Goal: Task Accomplishment & Management: Complete application form

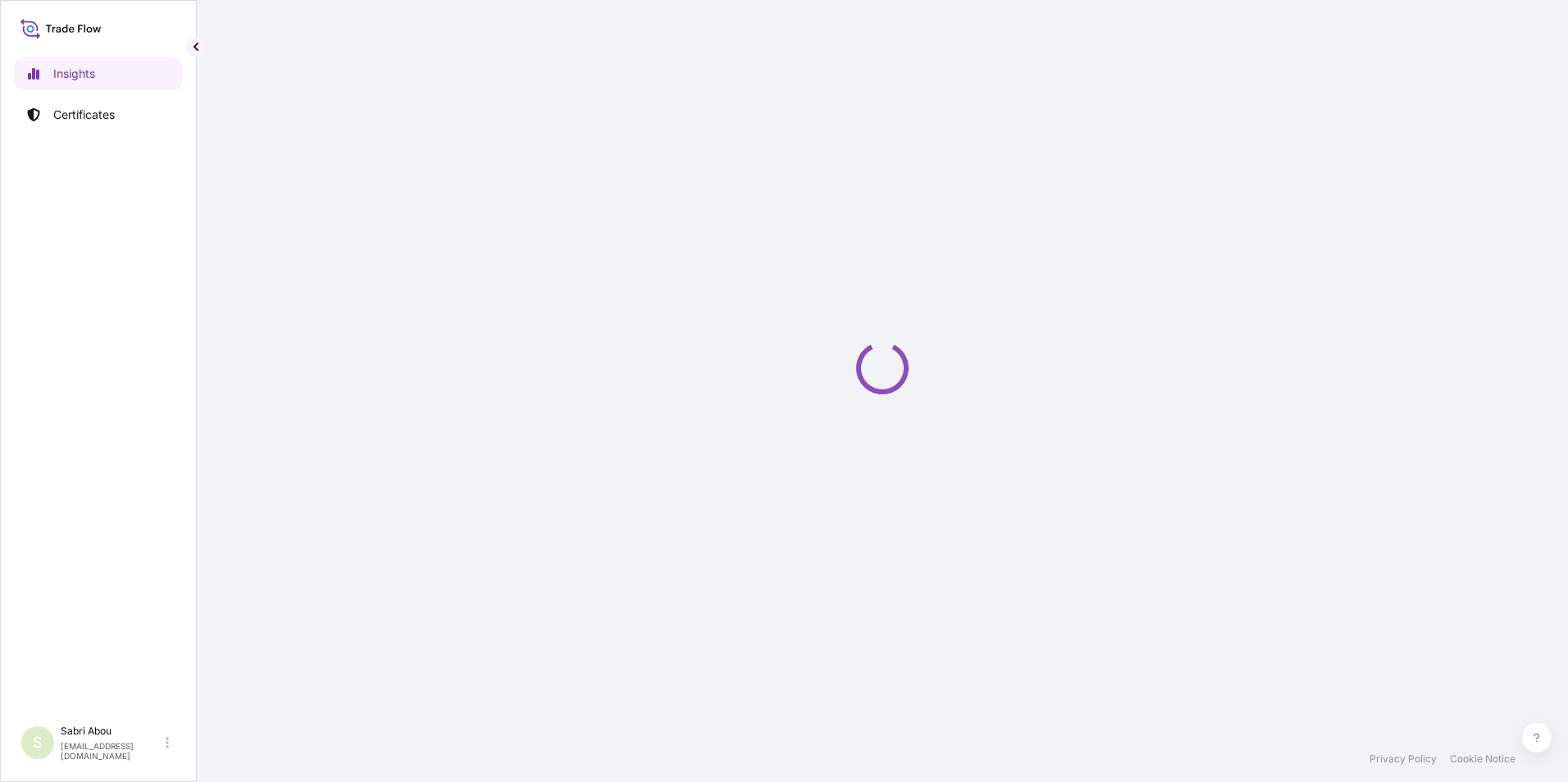
select select "2025"
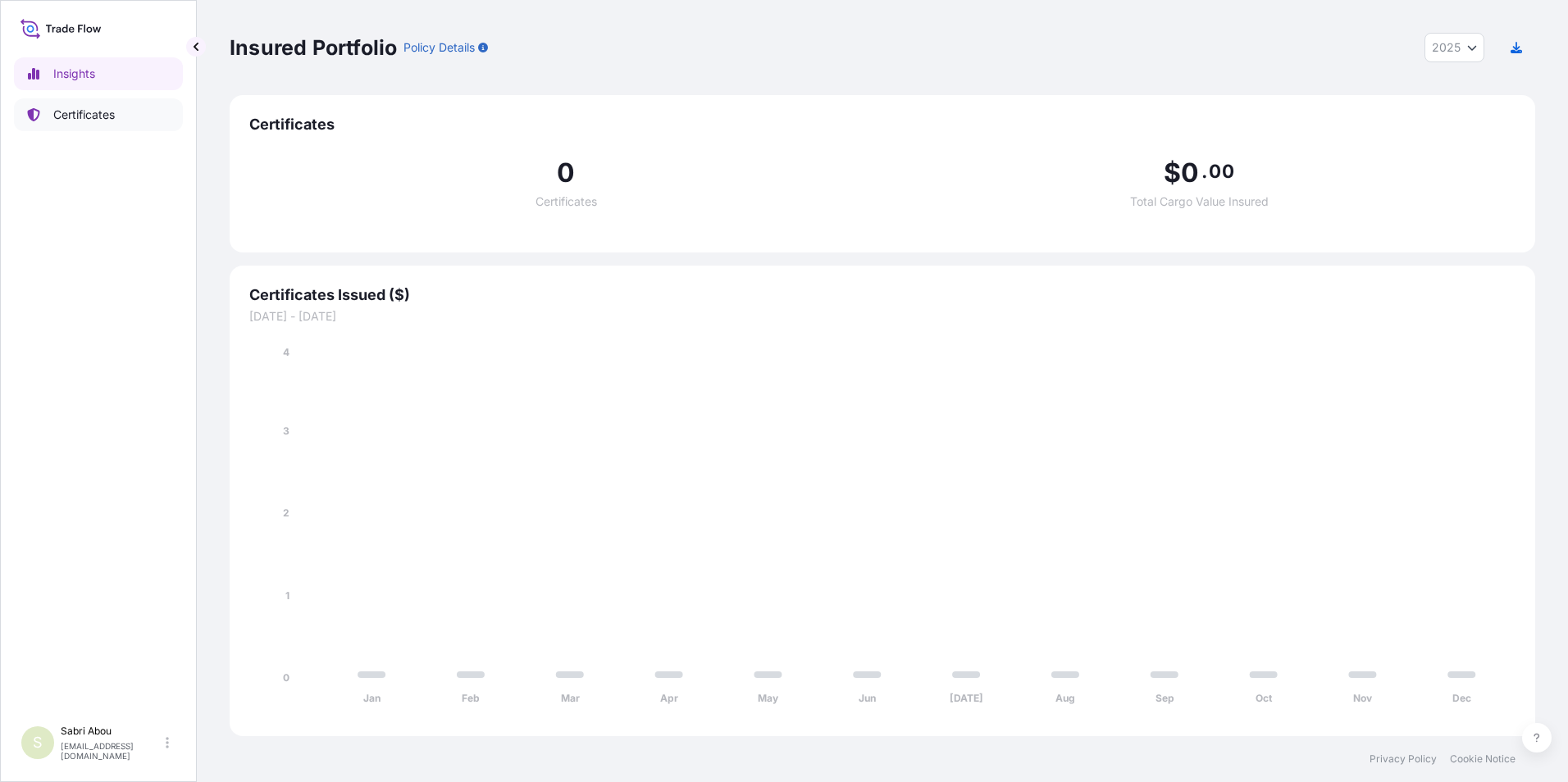
click at [111, 113] on p "Certificates" at bounding box center [85, 115] width 62 height 16
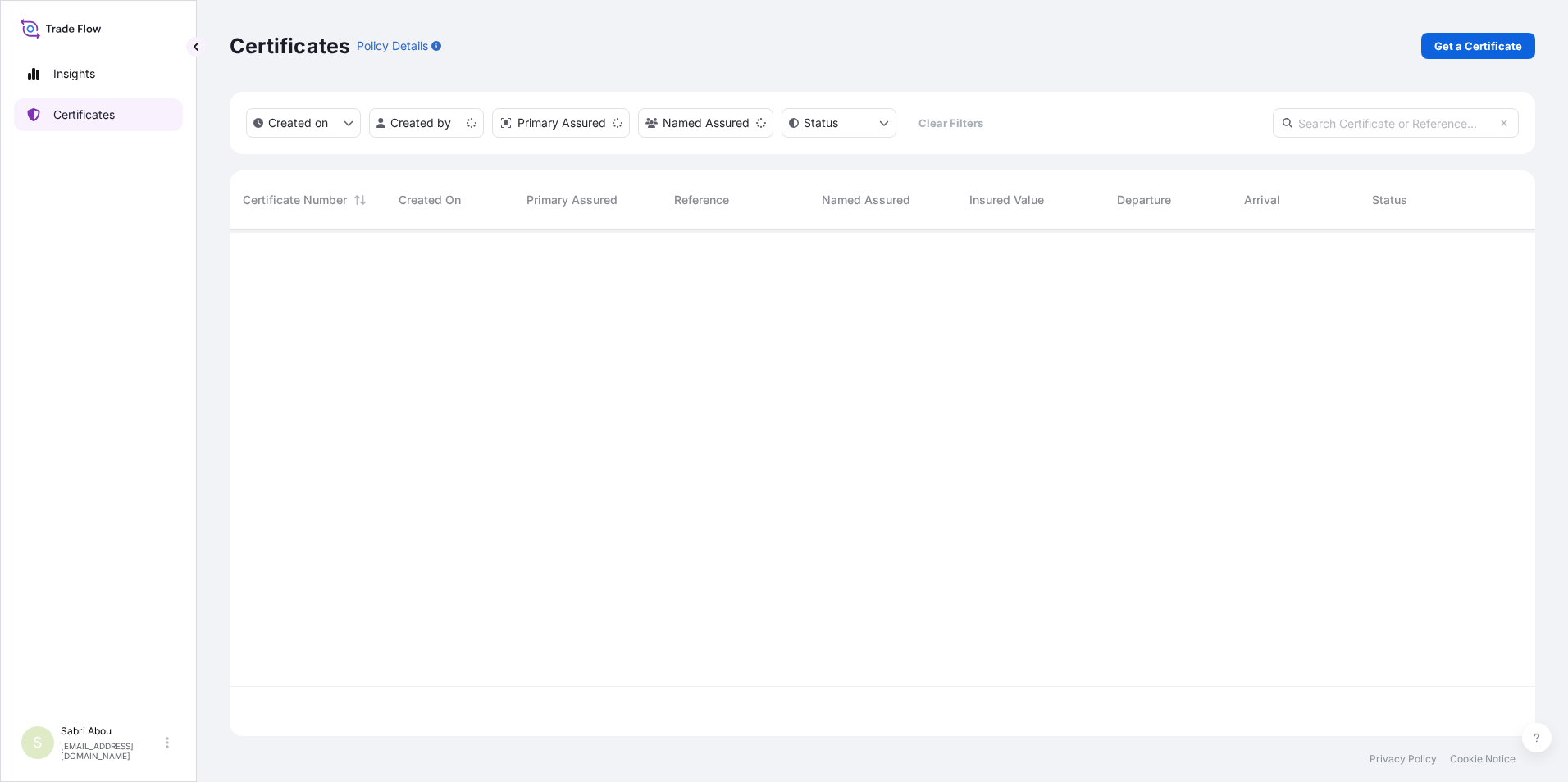
scroll to position [503, 1293]
click at [1449, 48] on p "Get a Certificate" at bounding box center [1478, 46] width 87 height 16
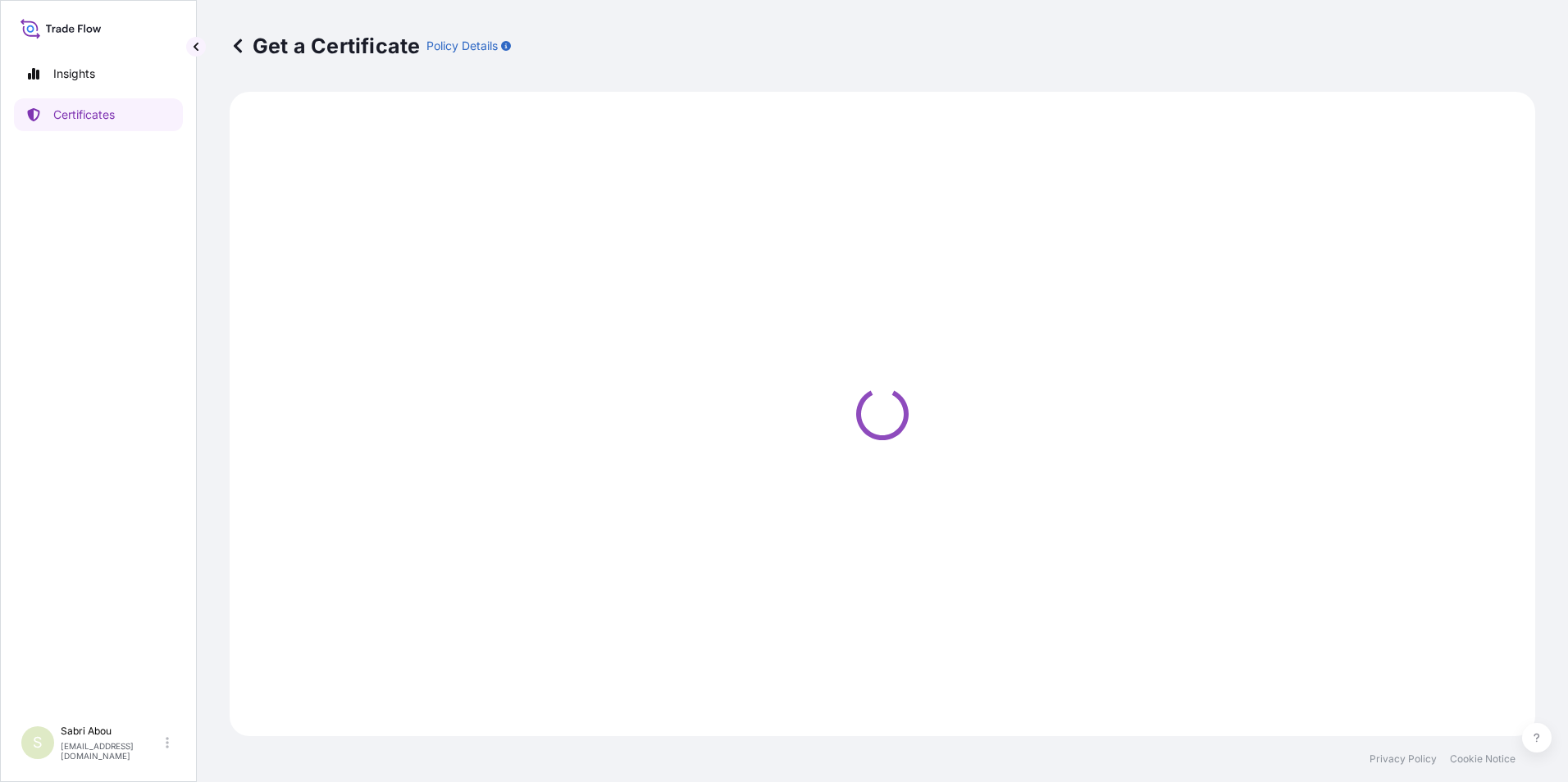
select select "Sea"
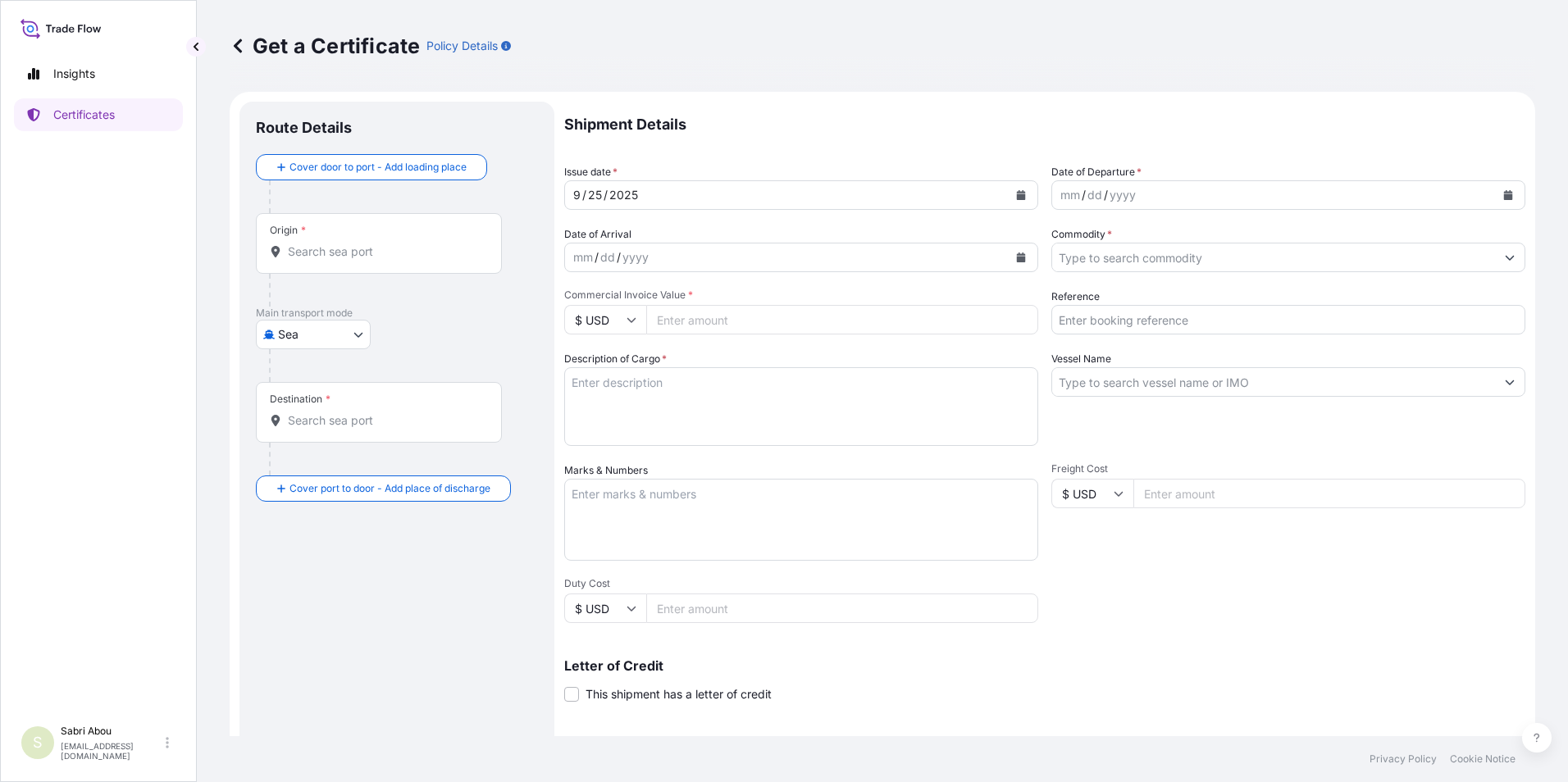
click at [322, 249] on input "Origin *" at bounding box center [384, 252] width 194 height 16
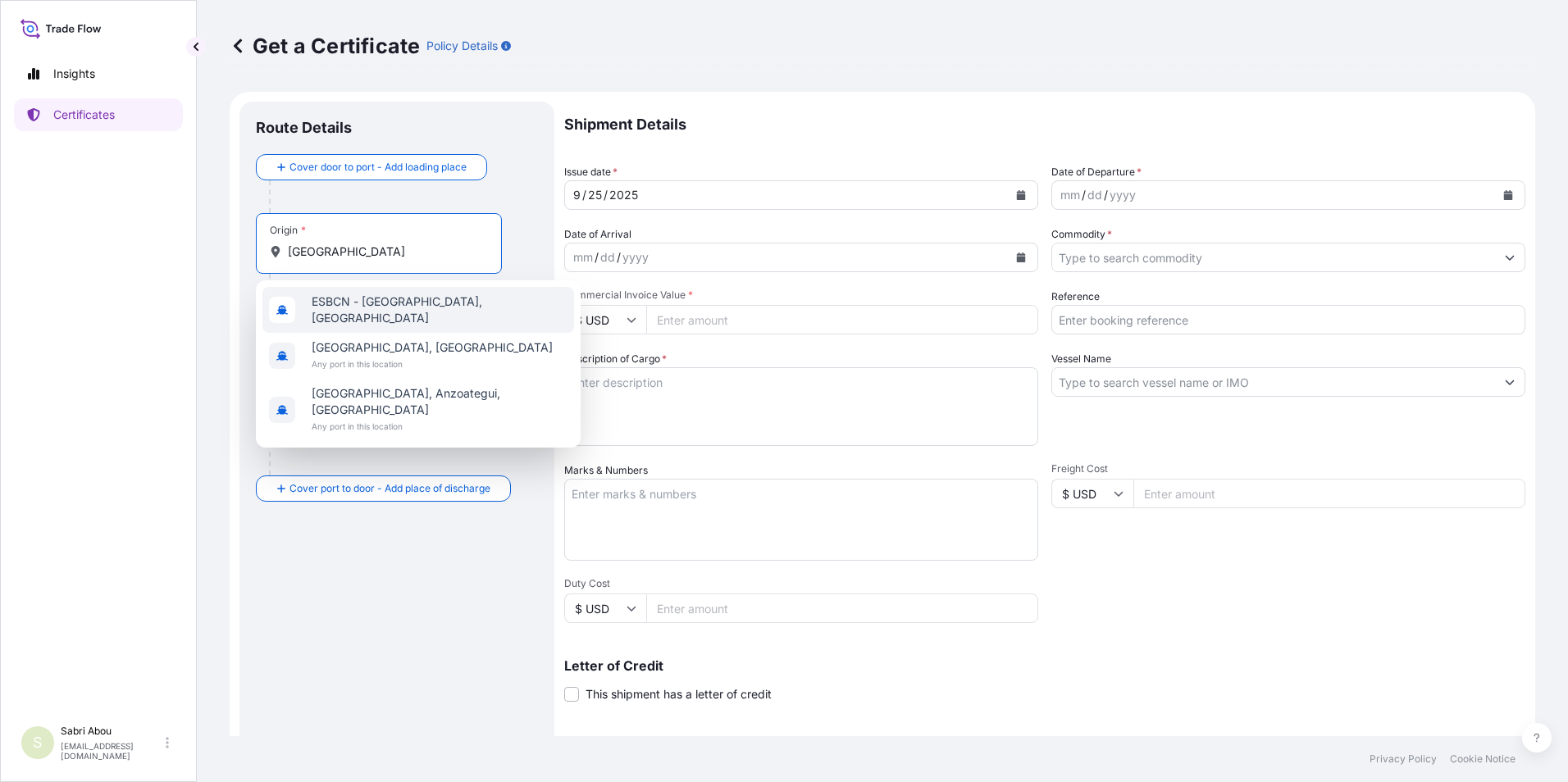
click at [380, 300] on span "ESBCN - [GEOGRAPHIC_DATA], [GEOGRAPHIC_DATA]" at bounding box center [439, 310] width 256 height 33
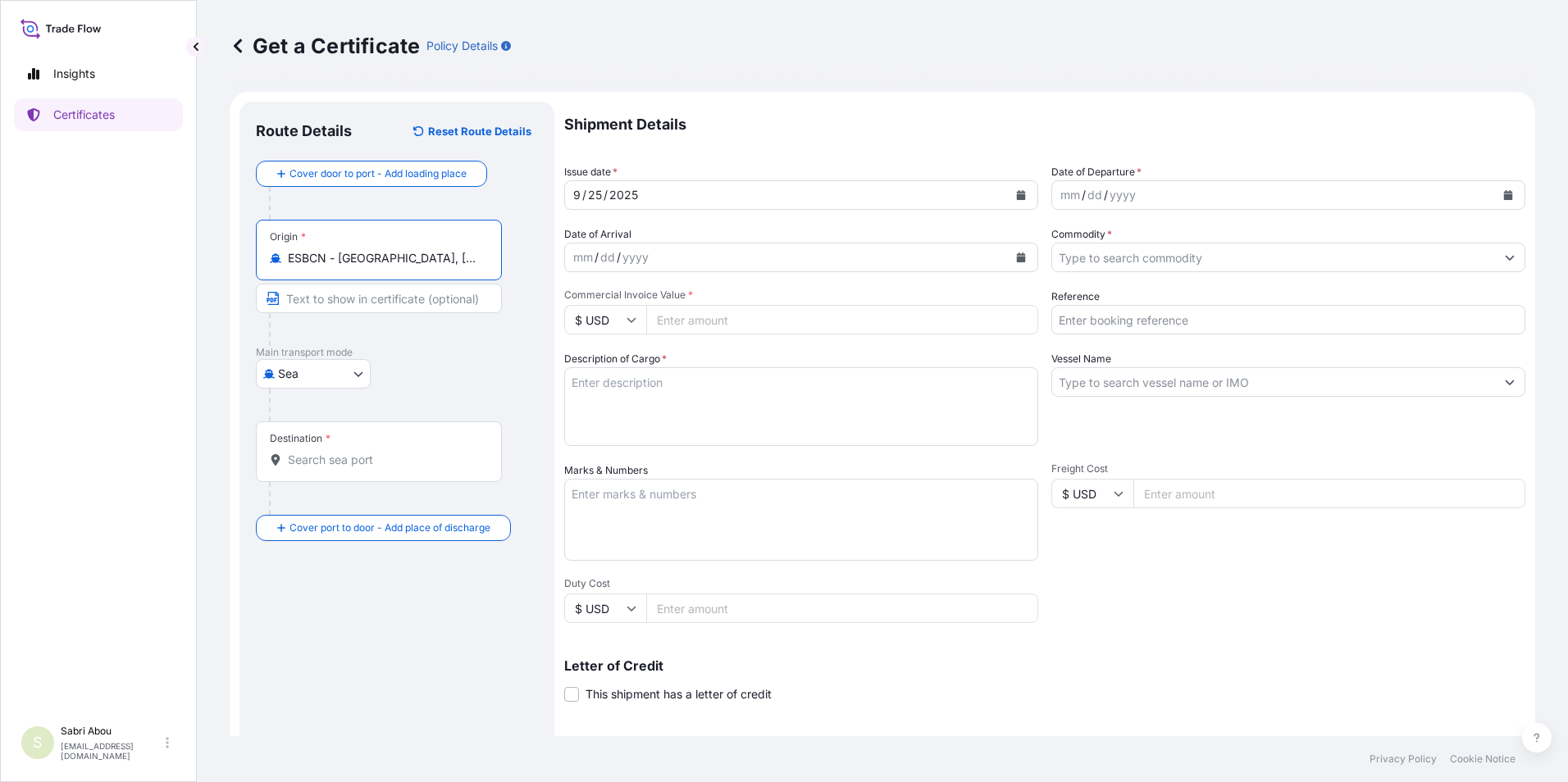
type input "ESBCN - [GEOGRAPHIC_DATA], [GEOGRAPHIC_DATA]"
click at [373, 468] on div "Destination *" at bounding box center [379, 452] width 246 height 61
click at [373, 468] on input "Destination *" at bounding box center [384, 460] width 194 height 16
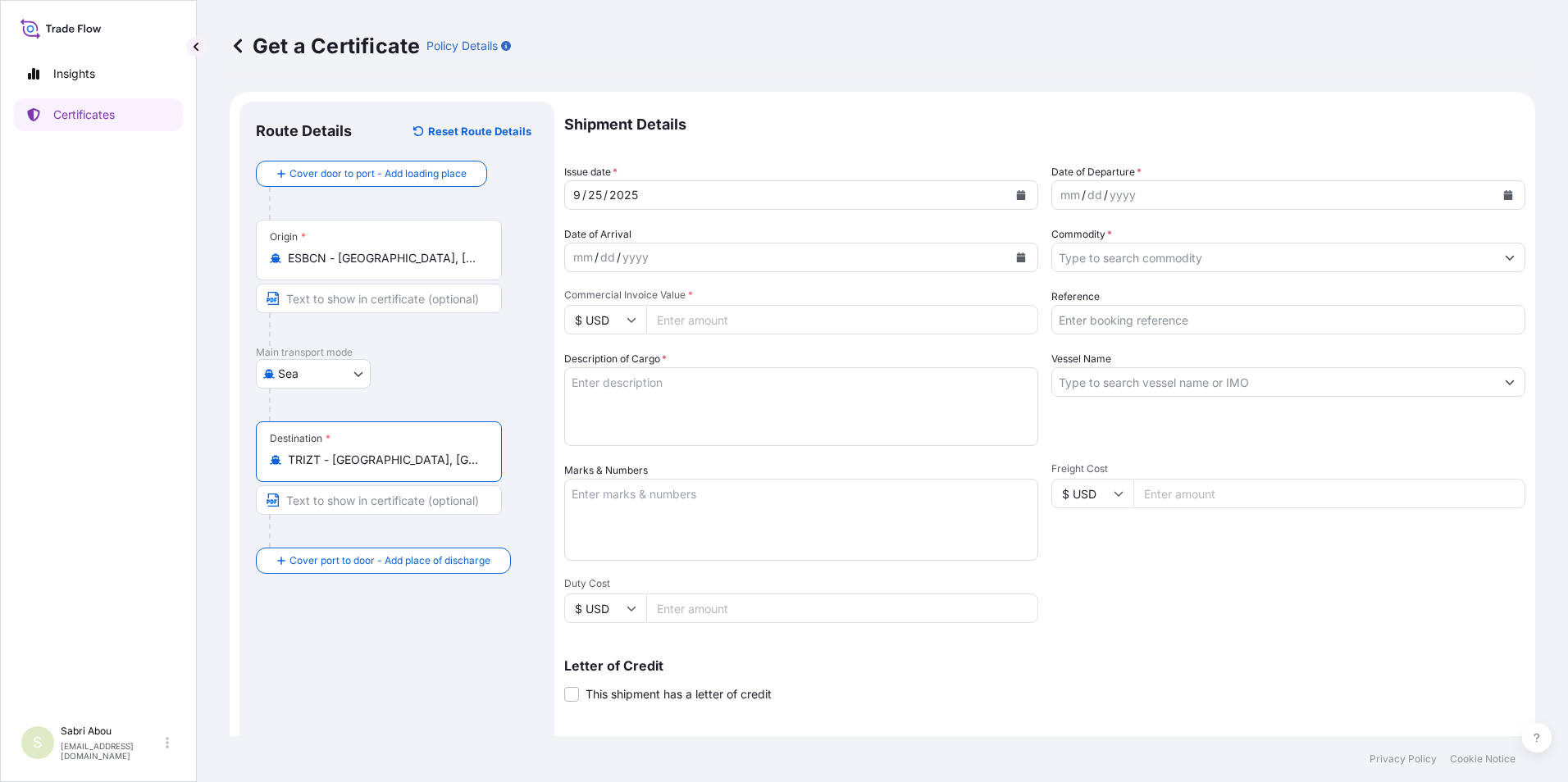
type input "TRIZT - [GEOGRAPHIC_DATA], [GEOGRAPHIC_DATA]"
click at [1216, 194] on div "mm / dd / yyyy" at bounding box center [1274, 195] width 443 height 29
click at [1503, 194] on icon "Calendar" at bounding box center [1508, 195] width 10 height 10
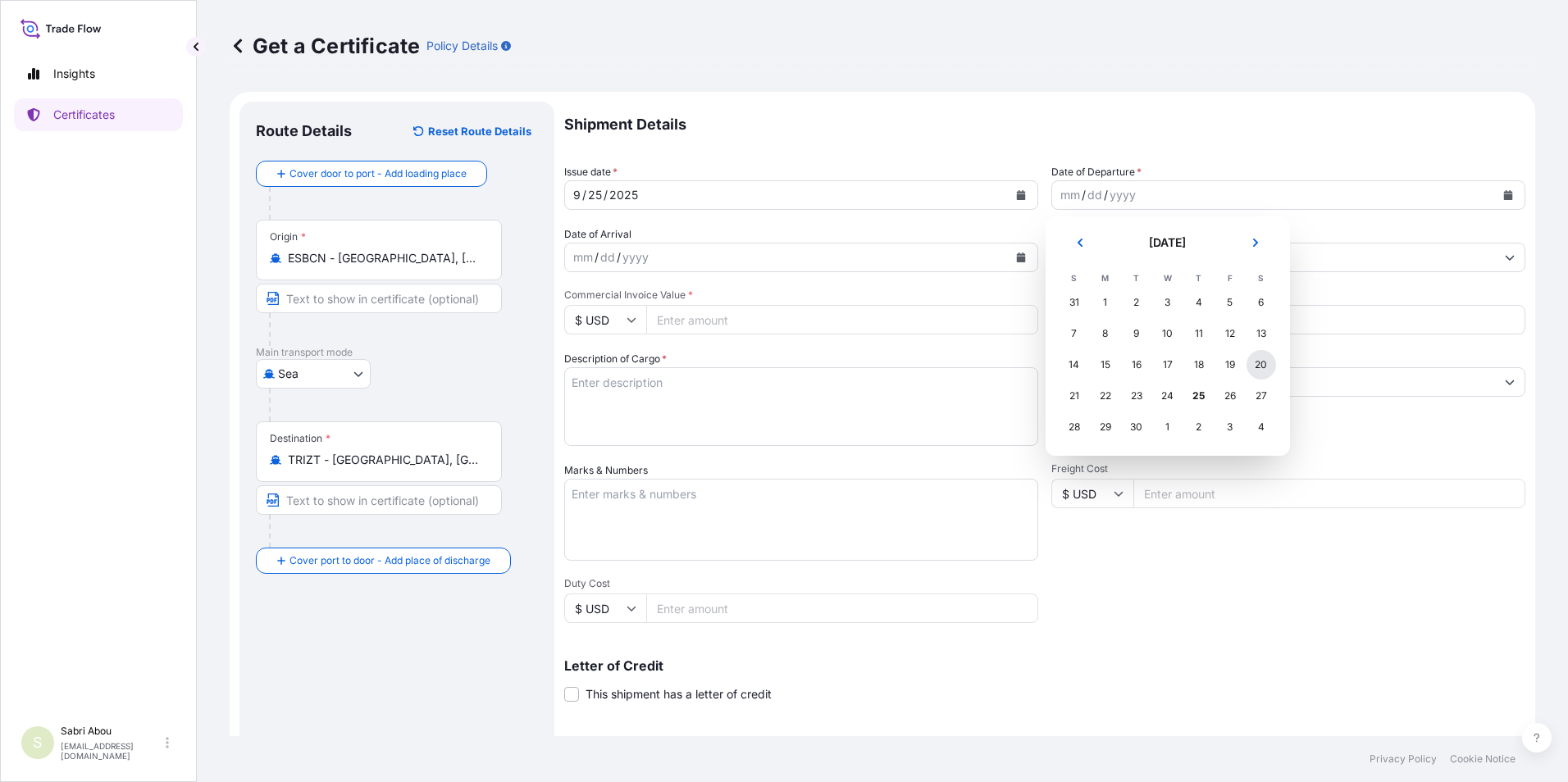
click at [1256, 361] on div "20" at bounding box center [1261, 365] width 29 height 29
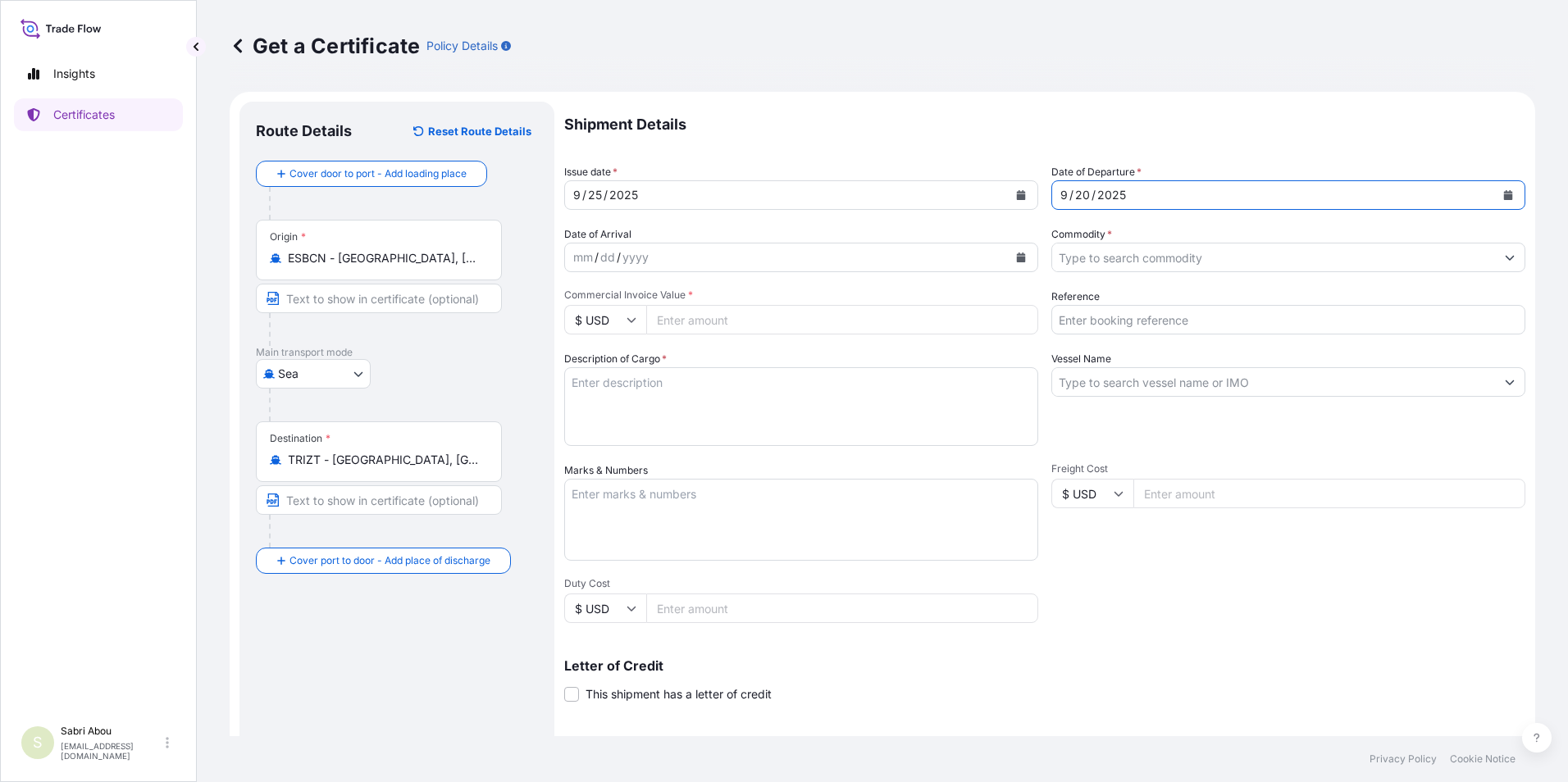
click at [1109, 262] on input "Commodity *" at bounding box center [1274, 258] width 443 height 29
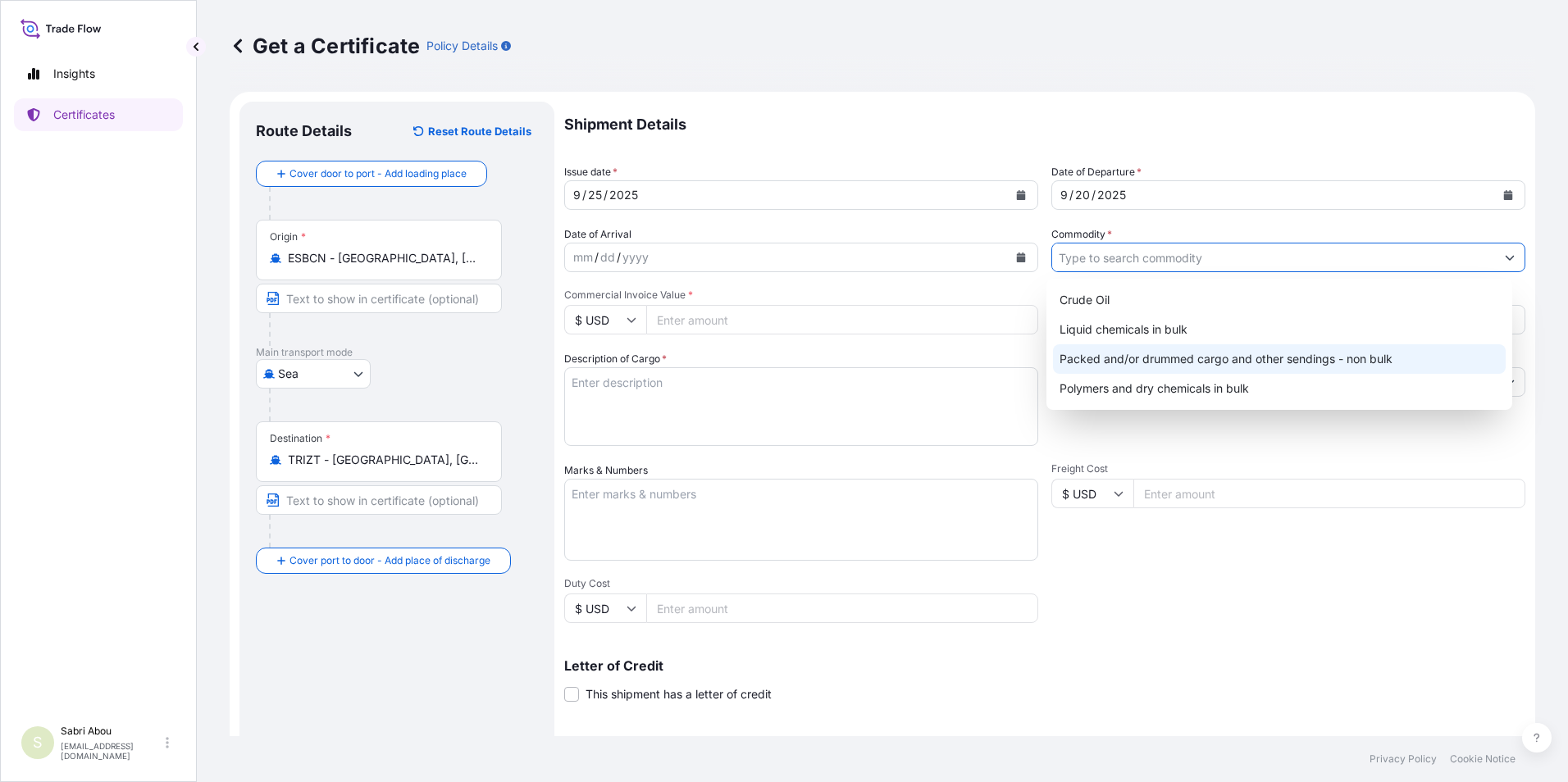
click at [1146, 353] on div "Packed and/or drummed cargo and other sendings - non bulk" at bounding box center [1279, 359] width 453 height 29
type input "Packed and/or drummed cargo and other sendings - non bulk"
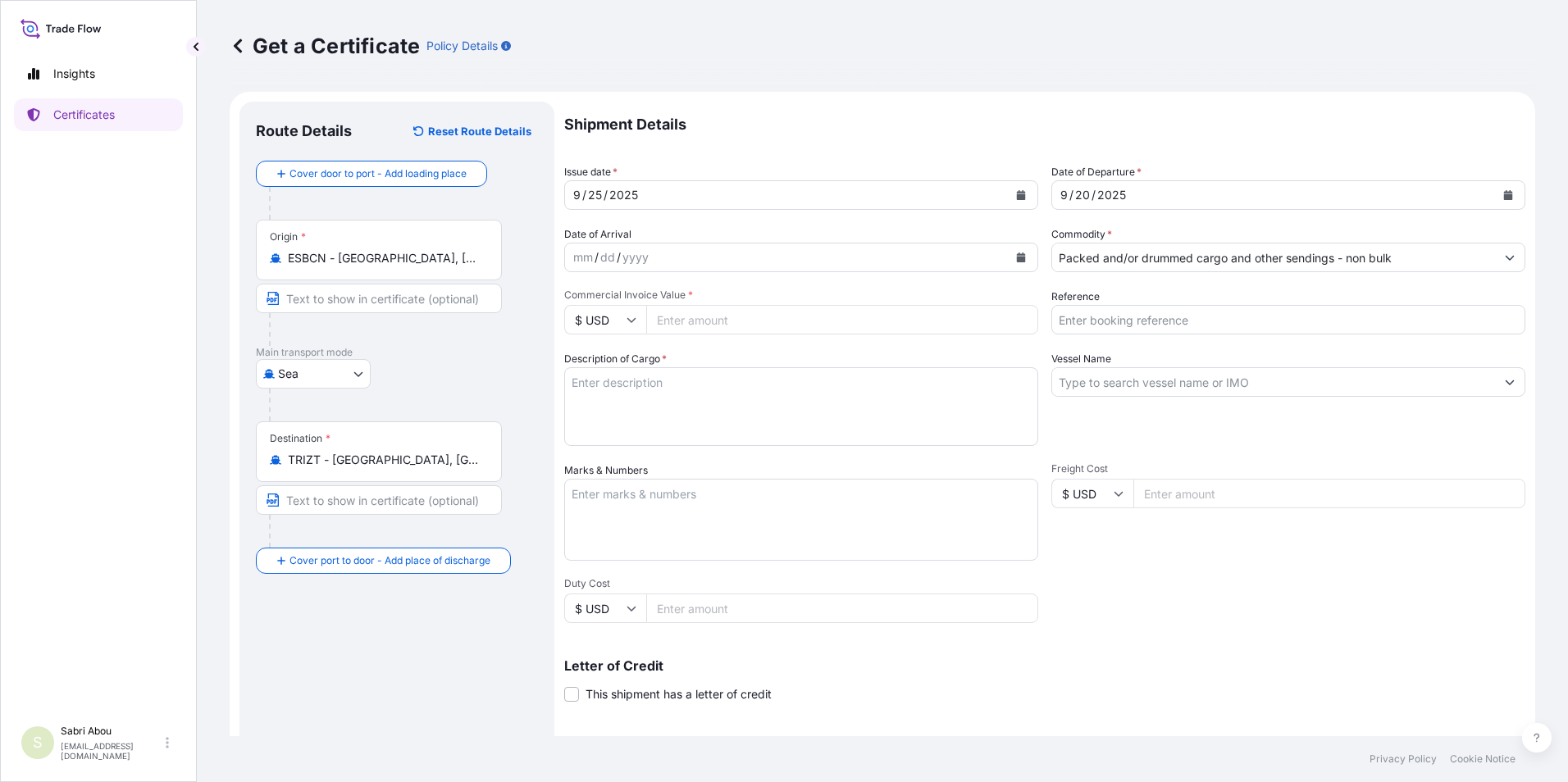
drag, startPoint x: 619, startPoint y: 316, endPoint x: 609, endPoint y: 322, distance: 11.7
click at [621, 314] on input "$ USD" at bounding box center [606, 320] width 82 height 29
click at [596, 365] on div "€ EUR" at bounding box center [606, 365] width 69 height 31
type input "€ EUR"
click at [728, 318] on input "Commercial Invoice Value *" at bounding box center [842, 320] width 392 height 29
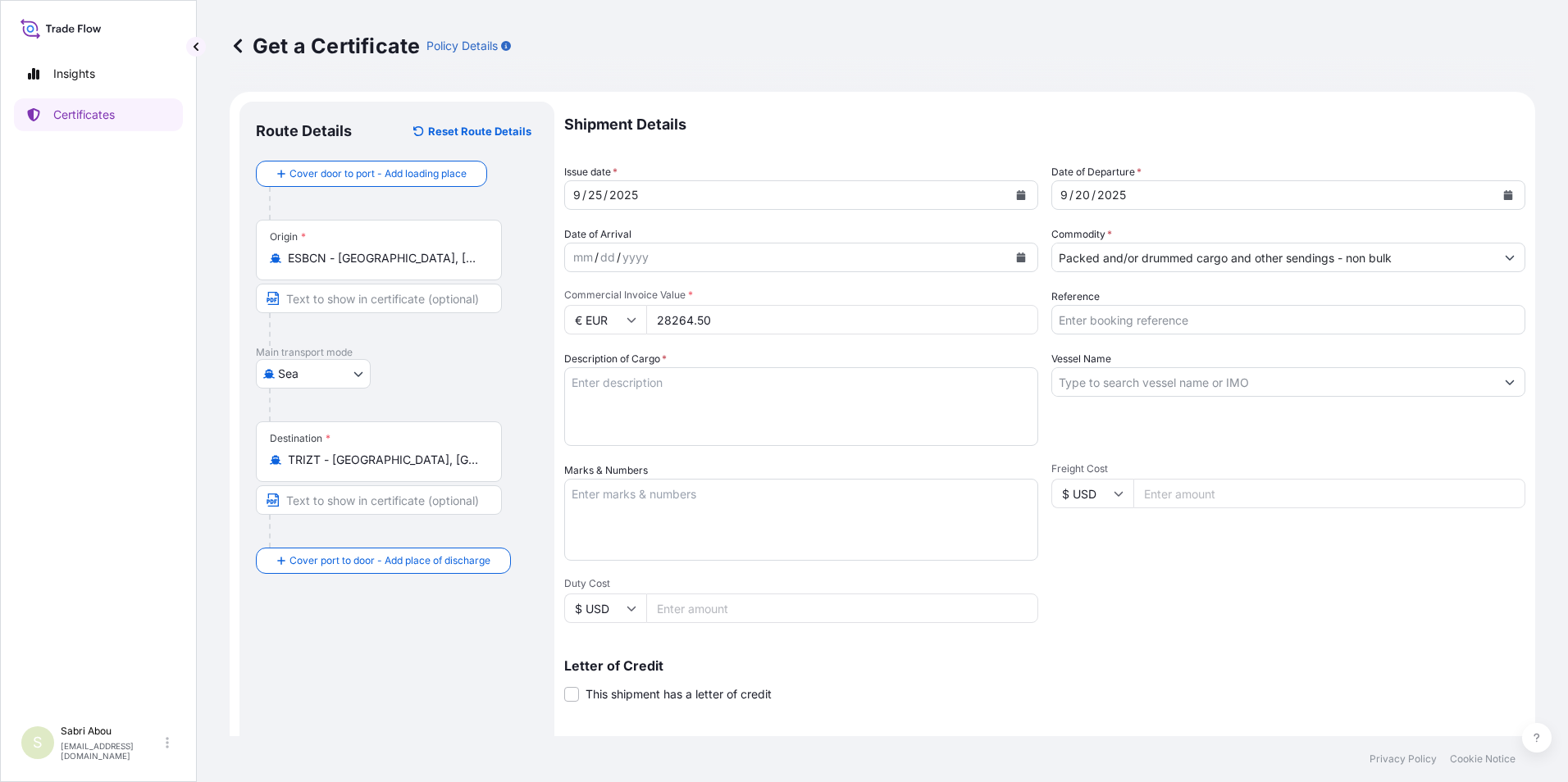
type input "28264.50"
type input "1625206013"
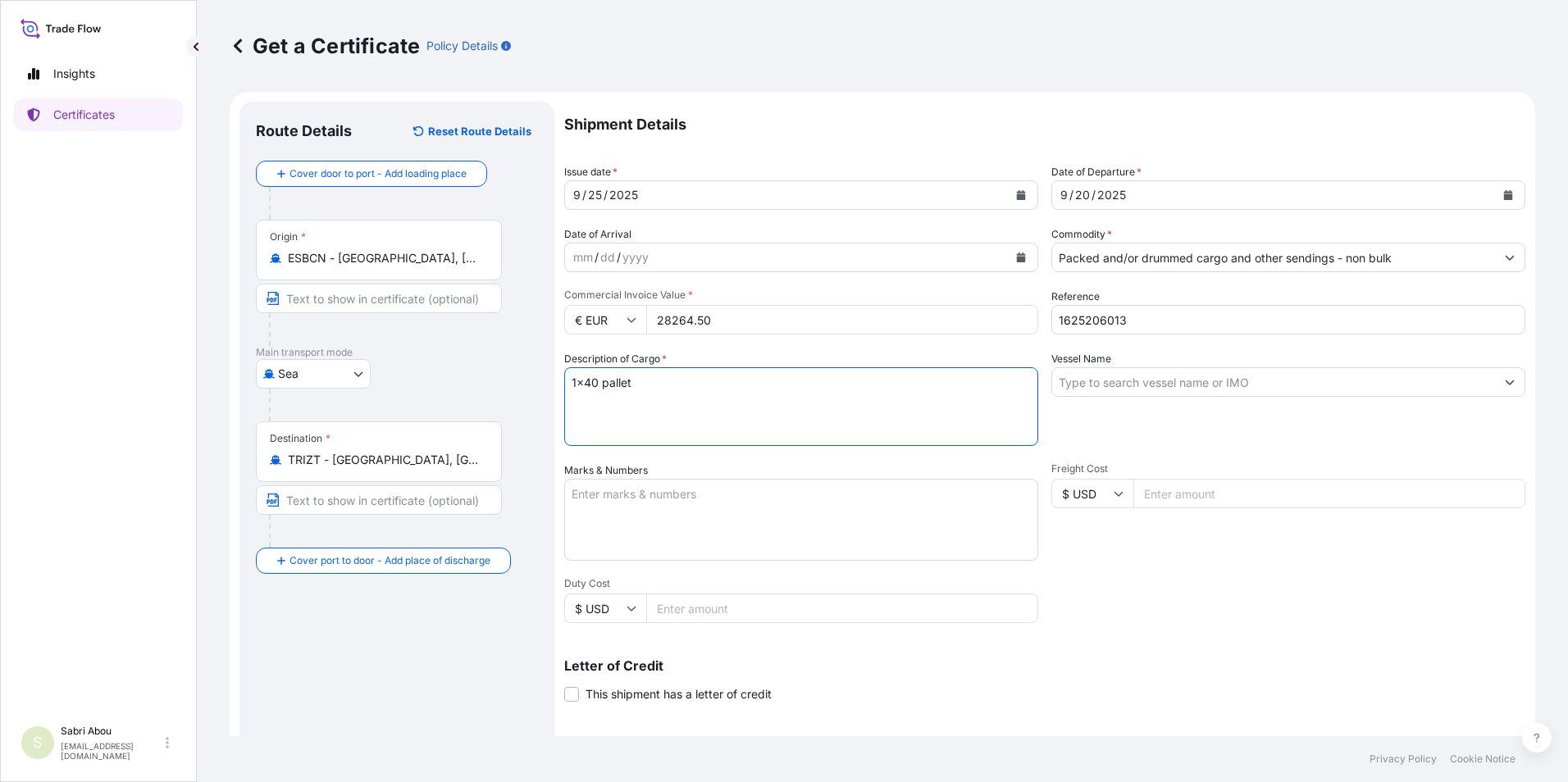
type textarea "1x40 pallet"
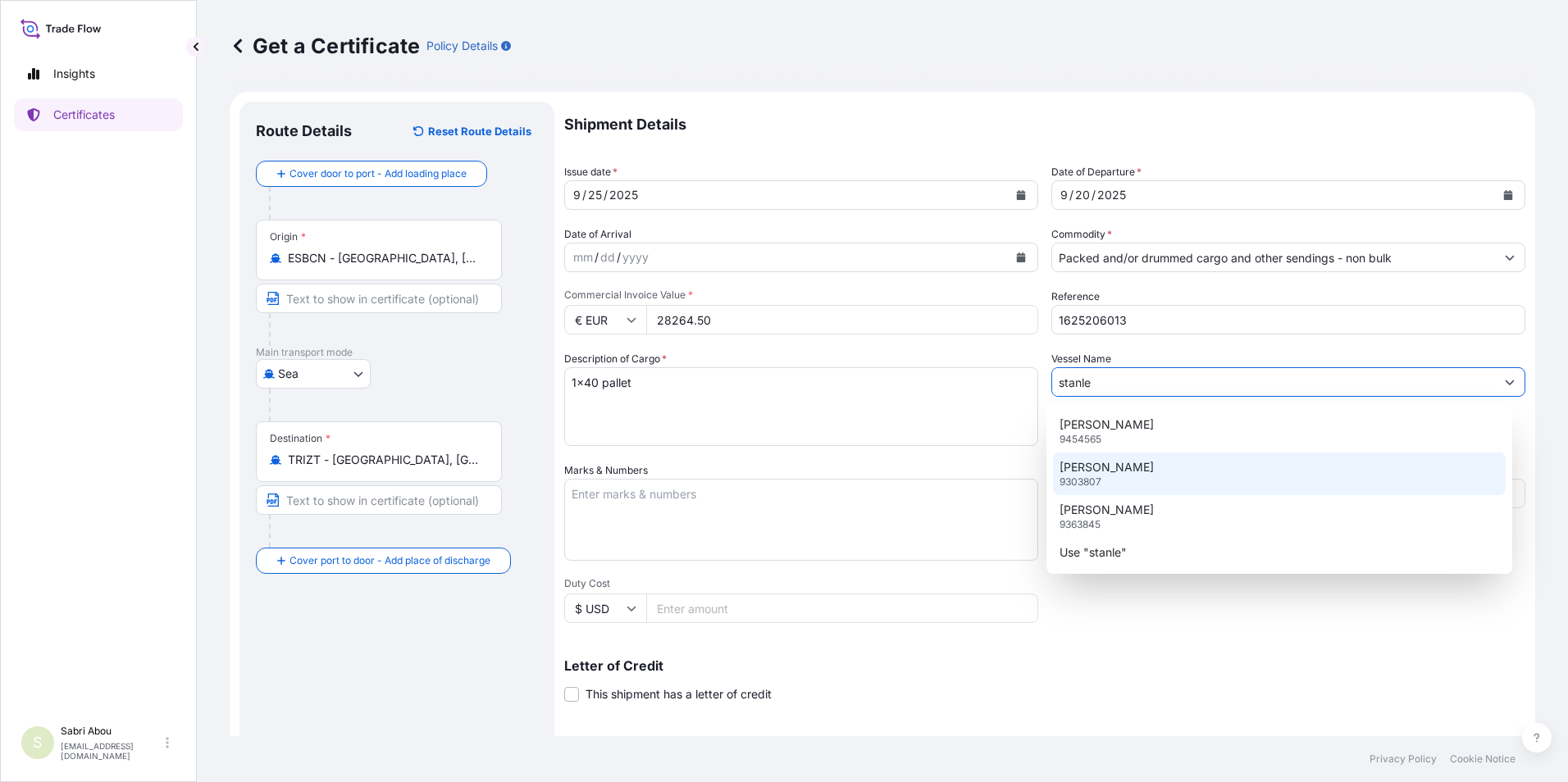
click at [1163, 471] on div "[PERSON_NAME] A 9303807" at bounding box center [1279, 473] width 453 height 43
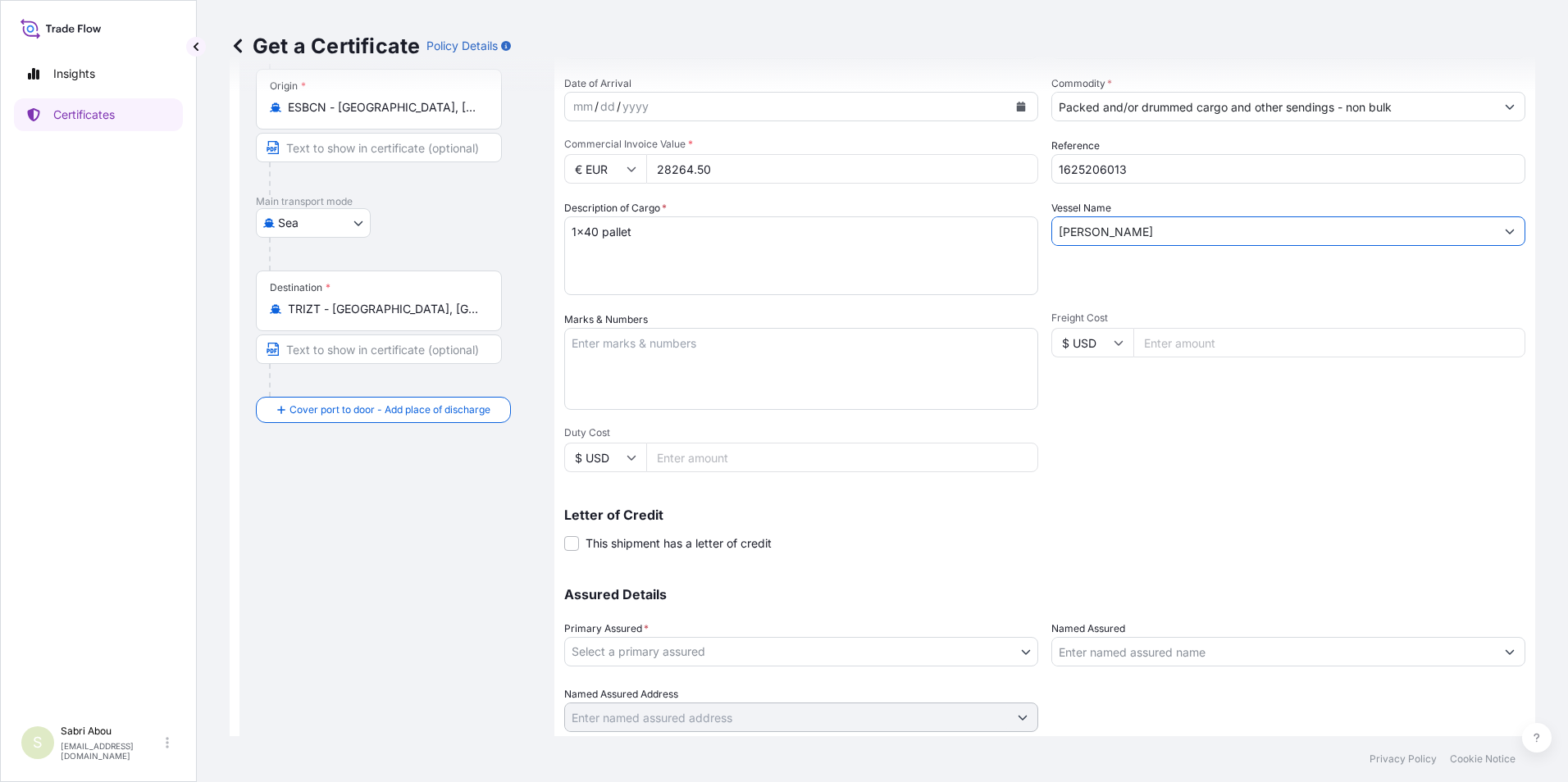
scroll to position [164, 0]
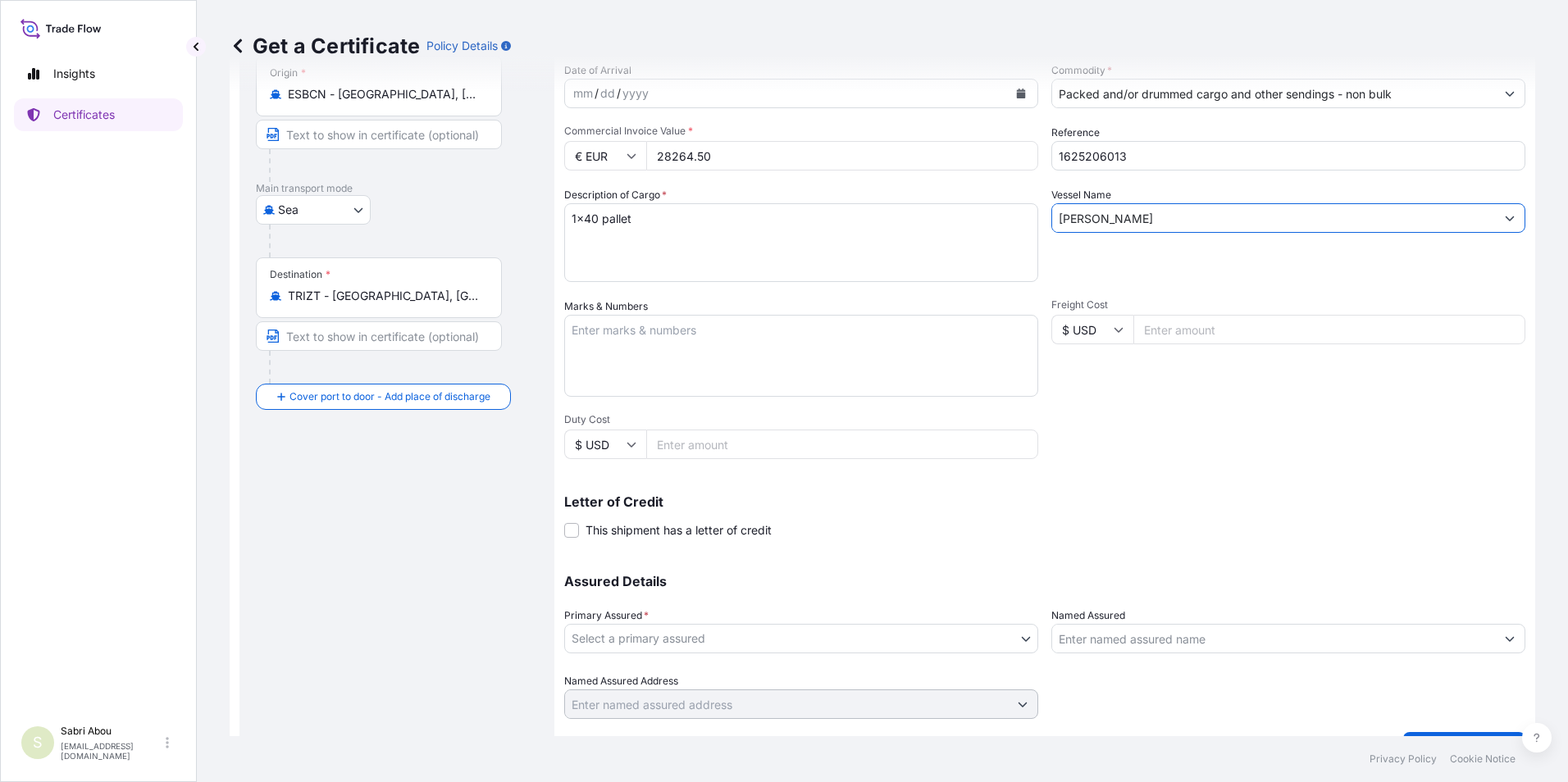
type input "[PERSON_NAME]"
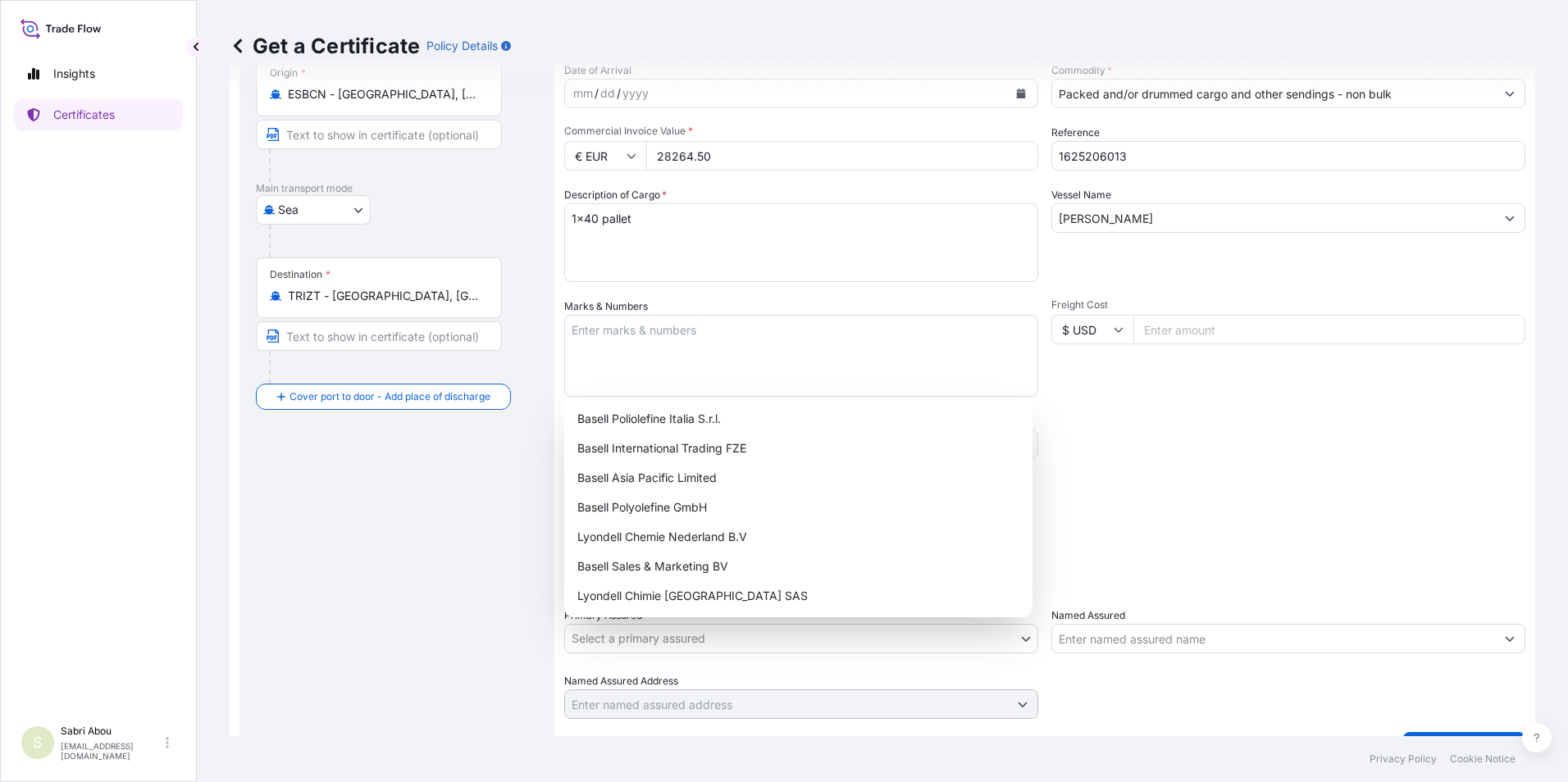
click at [1023, 635] on body "4 options available. 1 option available. Insights Certificates S Sabri Abou [EM…" at bounding box center [784, 391] width 1568 height 782
click at [703, 558] on div "Basell Sales & Marketing BV" at bounding box center [799, 566] width 455 height 29
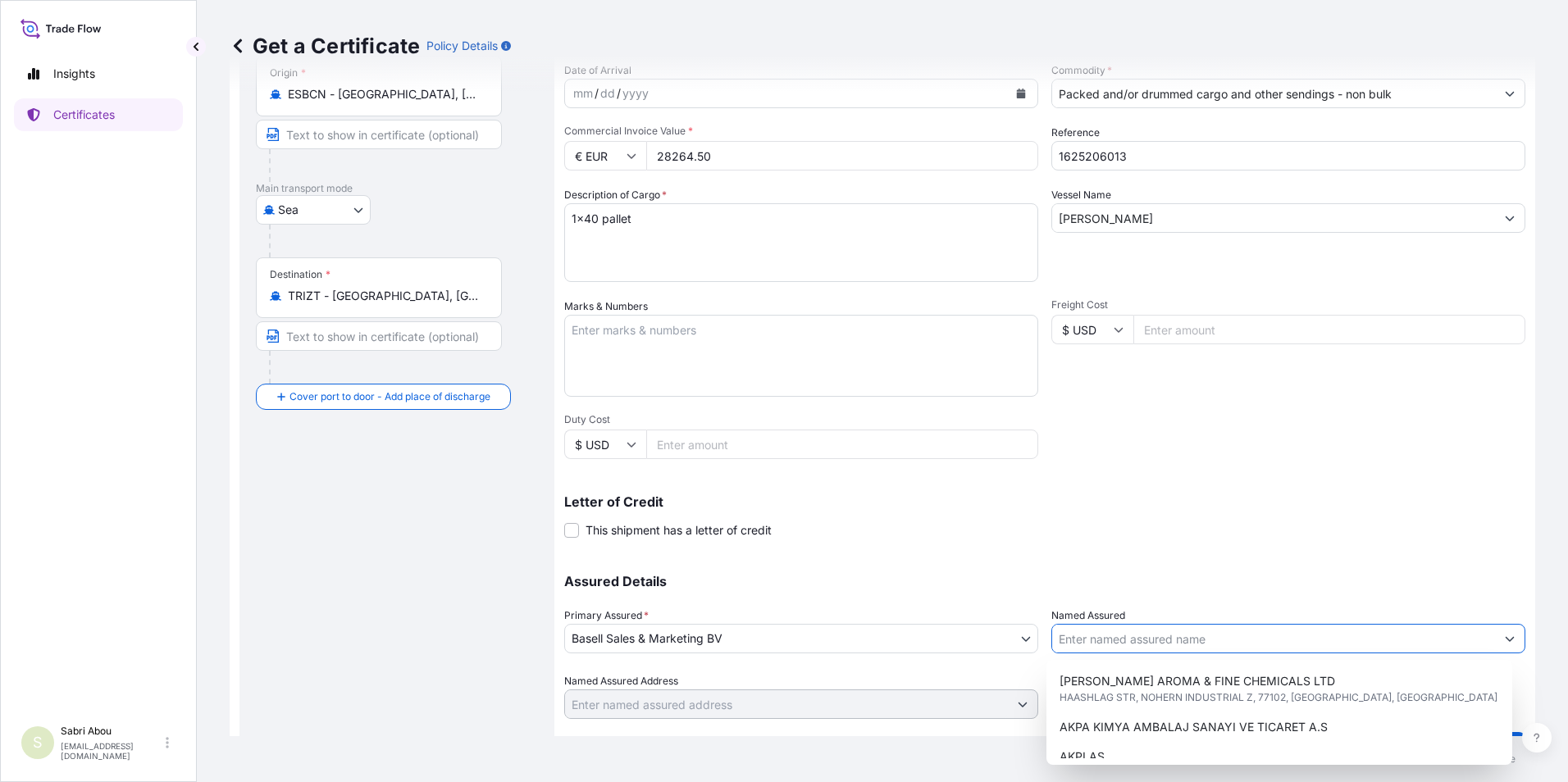
click at [1133, 636] on input "Named Assured" at bounding box center [1274, 638] width 443 height 29
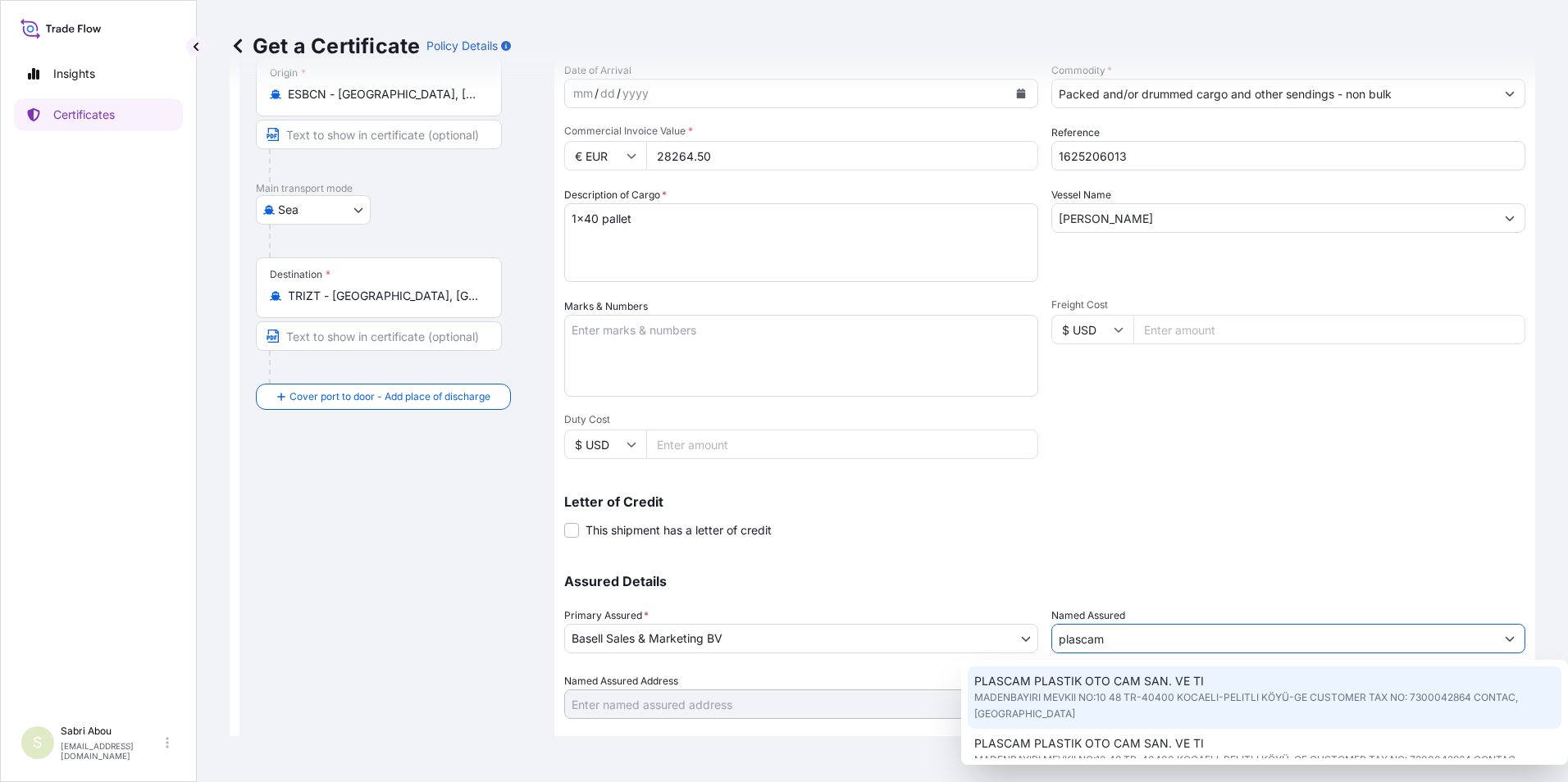
click at [1150, 689] on span "PLASCAM PLASTIK OTO CAM SAN. VE TI" at bounding box center [1089, 681] width 229 height 16
type input "PLASCAM PLASTIK OTO CAM SAN. VE TI"
type input "MADENBAYIRI MEVKII NO:10 48TR-40400 KOCAELI-PELITLI KÖYÜ-GECUSTOMER TAX NO: 730…"
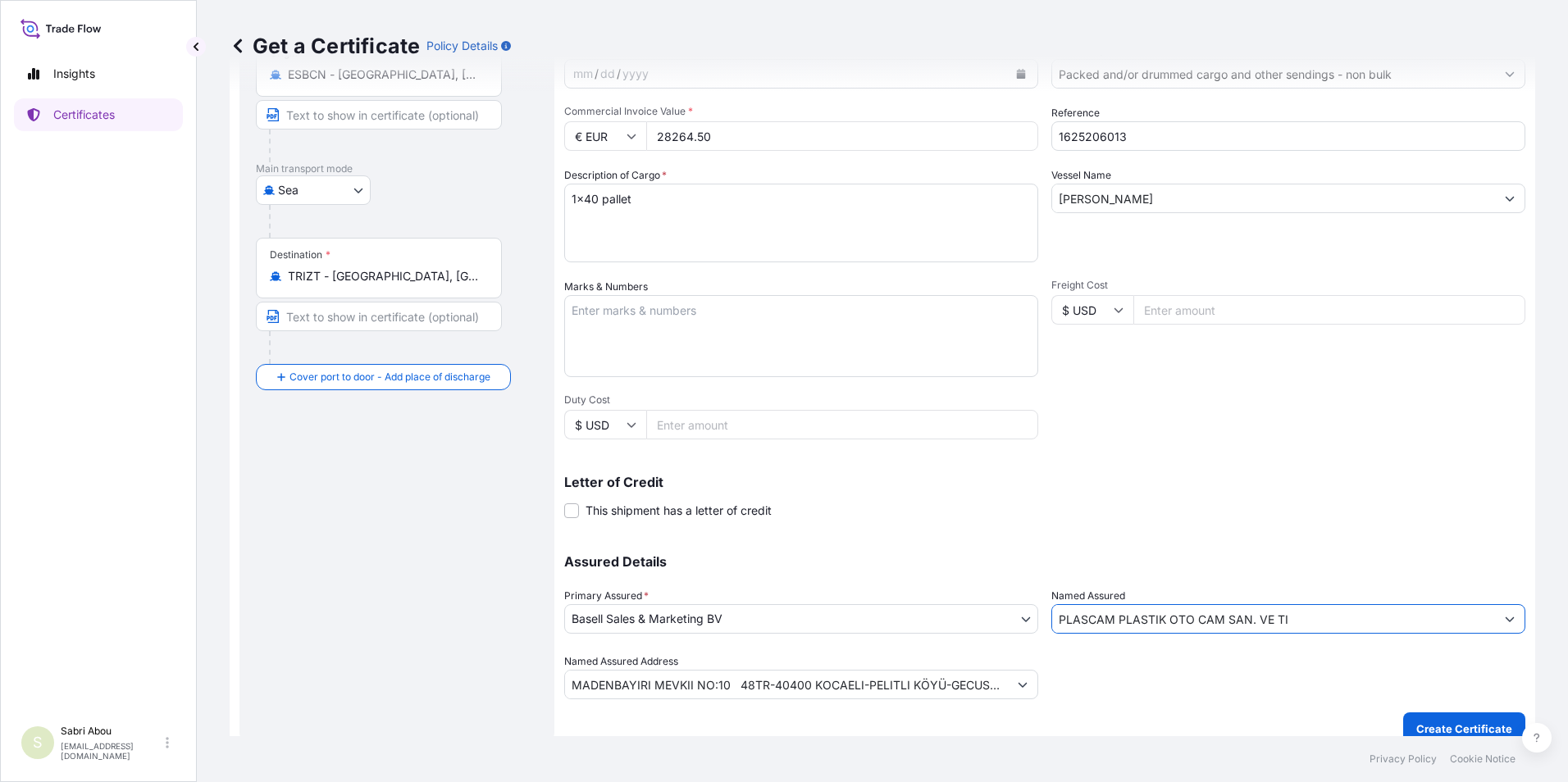
scroll to position [202, 0]
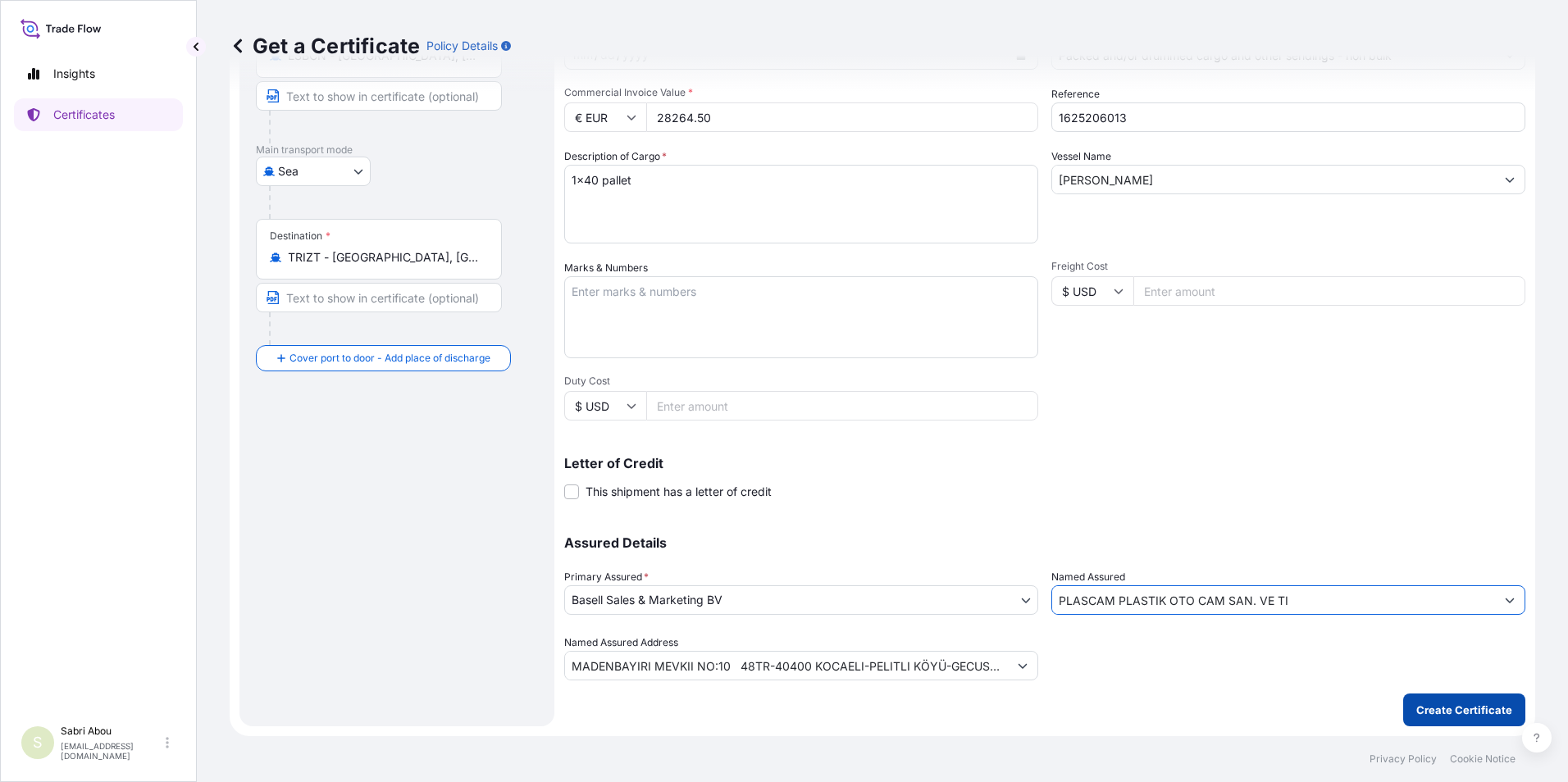
type input "PLASCAM PLASTIK OTO CAM SAN. VE TI"
click at [1451, 703] on p "Create Certificate" at bounding box center [1464, 710] width 96 height 16
type input "MADENBAYIRI MEVKII NO:10 48TR-40400 KOCAELI-PELITLI KÖYÜ-GECUSTOMER TAX NO: 730…"
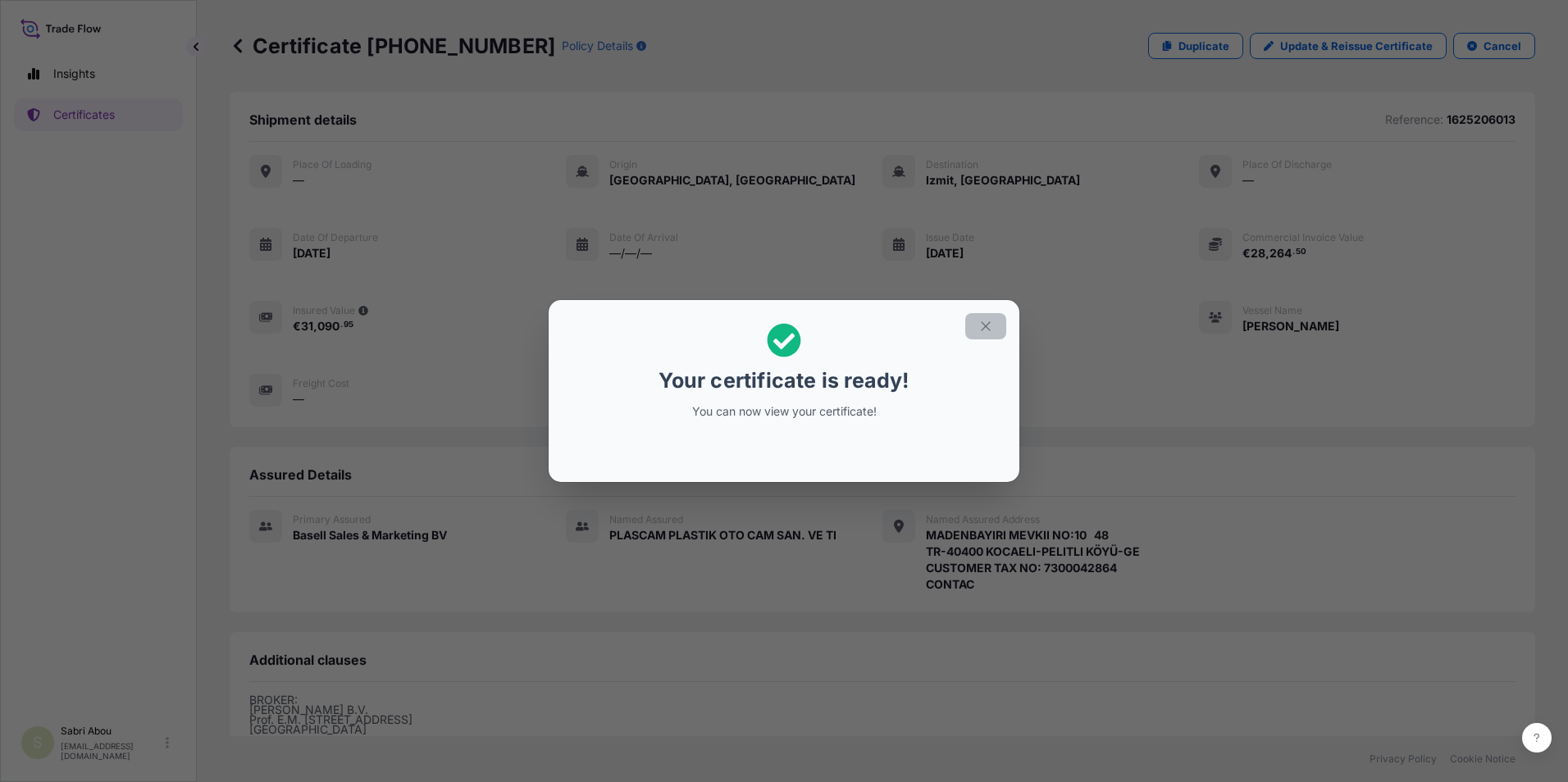
click at [980, 329] on icon "button" at bounding box center [986, 326] width 15 height 15
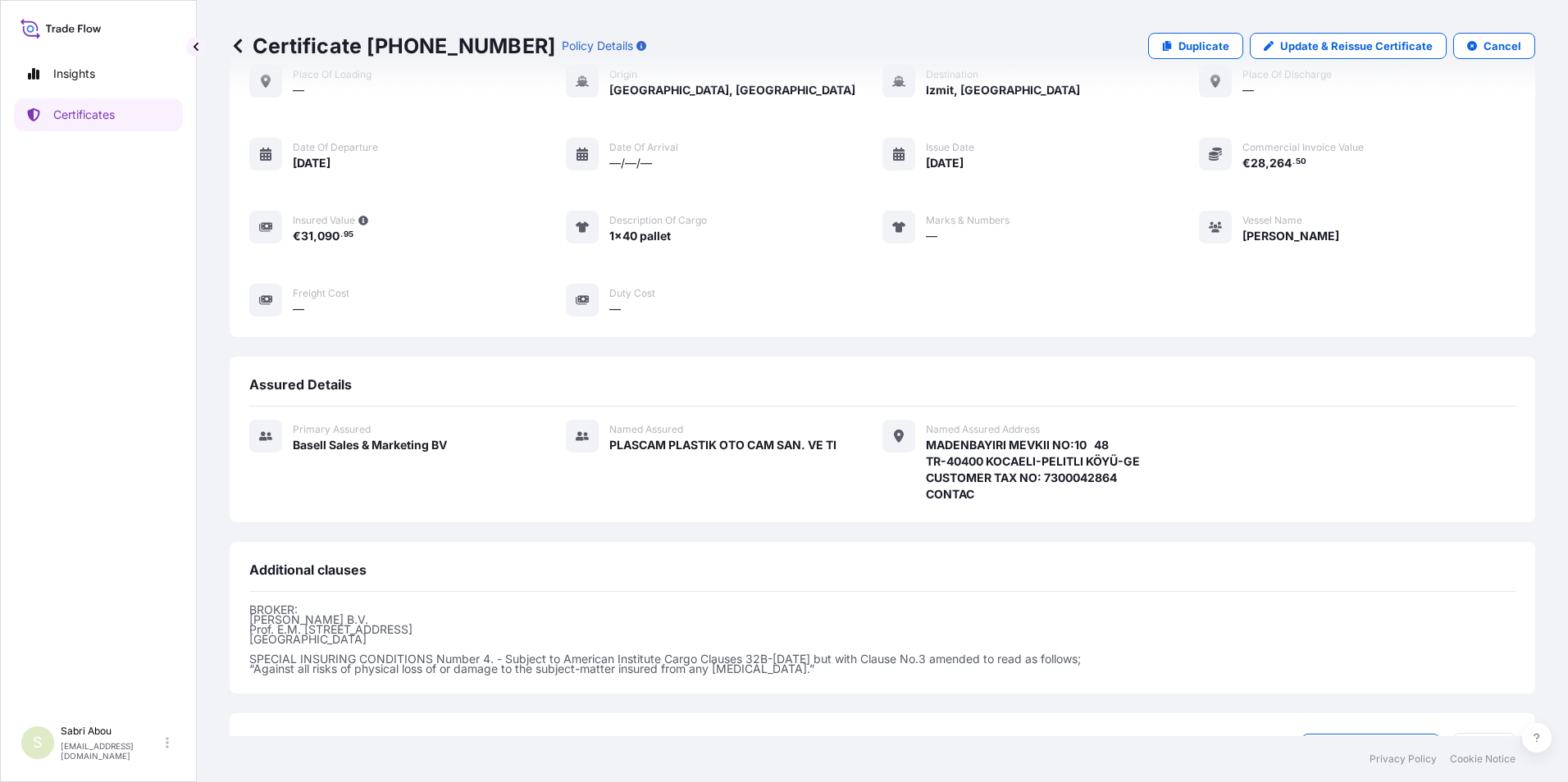
scroll to position [220, 0]
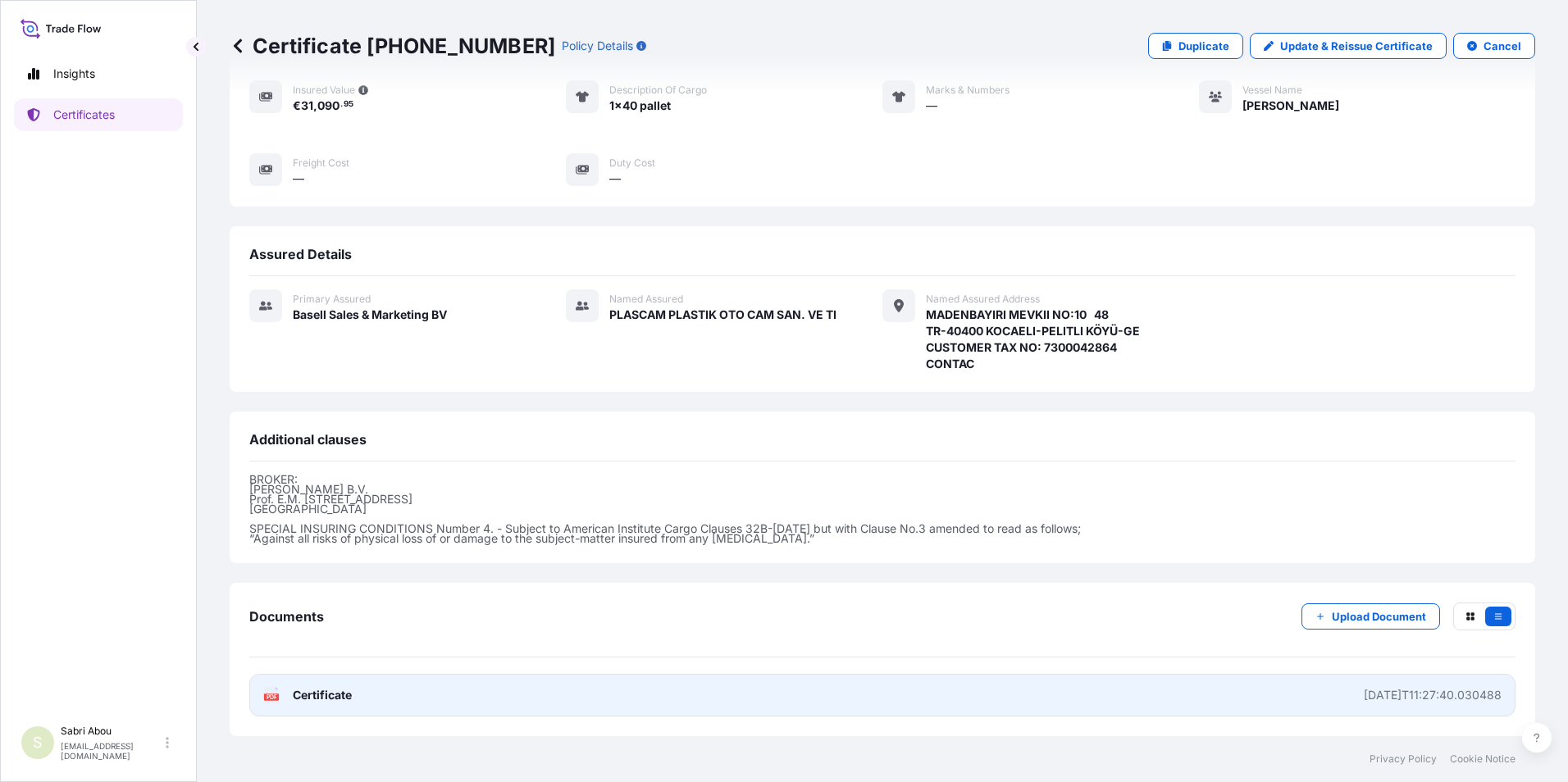
click at [711, 700] on link "PDF Certificate [DATE]T11:27:40.030488" at bounding box center [882, 695] width 1267 height 43
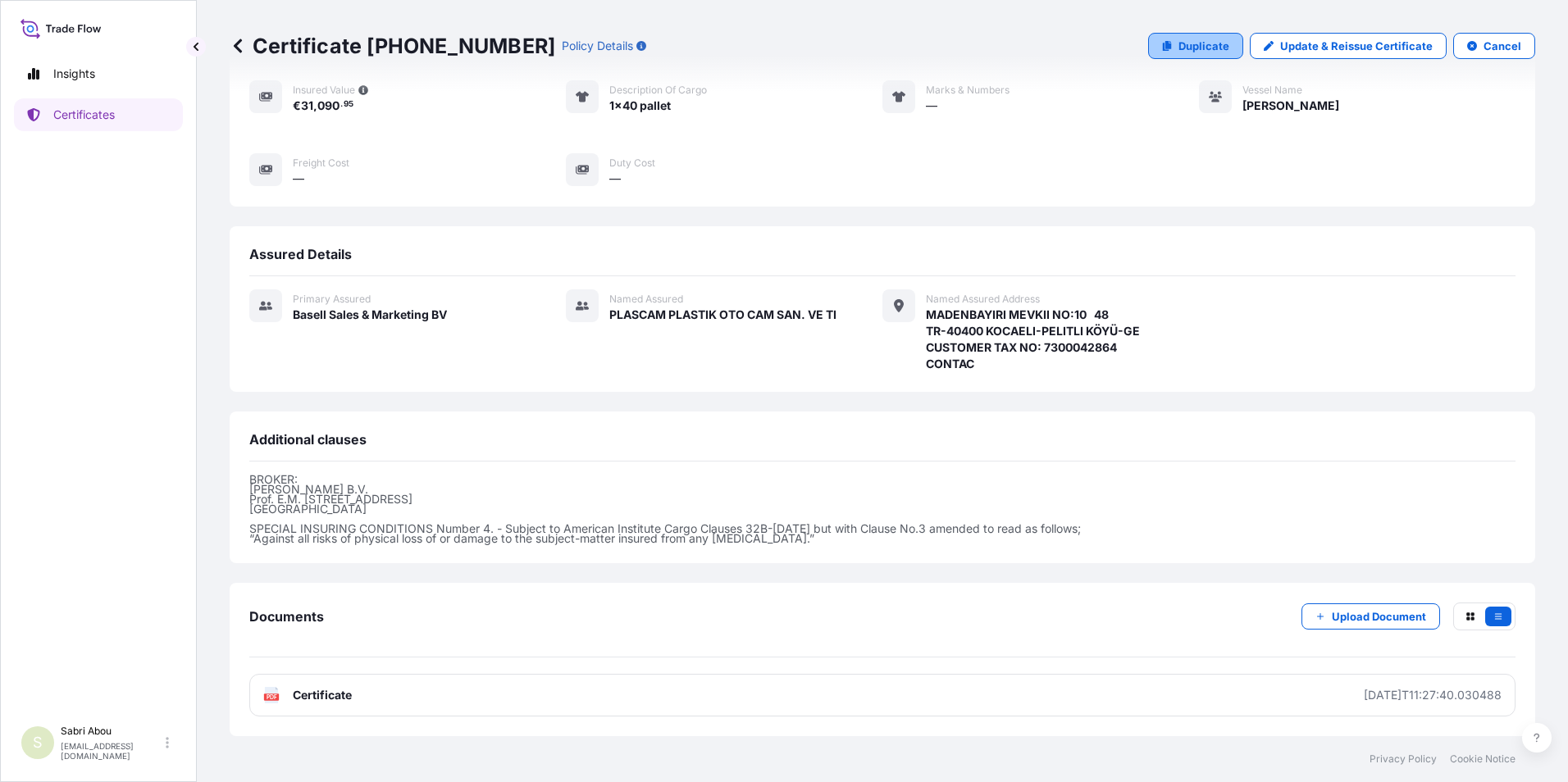
click at [1217, 49] on p "Duplicate" at bounding box center [1204, 46] width 51 height 16
select select "Sea"
select select "32164"
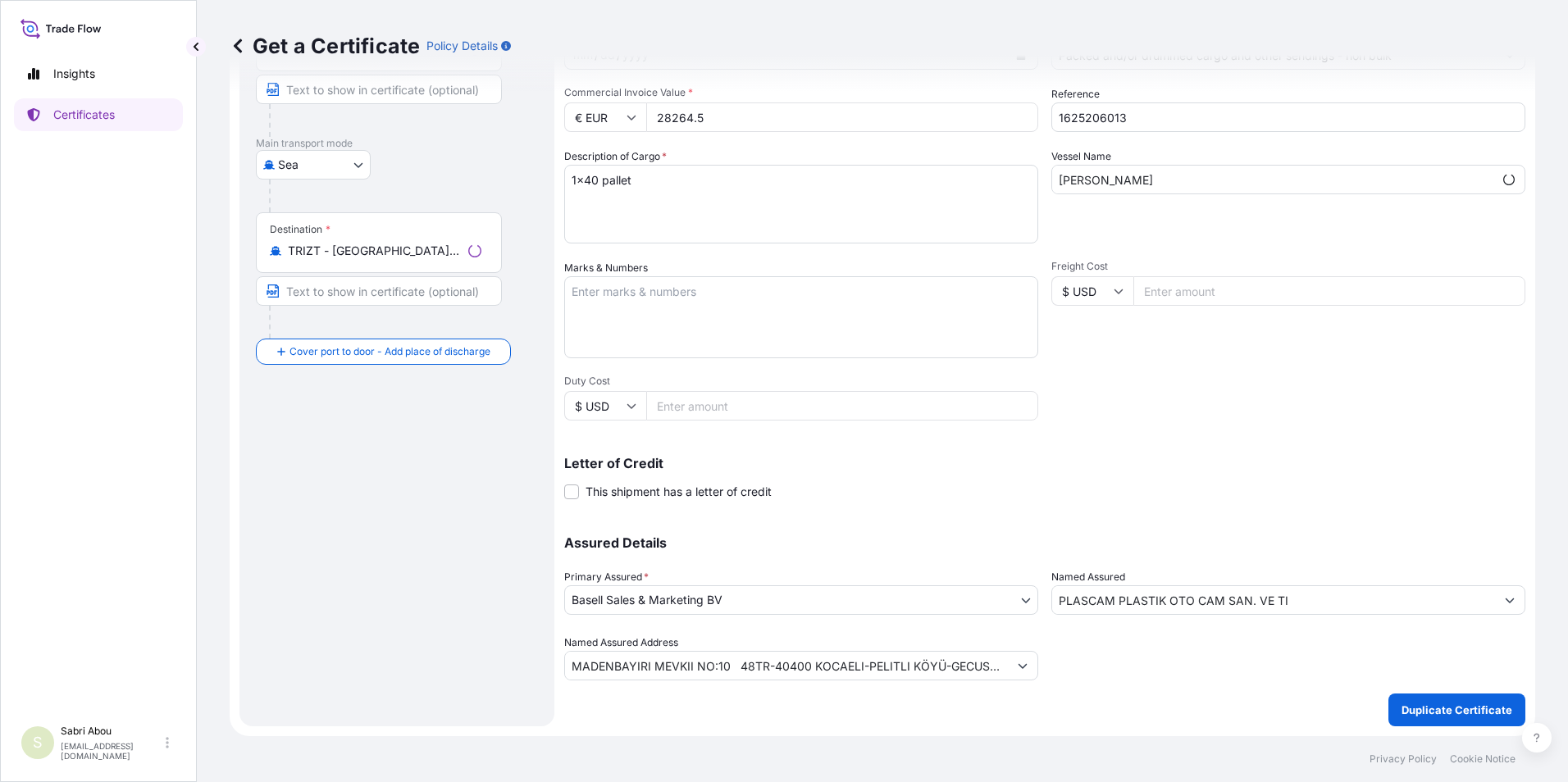
scroll to position [202, 0]
type input "MADENBAYIRI MEVKII NO:10 48TR-40400 KOCAELI-PELITLI KÖYÜ-GECUSTOMER TAX NO: 730…"
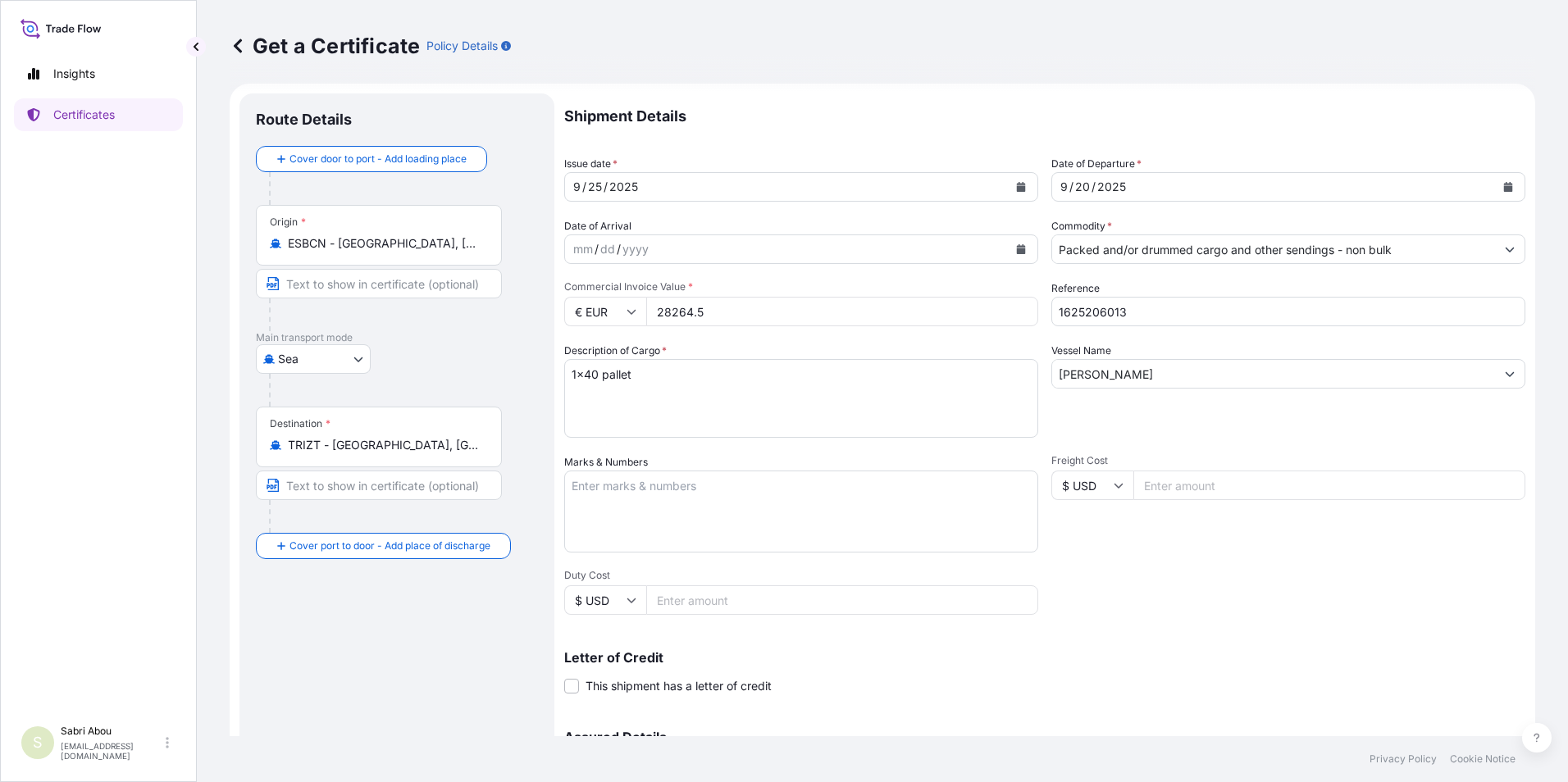
scroll to position [0, 0]
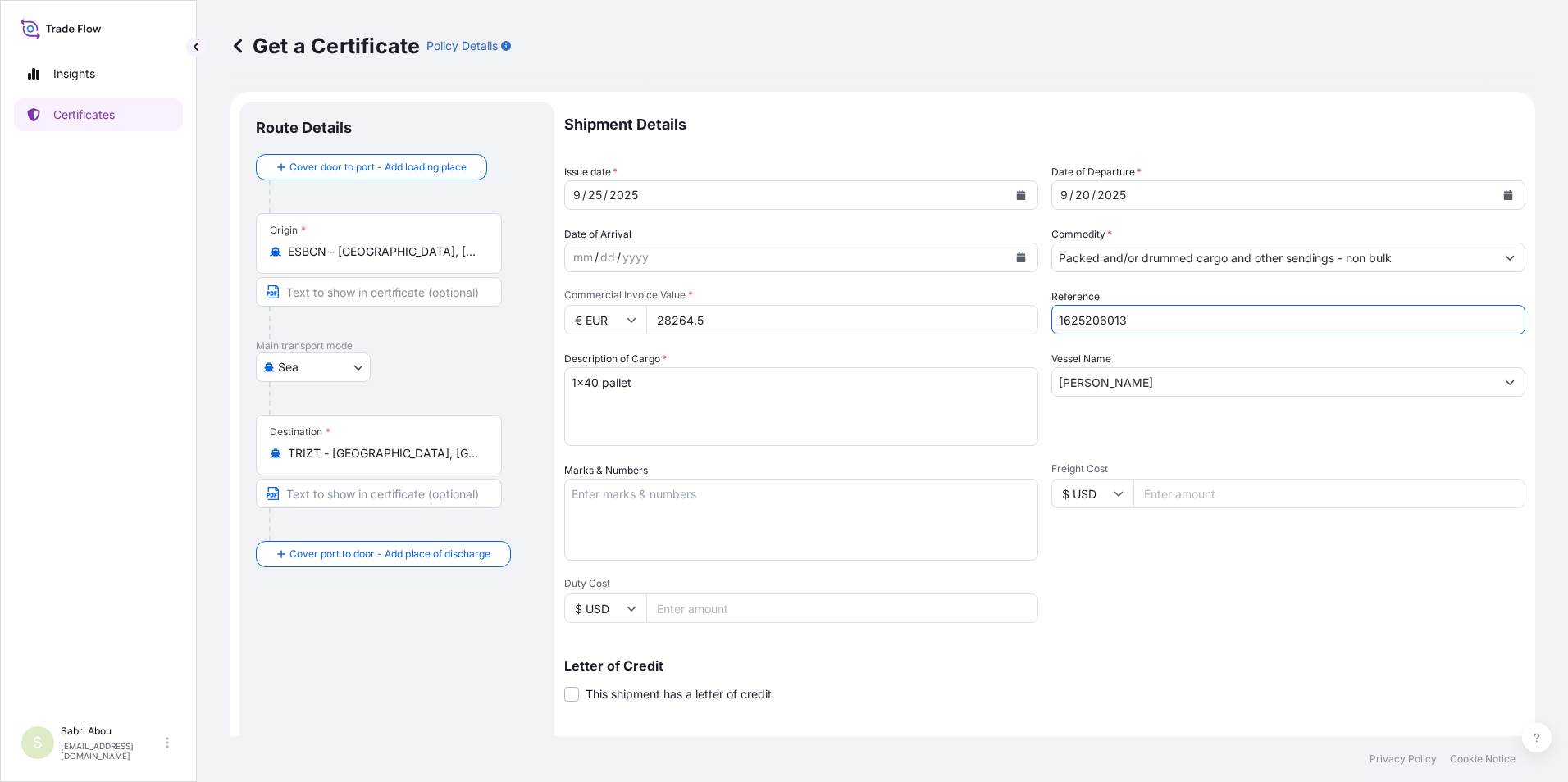
drag, startPoint x: 1138, startPoint y: 318, endPoint x: 1027, endPoint y: 330, distance: 111.6
click at [1027, 330] on div "Shipment Details Issue date * [DATE] Date of Departure * [DATE] Date of Arrival…" at bounding box center [1045, 493] width 962 height 781
type input "1625206526"
drag, startPoint x: 667, startPoint y: 327, endPoint x: 644, endPoint y: 326, distance: 23.0
click at [644, 326] on div "€ EUR 28264.5" at bounding box center [801, 320] width 474 height 29
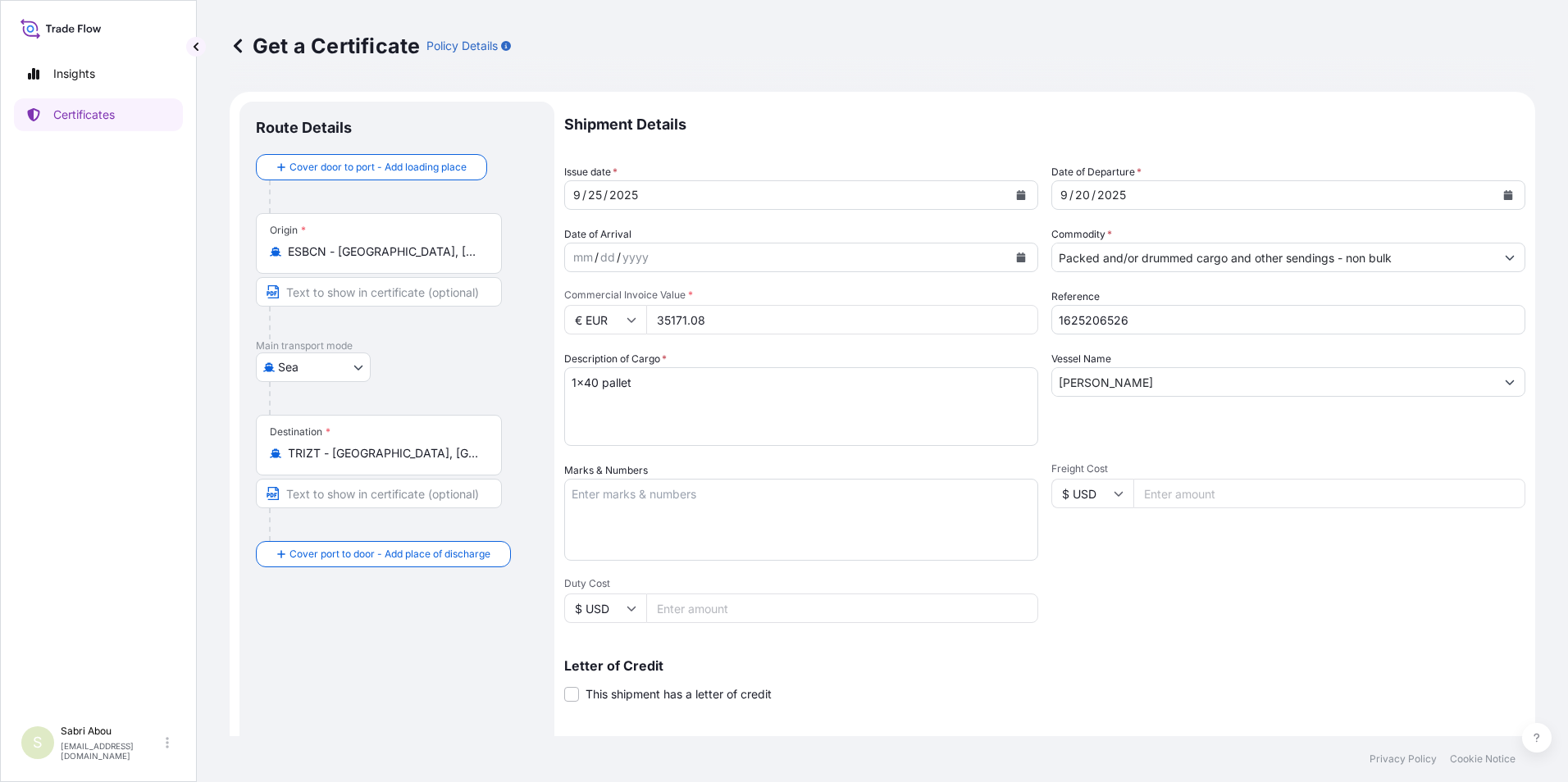
type input "35171.08"
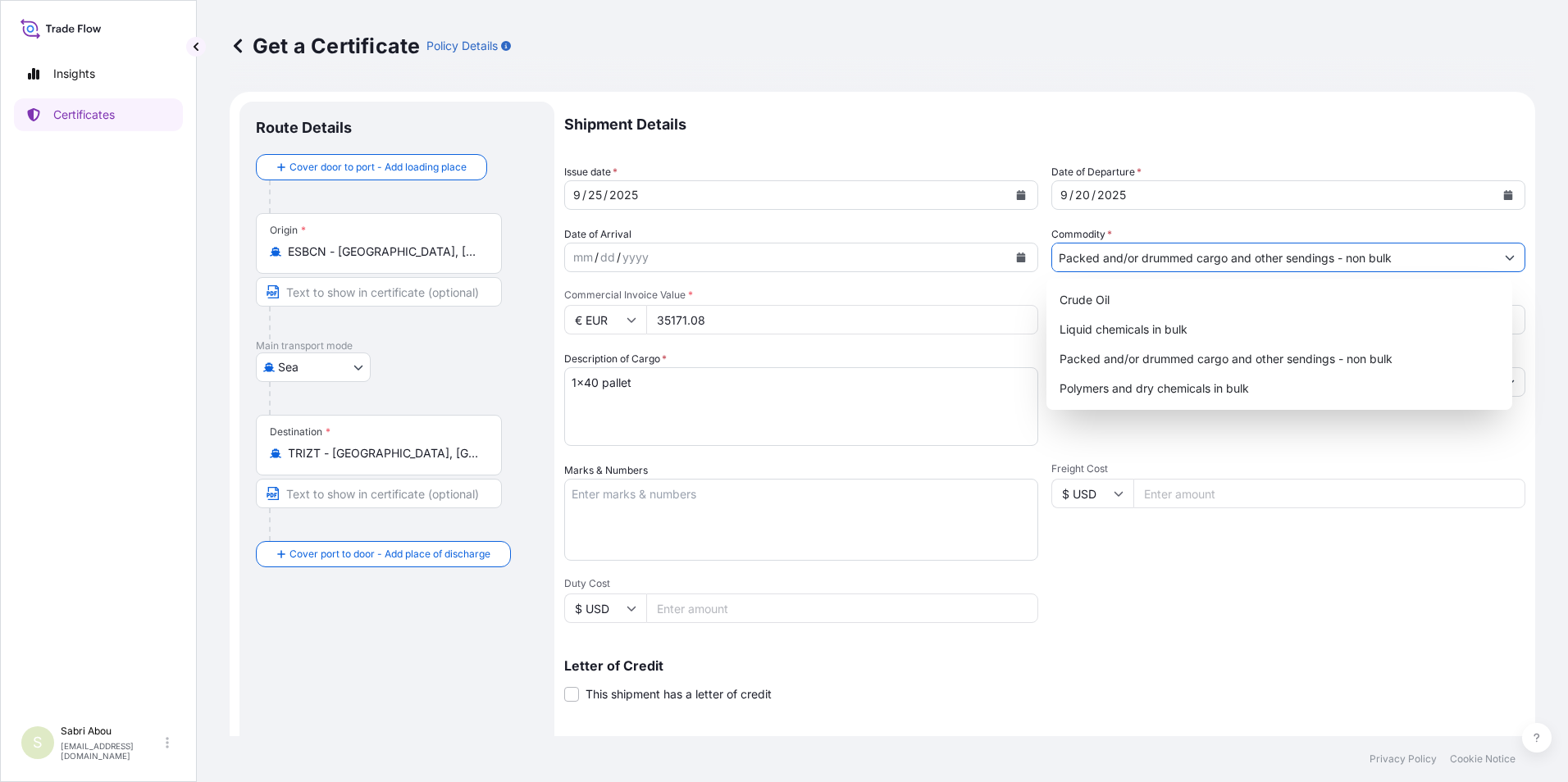
click at [1352, 263] on input "Packed and/or drummed cargo and other sendings - non bulk" at bounding box center [1274, 258] width 443 height 29
click at [1281, 379] on div "Polymers and dry chemicals in bulk" at bounding box center [1279, 389] width 453 height 29
type input "Polymers and dry chemicals in bulk"
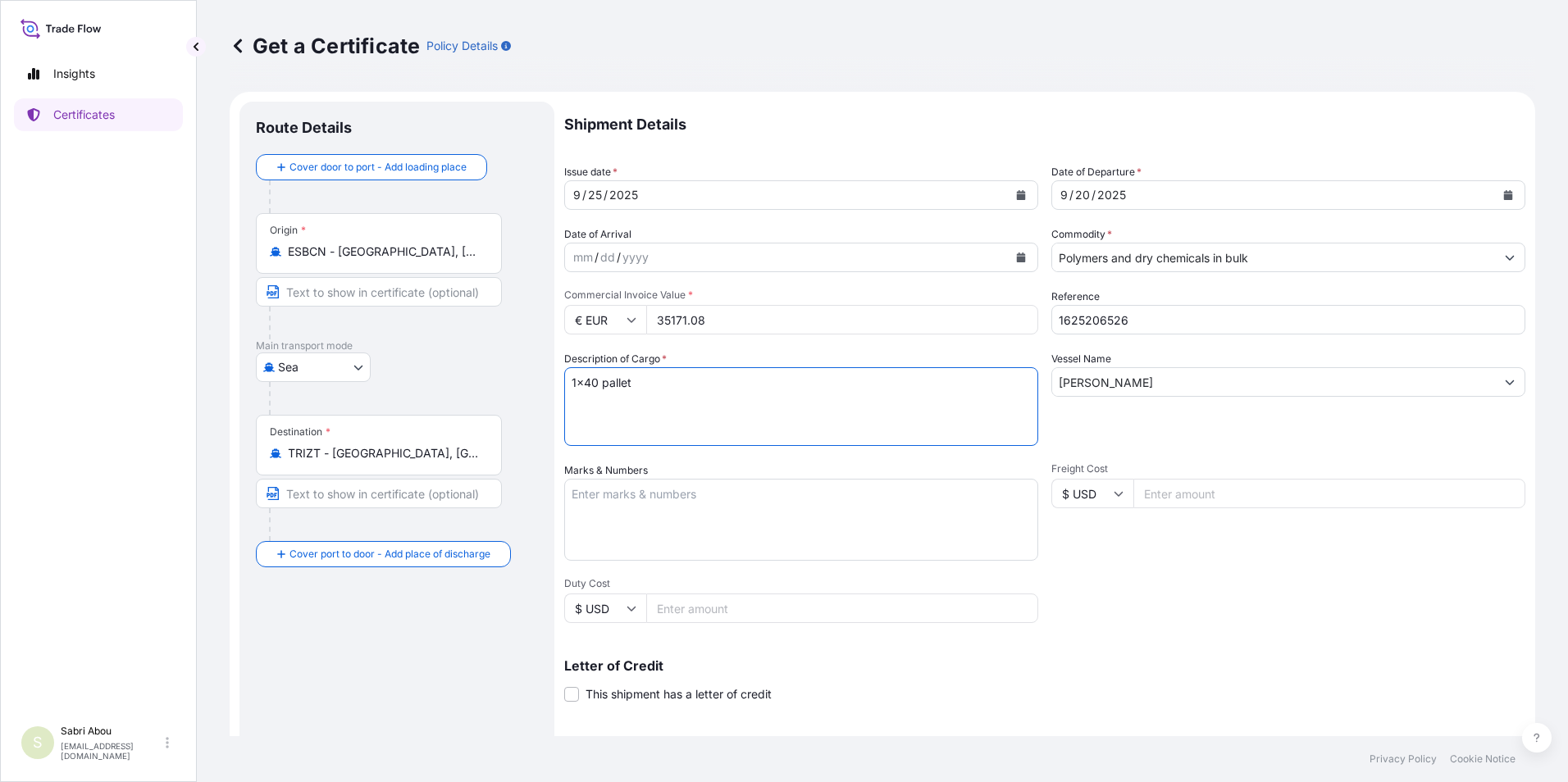
click at [585, 384] on textarea "1x40 pallet" at bounding box center [801, 407] width 474 height 78
click at [623, 389] on textarea "1x40 pallet" at bounding box center [801, 407] width 474 height 78
type textarea "1x20 bulk"
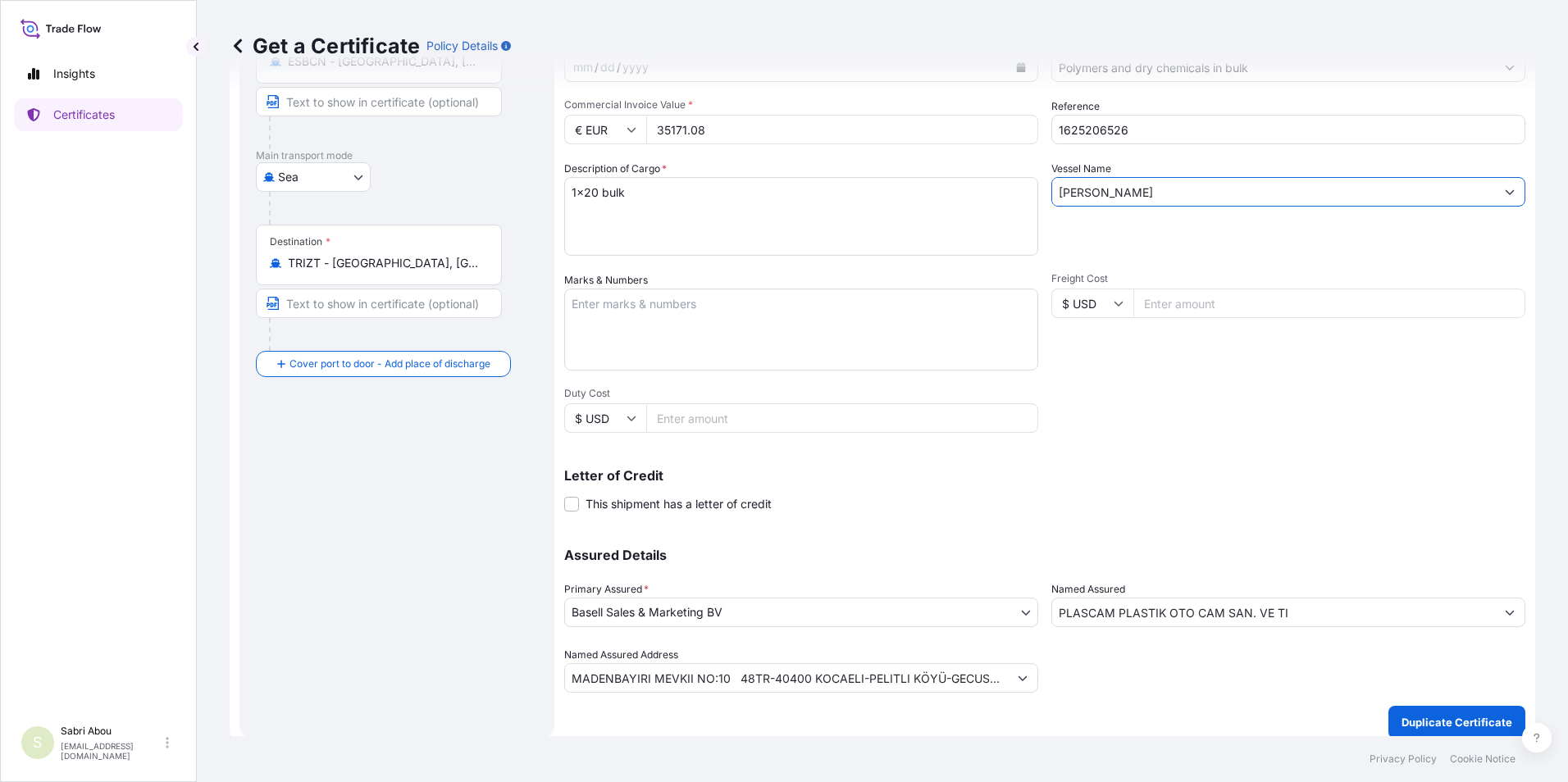
scroll to position [202, 0]
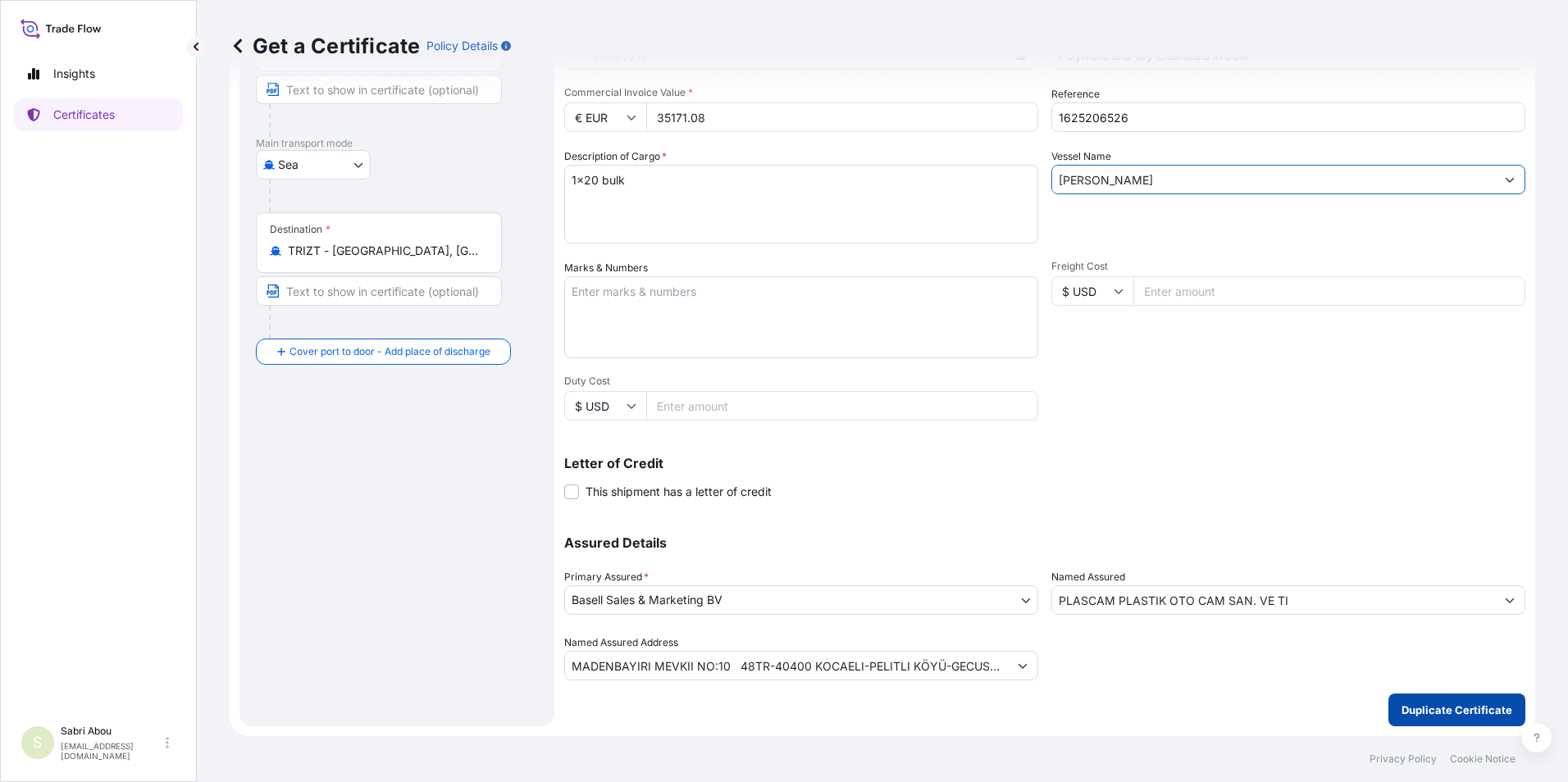
click at [1467, 701] on button "Duplicate Certificate" at bounding box center [1457, 710] width 137 height 33
type input "MADENBAYIRI MEVKII NO:10 48TR-40400 KOCAELI-PELITLI KÖYÜ-GECUSTOMER TAX NO: 730…"
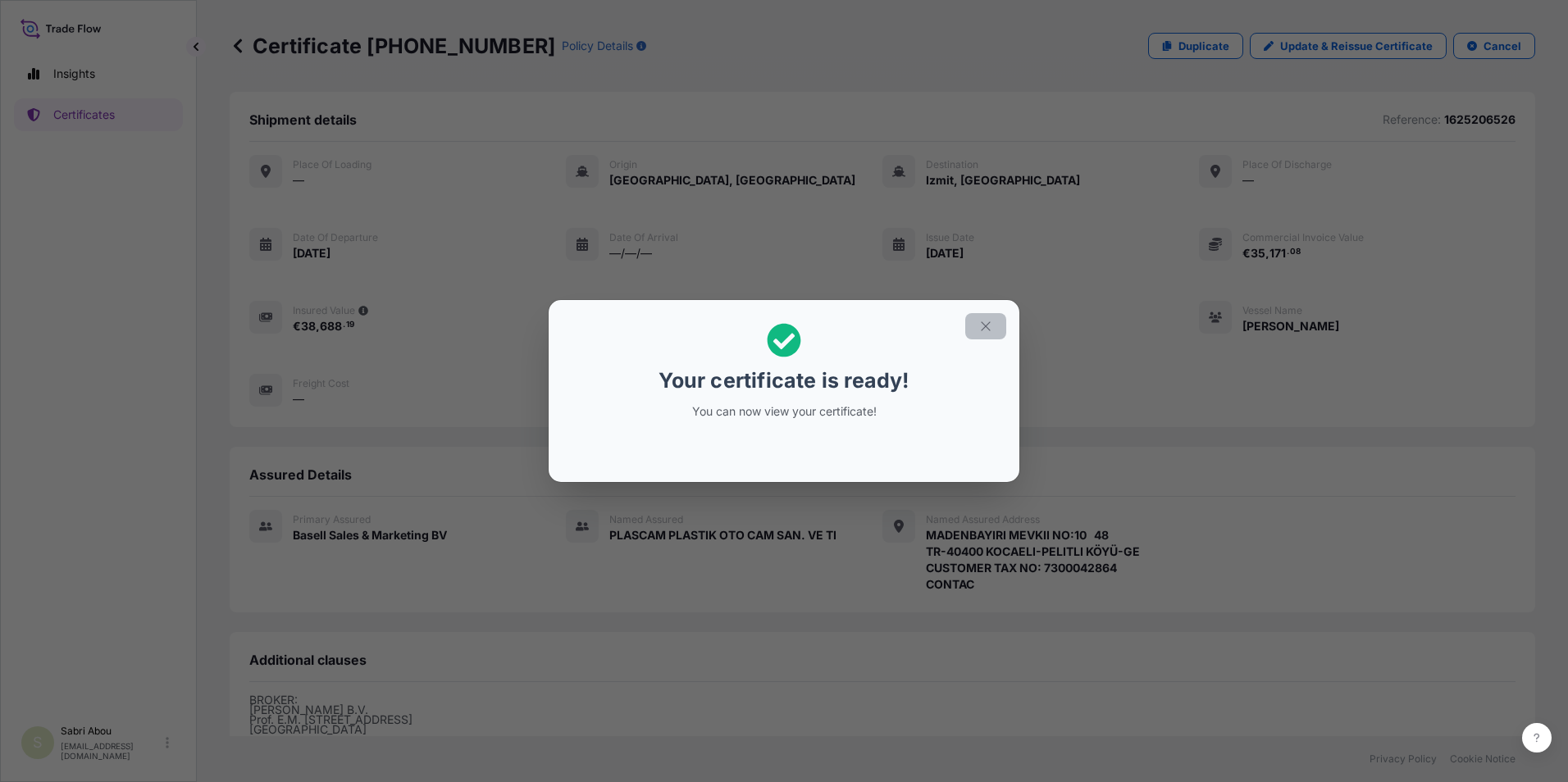
click at [982, 327] on icon "button" at bounding box center [986, 326] width 15 height 15
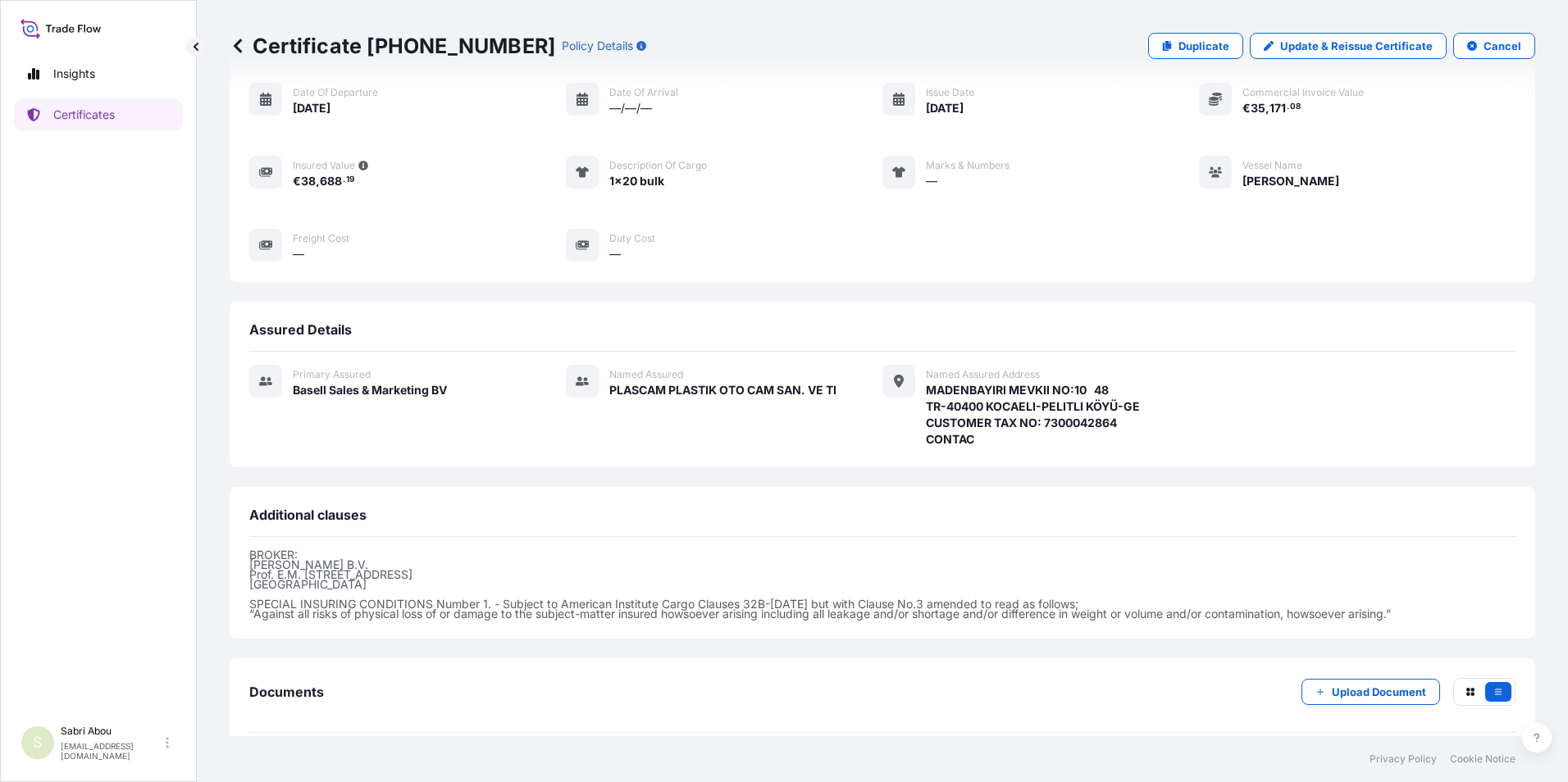
scroll to position [220, 0]
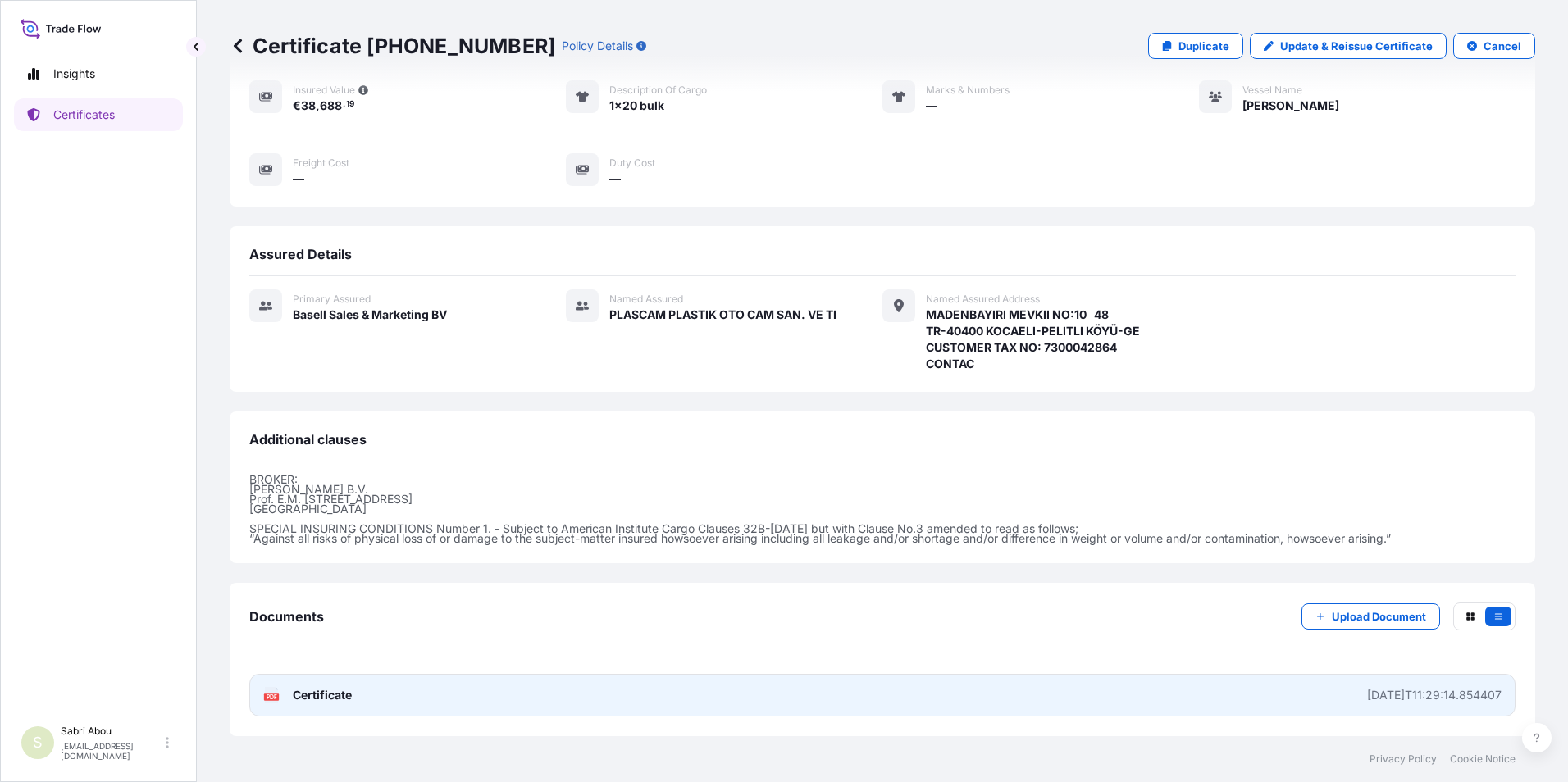
click at [614, 700] on link "PDF Certificate [DATE]T11:29:14.854407" at bounding box center [882, 695] width 1267 height 43
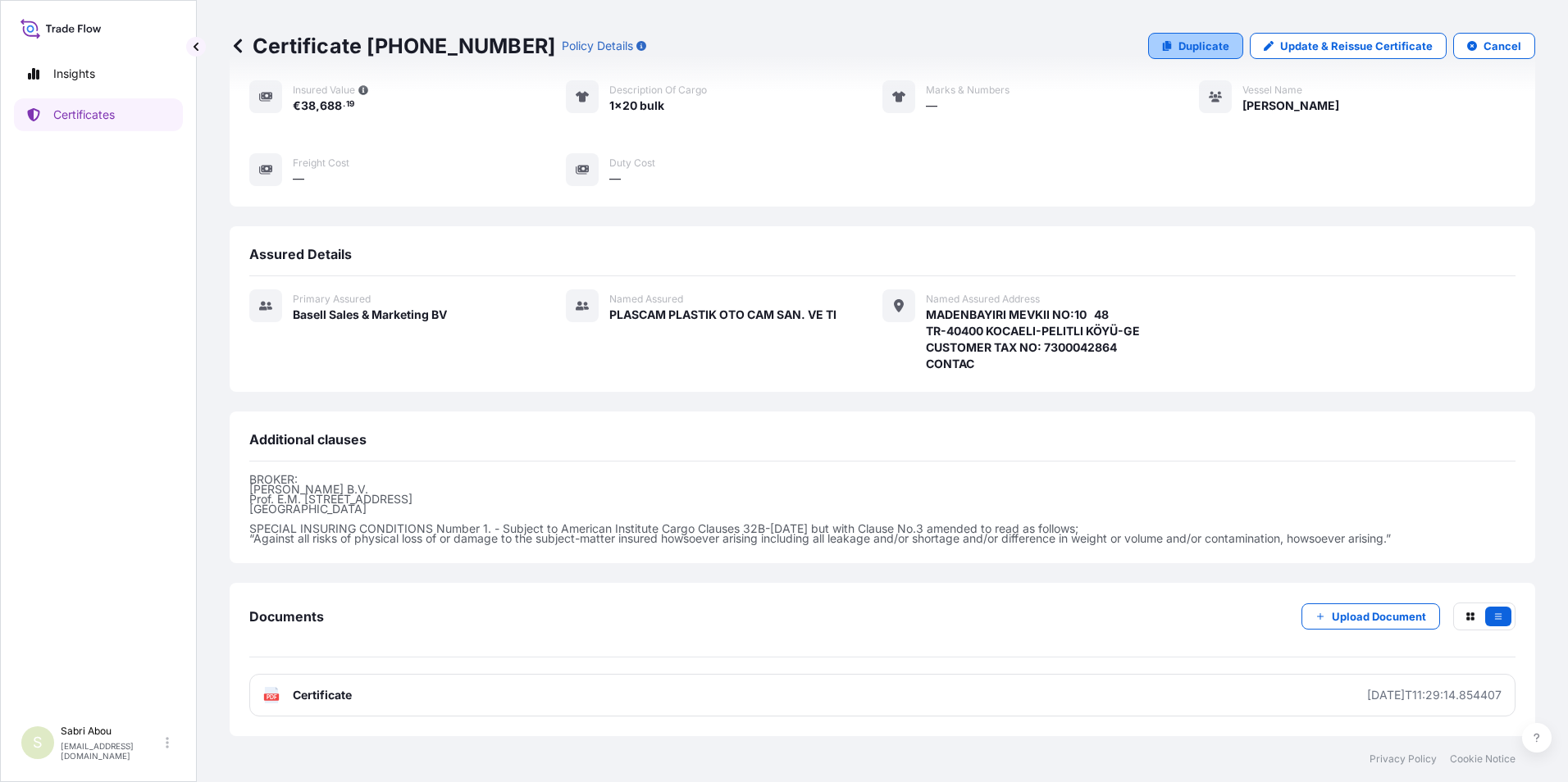
click at [1203, 42] on p "Duplicate" at bounding box center [1204, 46] width 51 height 16
select select "Sea"
select select "32164"
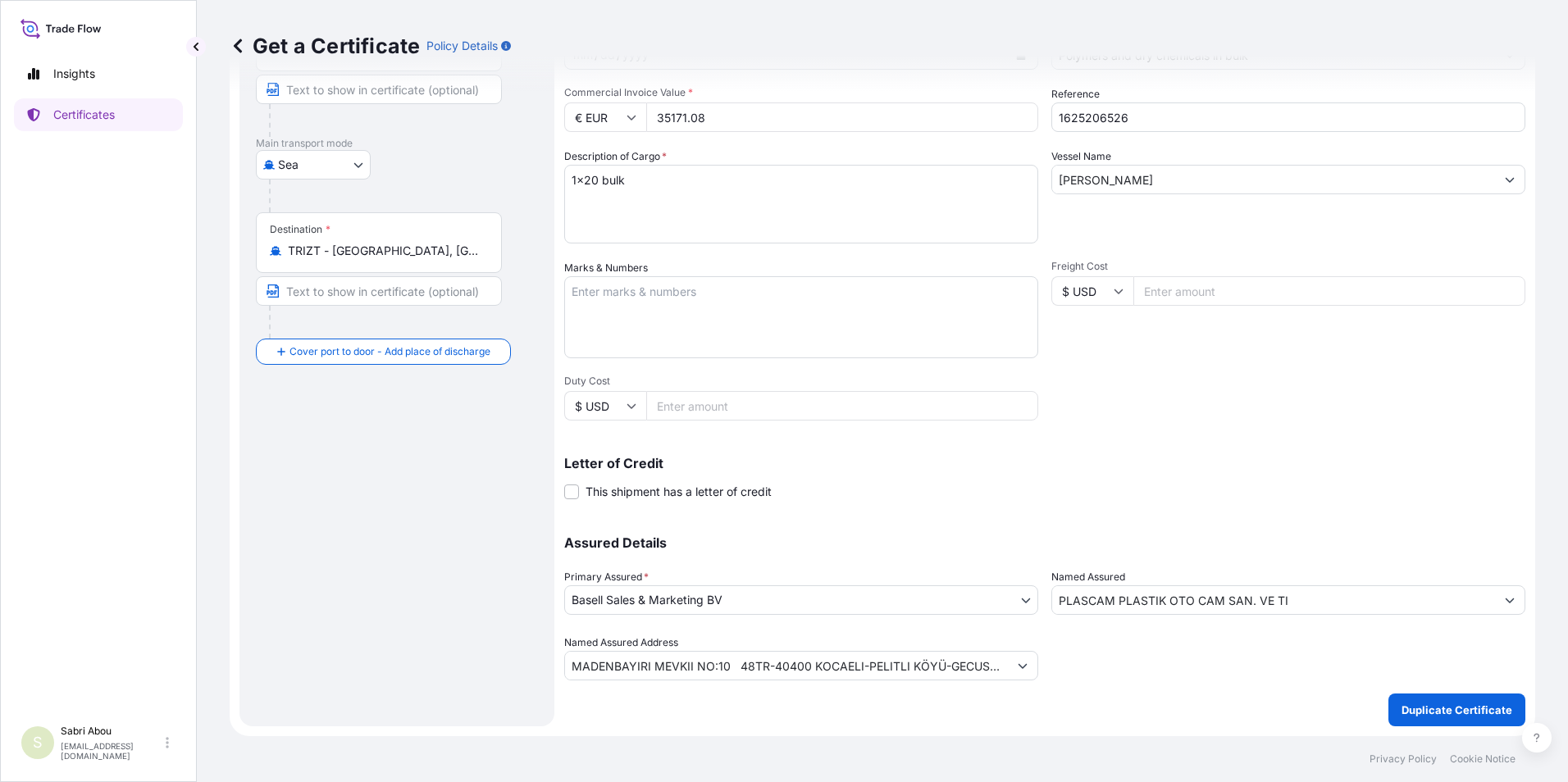
scroll to position [19, 0]
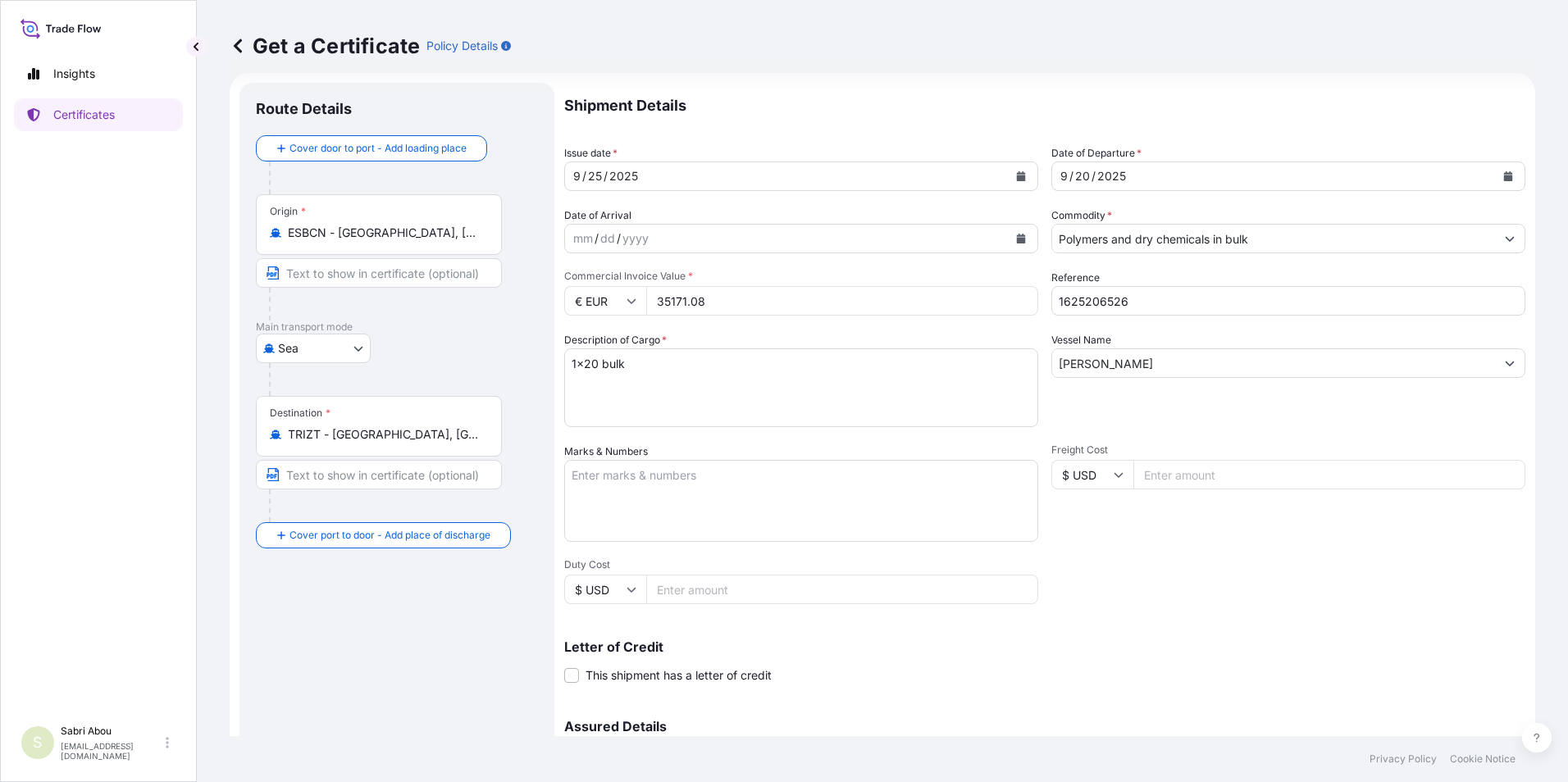
type input "MADENBAYIRI MEVKII NO:10 48TR-40400 KOCAELI-PELITLI KÖYÜ-GECUSTOMER TAX NO: 730…"
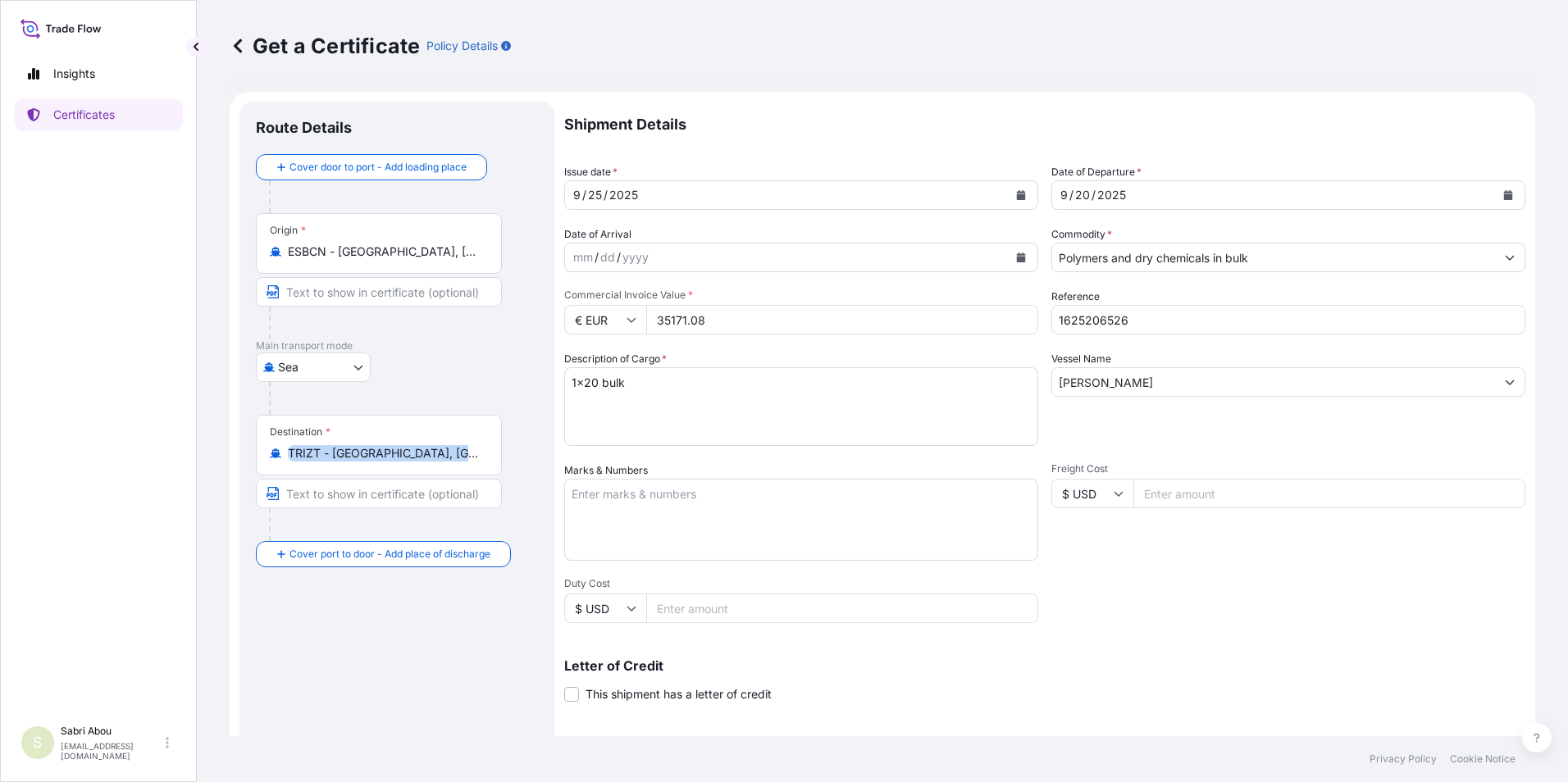
drag, startPoint x: 289, startPoint y: 469, endPoint x: 218, endPoint y: 476, distance: 71.3
click at [218, 476] on div "Get a Certificate Policy Details Route Details Cover door to port - Add loading…" at bounding box center [882, 368] width 1371 height 736
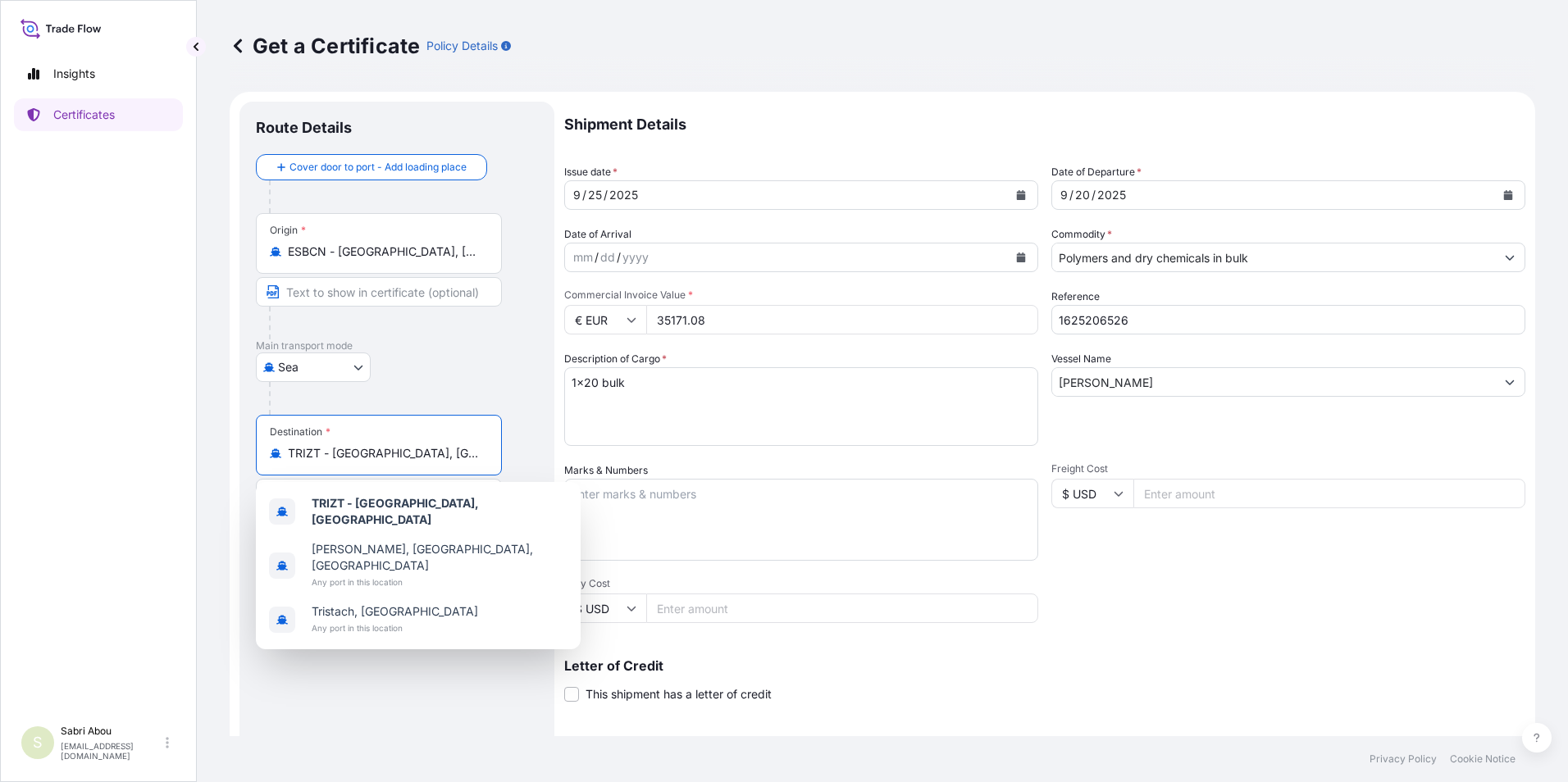
drag, startPoint x: 218, startPoint y: 476, endPoint x: 225, endPoint y: 466, distance: 12.2
click at [225, 466] on div "Get a Certificate Policy Details Route Details Cover door to port - Add loading…" at bounding box center [882, 368] width 1371 height 736
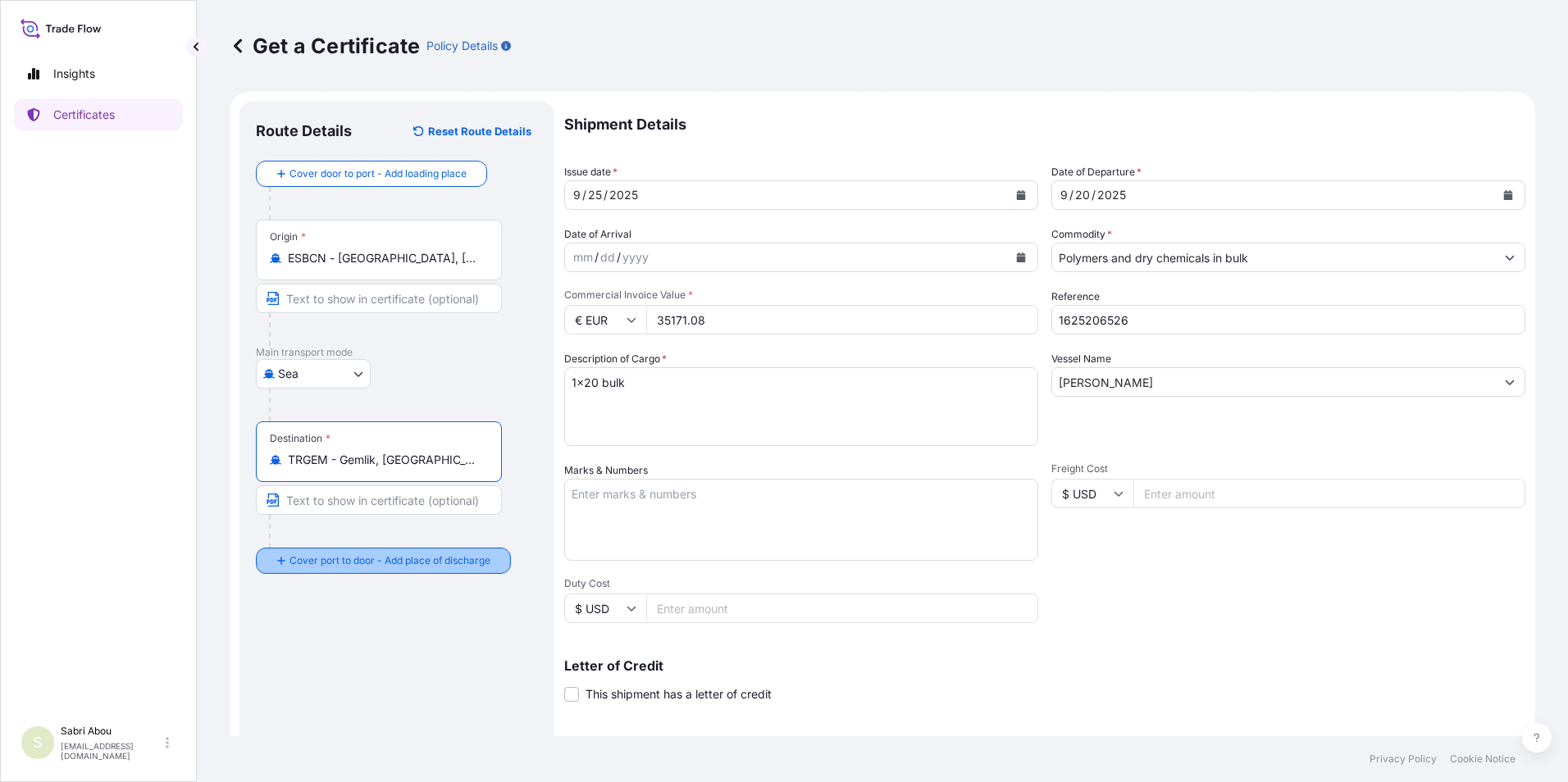
type input "TRGEM - Gemlik, [GEOGRAPHIC_DATA]"
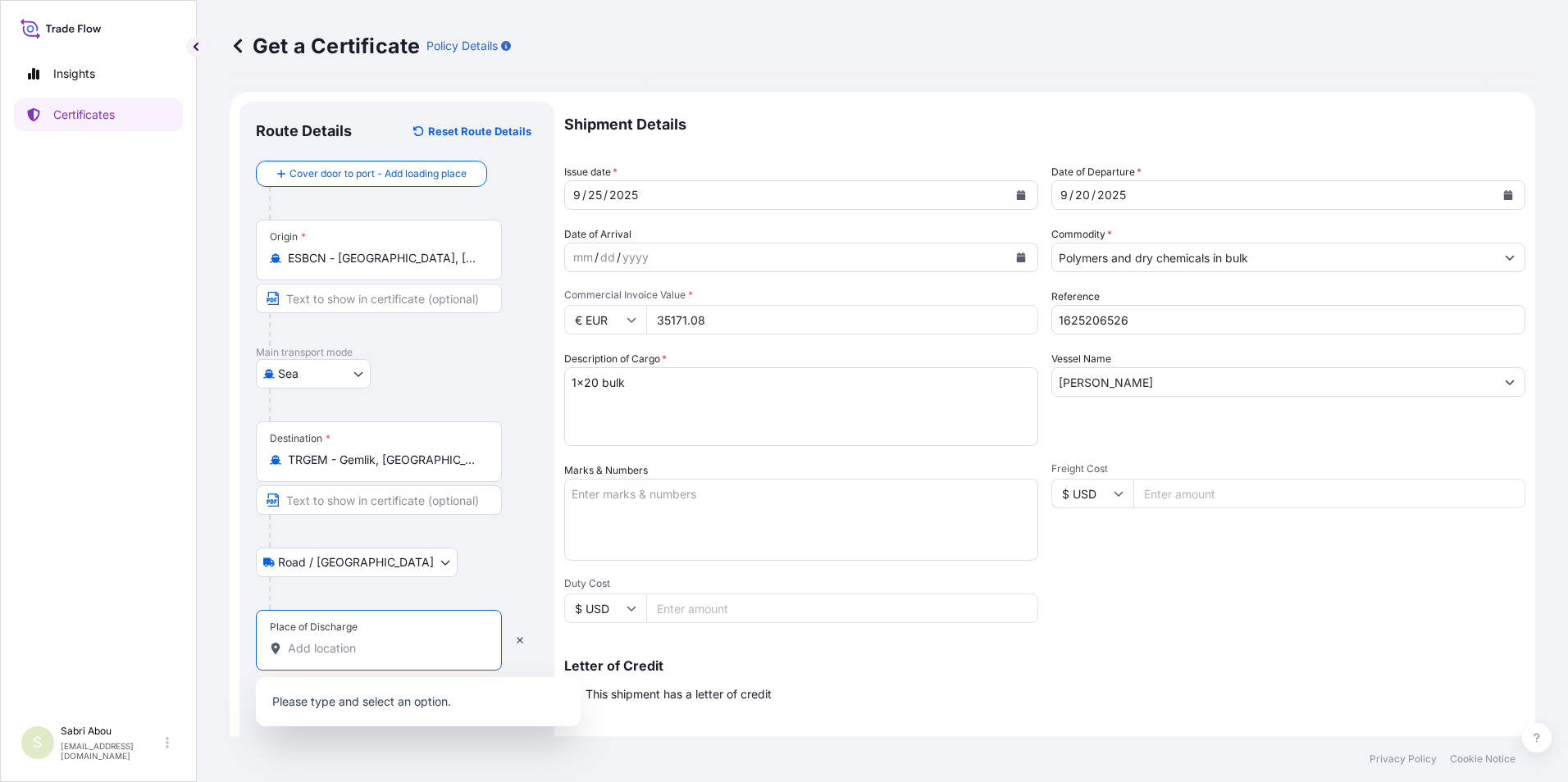
click at [324, 649] on input "Place of Discharge" at bounding box center [384, 648] width 194 height 16
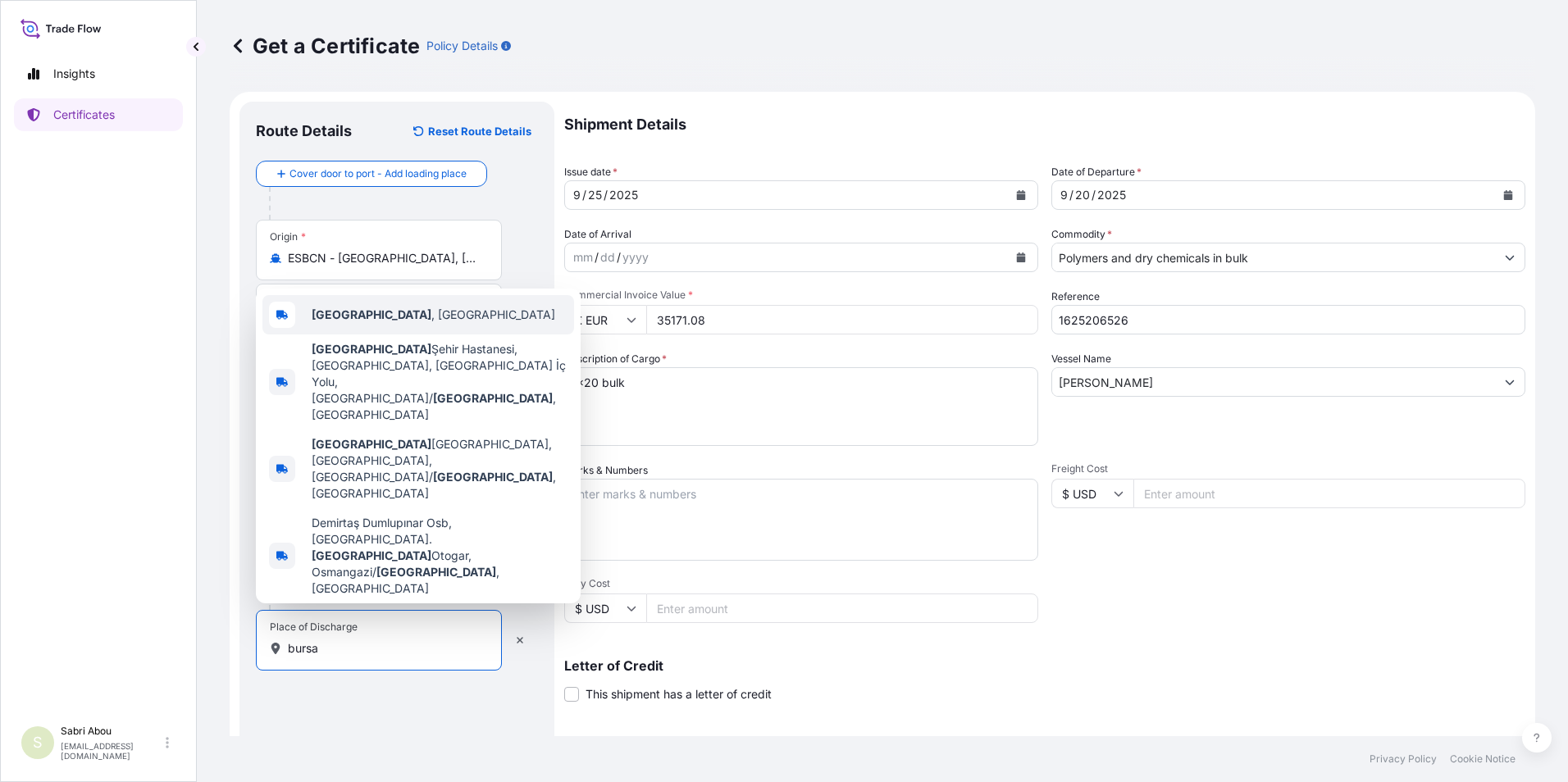
click at [421, 334] on div "[GEOGRAPHIC_DATA] , [GEOGRAPHIC_DATA]" at bounding box center [418, 314] width 311 height 39
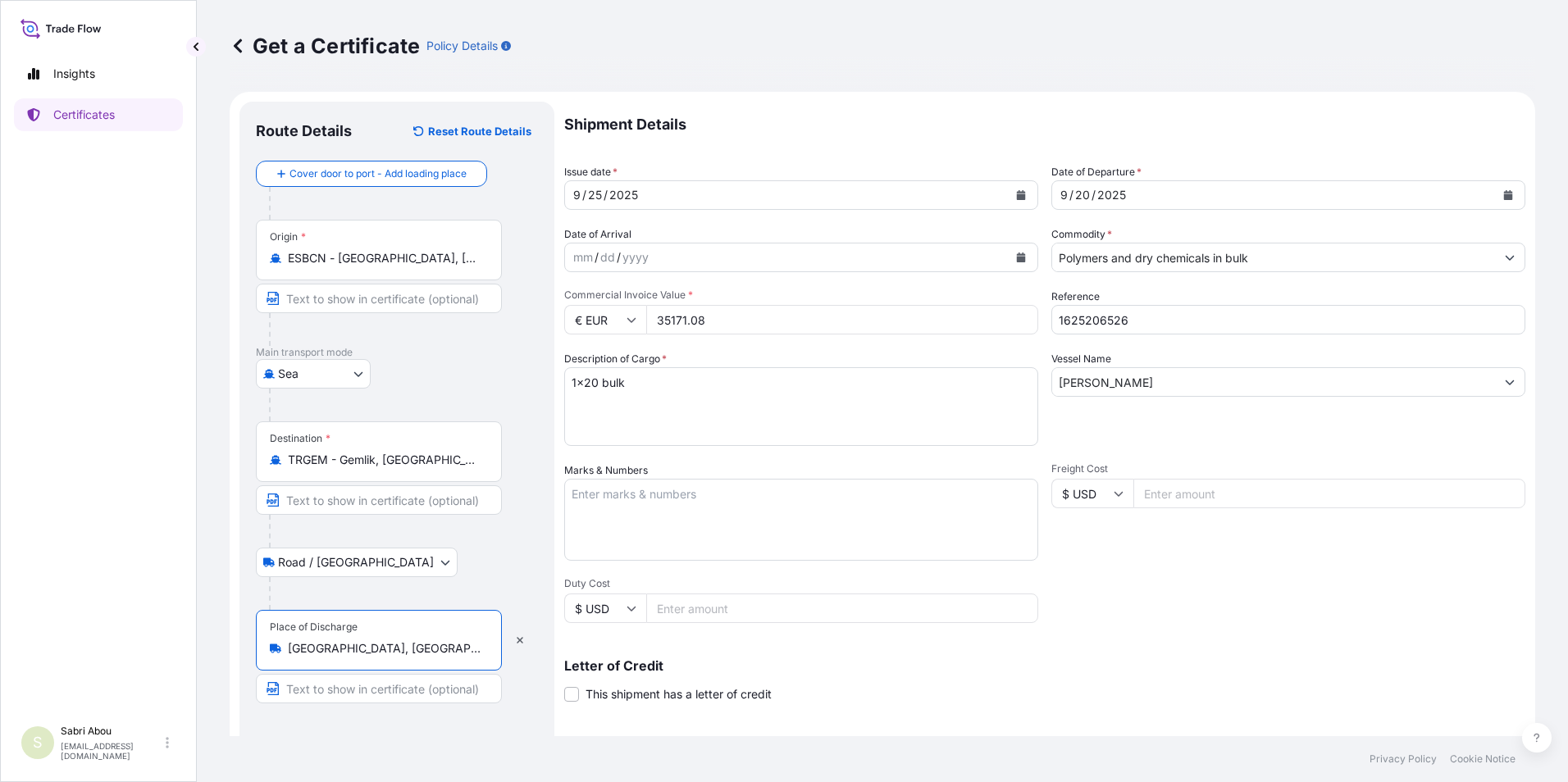
type input "[GEOGRAPHIC_DATA], [GEOGRAPHIC_DATA]"
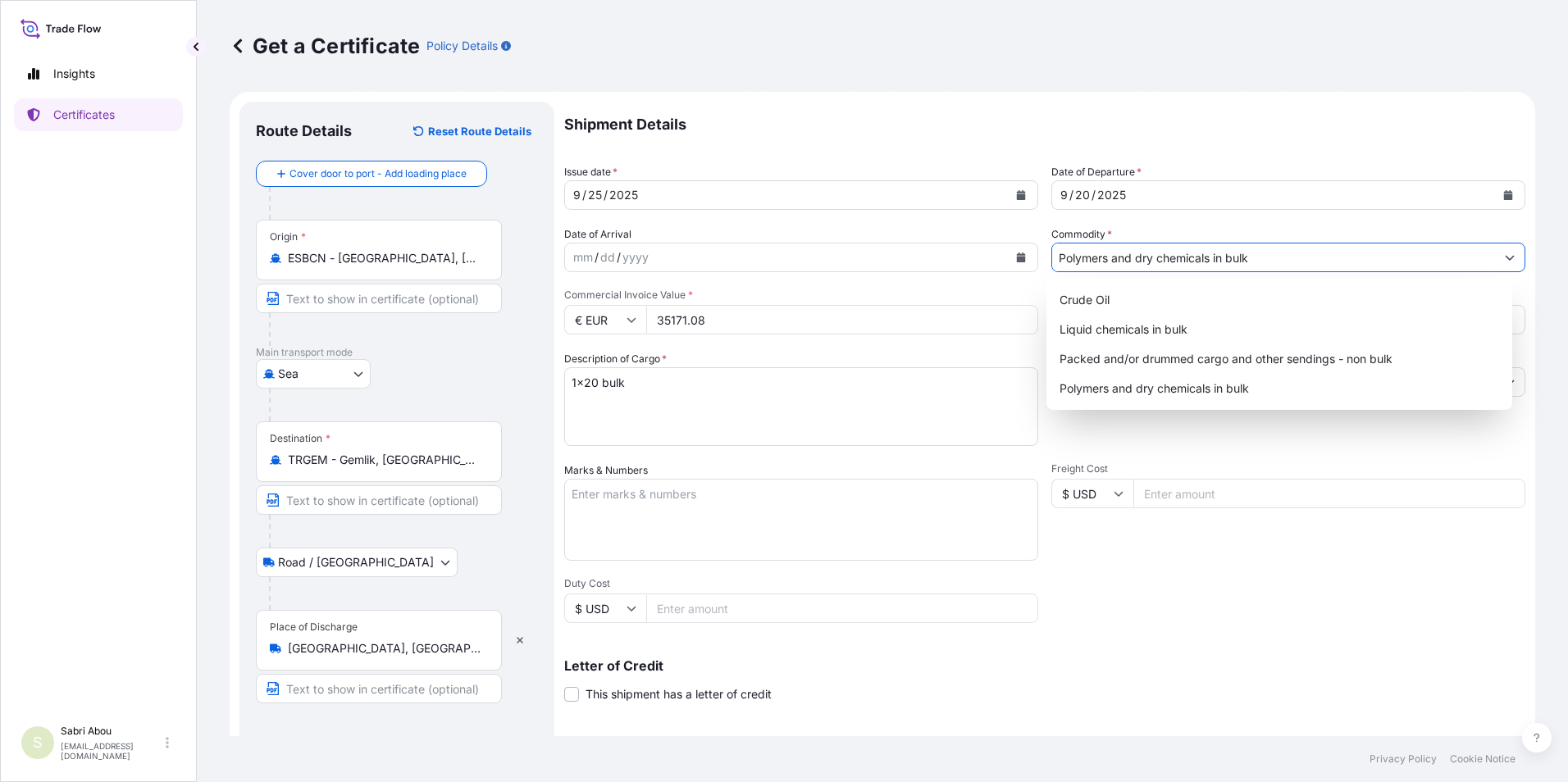
click at [1258, 259] on input "Polymers and dry chemicals in bulk" at bounding box center [1274, 258] width 443 height 29
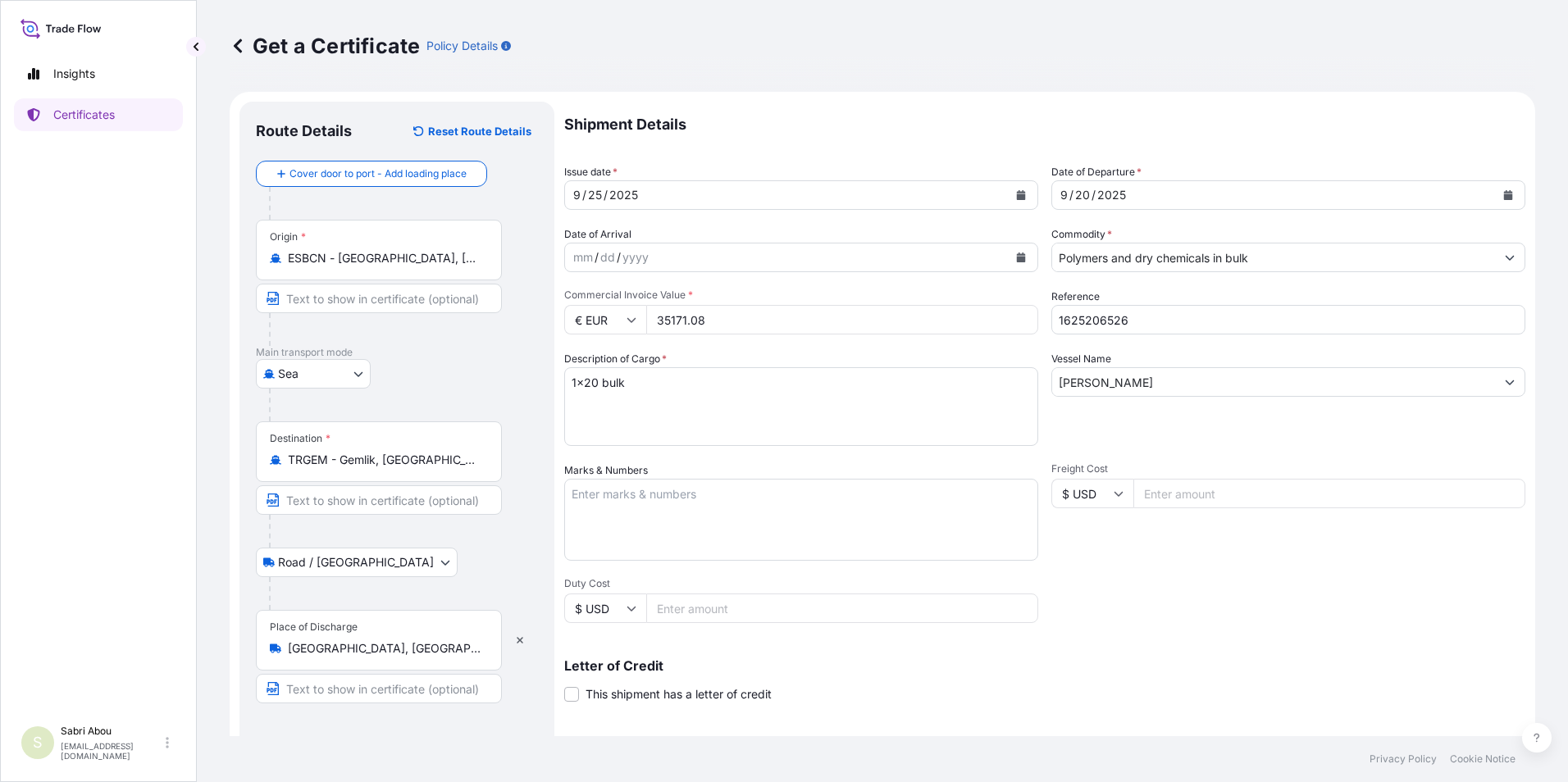
drag, startPoint x: 728, startPoint y: 317, endPoint x: 565, endPoint y: 336, distance: 164.1
click at [565, 336] on div "Shipment Details Issue date * [DATE] Date of Departure * [DATE] Date of Arrival…" at bounding box center [1045, 493] width 962 height 781
type input "30171.60"
type input "1625206763"
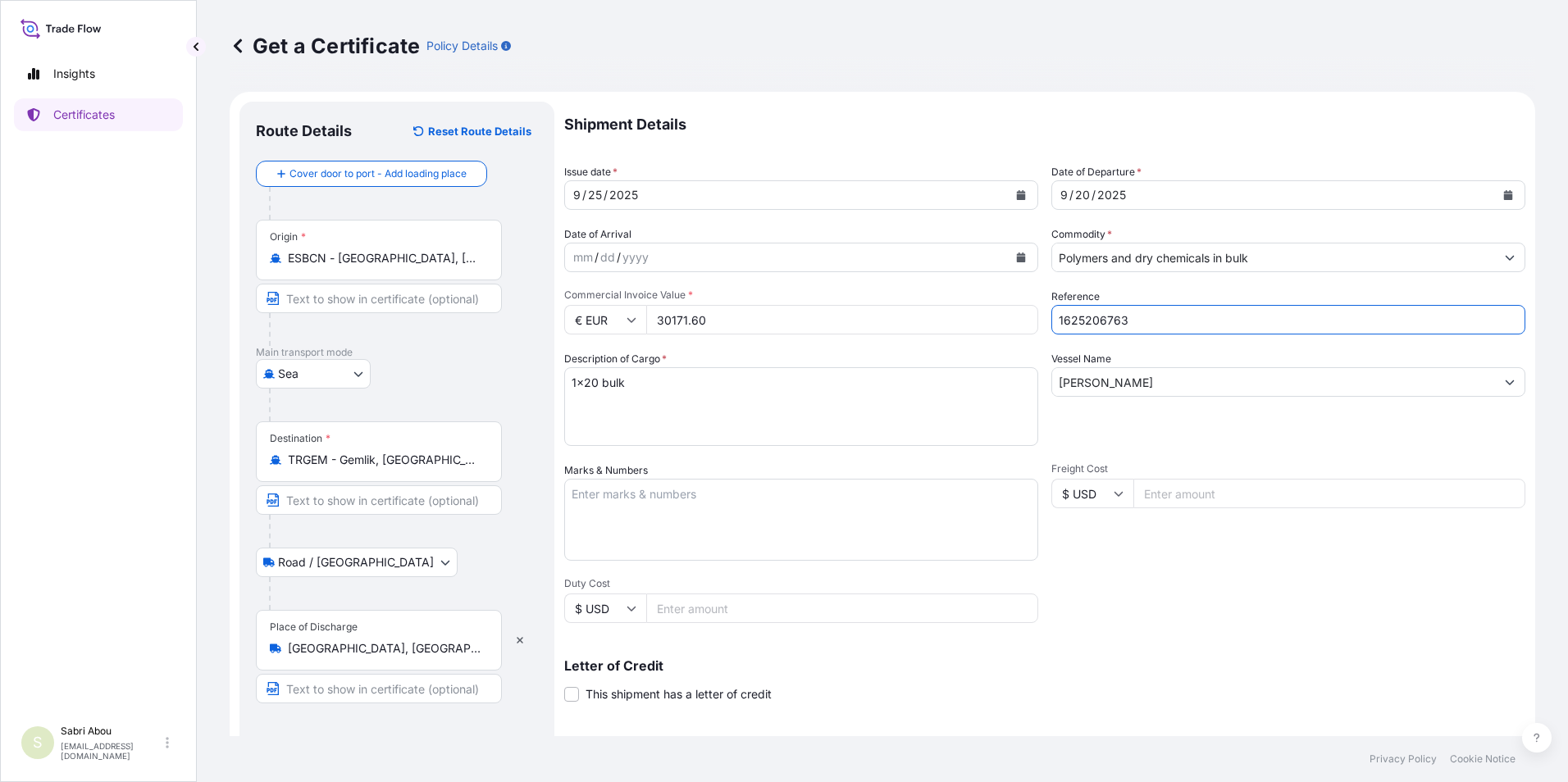
type input "MADENBAYIRI MEVKII NO:10 48TR-40400 KOCAELI-PELITLI KÖYÜ-GECUSTOMER TAX NO: 730…"
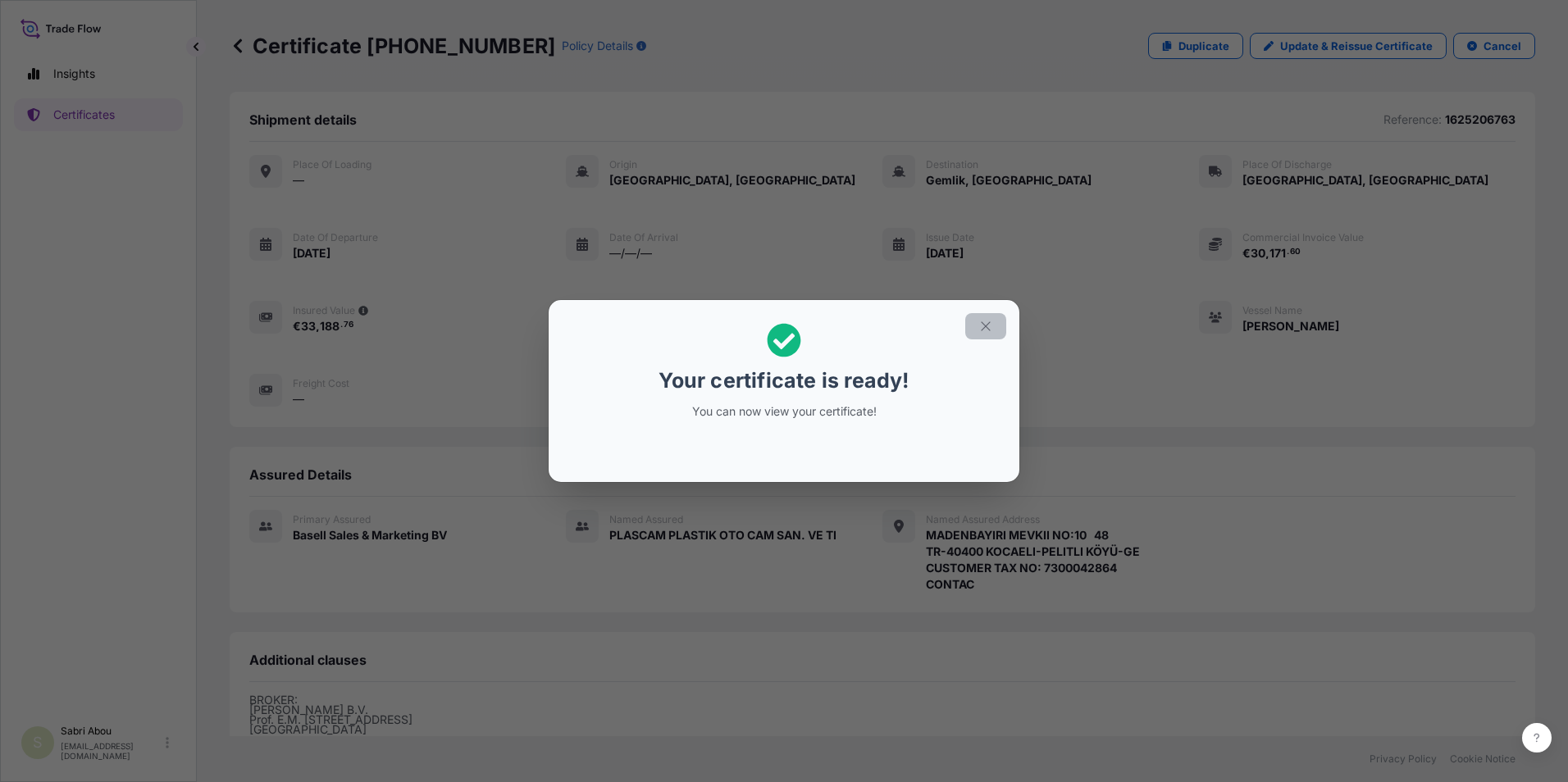
click at [978, 330] on button "button" at bounding box center [985, 326] width 41 height 26
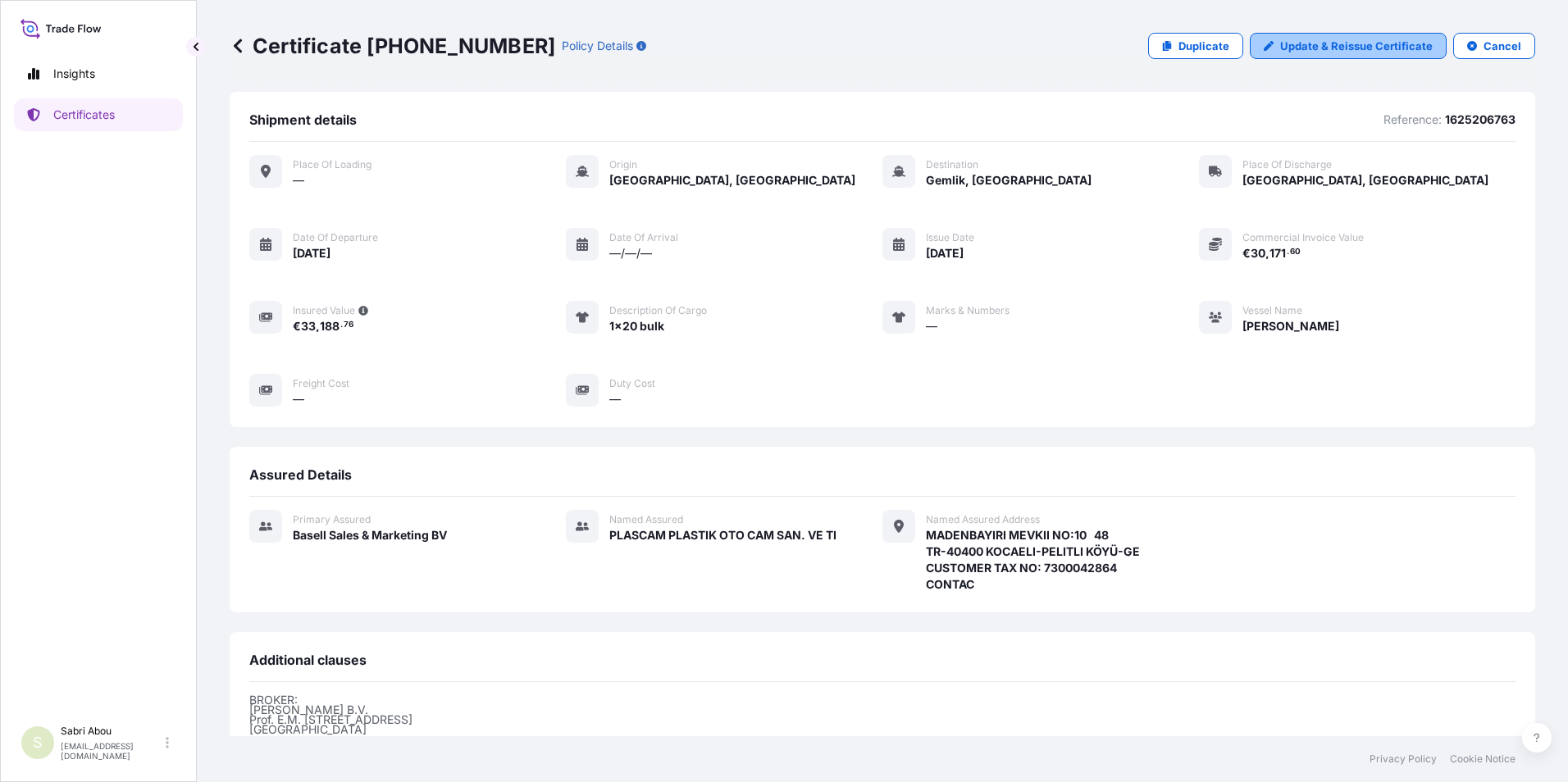
click at [1320, 54] on p "Update & Reissue Certificate" at bounding box center [1357, 46] width 153 height 16
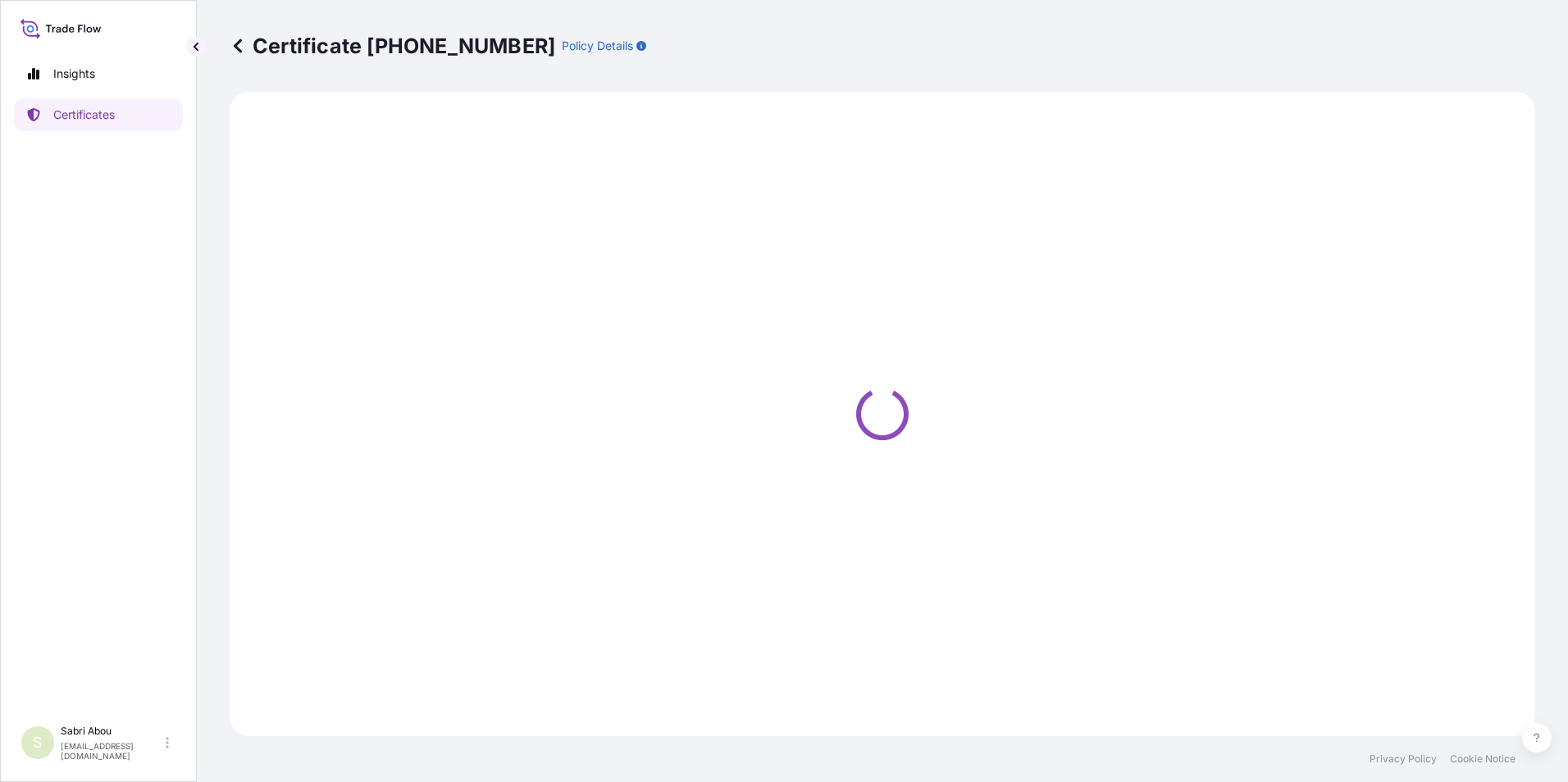
select select "Sea"
select select "Road / [GEOGRAPHIC_DATA]"
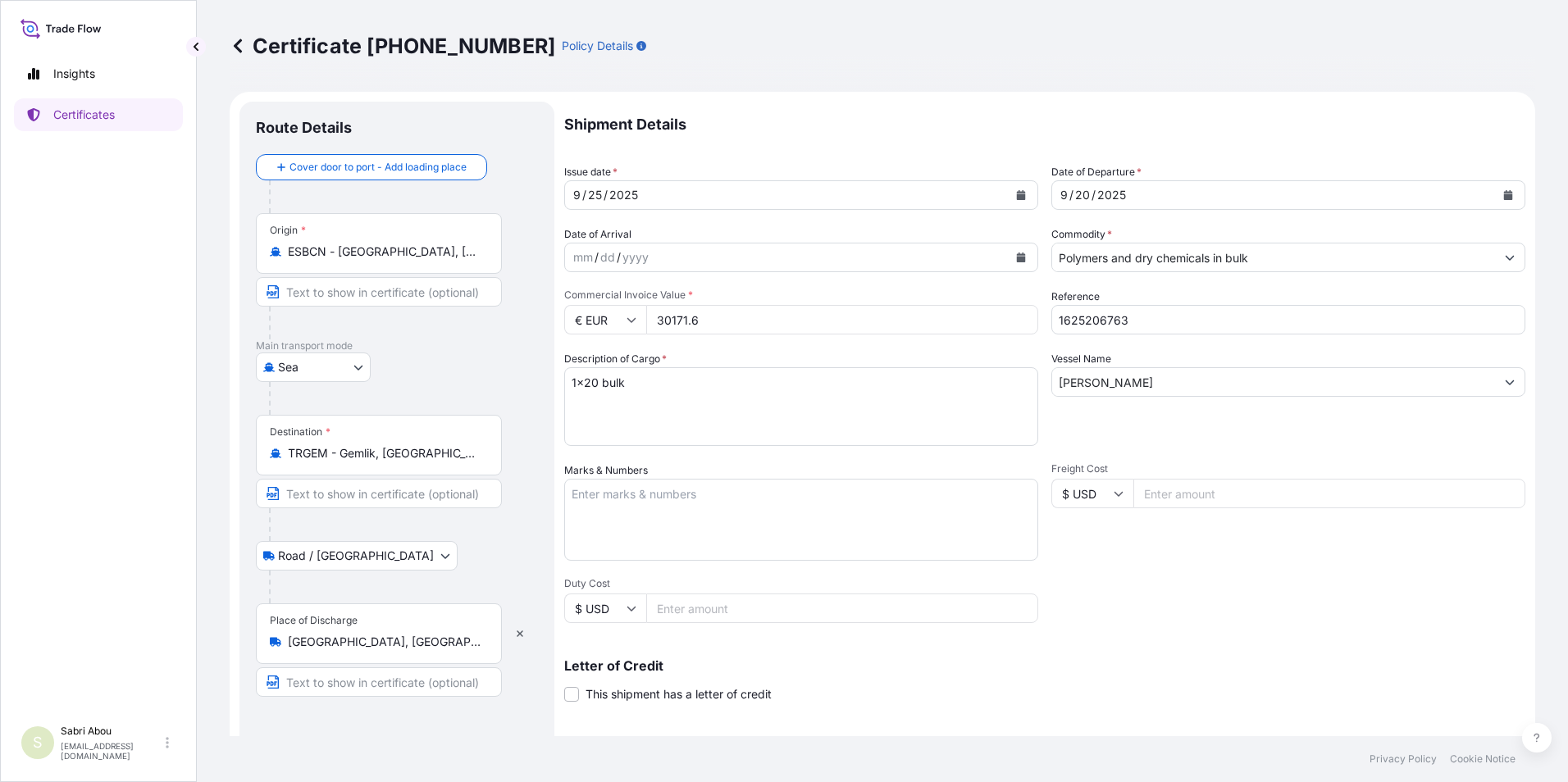
type input "MADENBAYIRI MEVKII NO:10 48TR-40400 KOCAELI-PELITLI KÖYÜ-GECUSTOMER TAX NO: 730…"
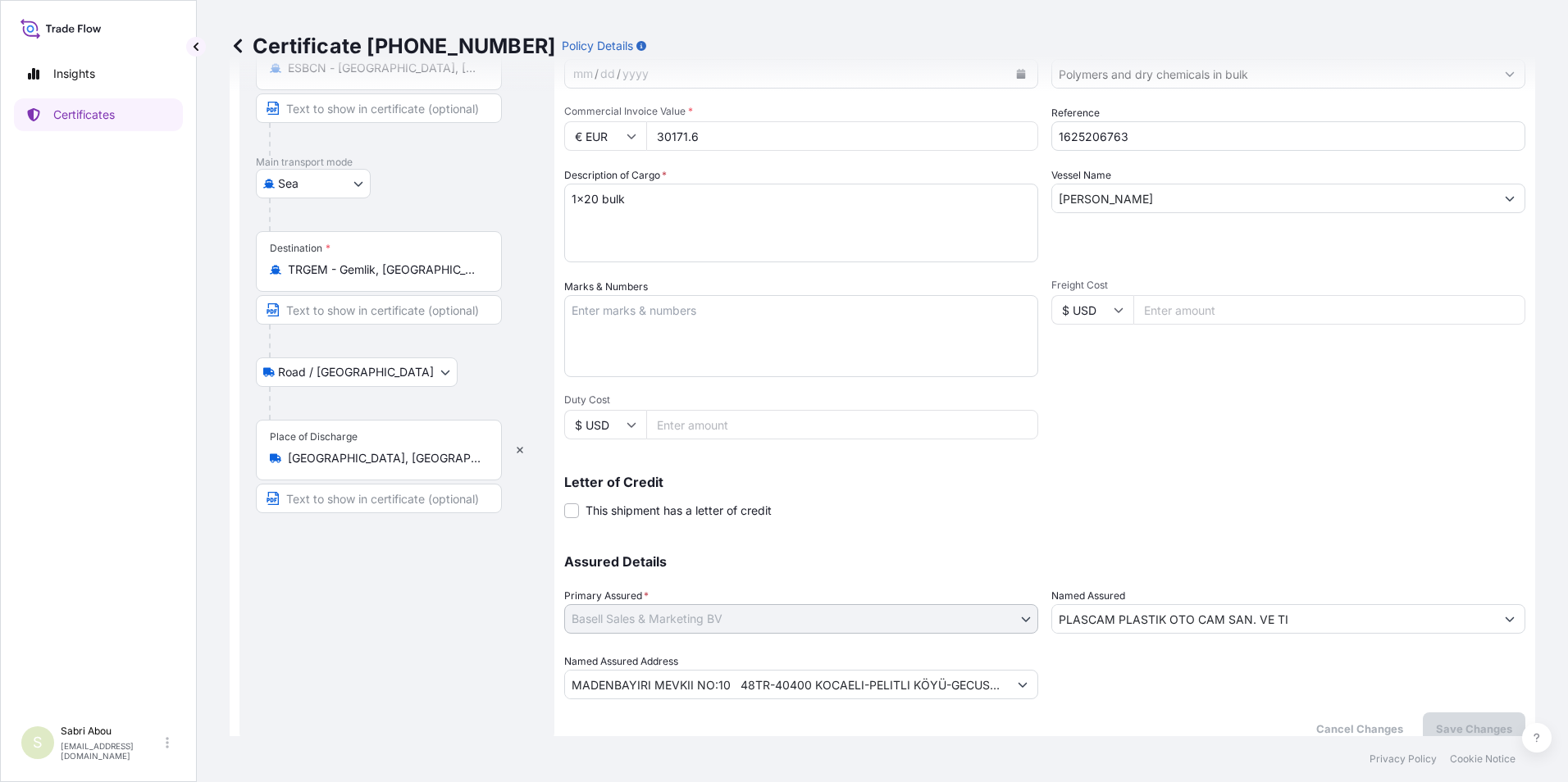
scroll to position [202, 0]
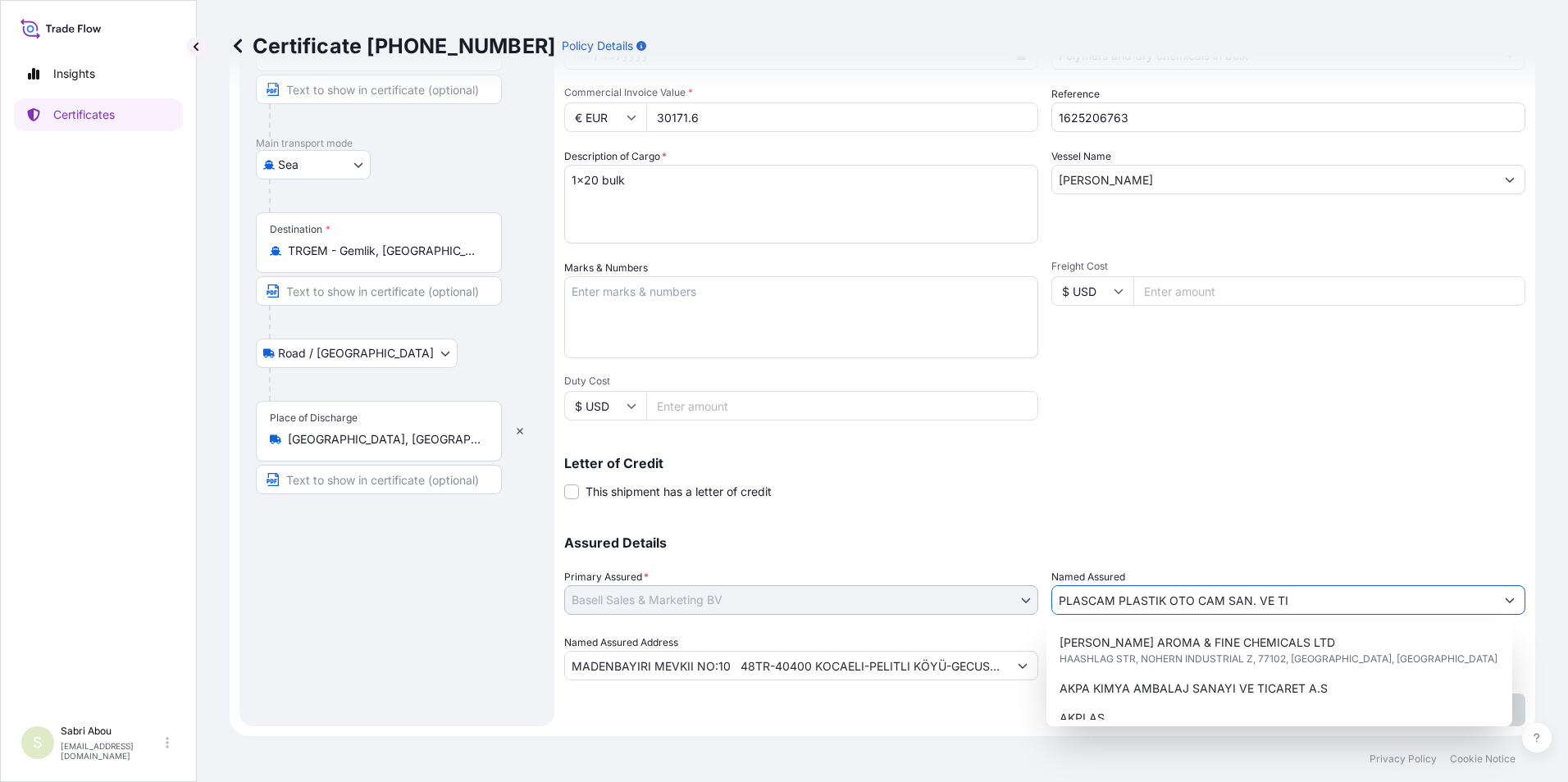
click at [1003, 607] on div "Assured Details Primary Assured * Basell Sales & Marketing BV Basell Poliolefin…" at bounding box center [1045, 598] width 962 height 164
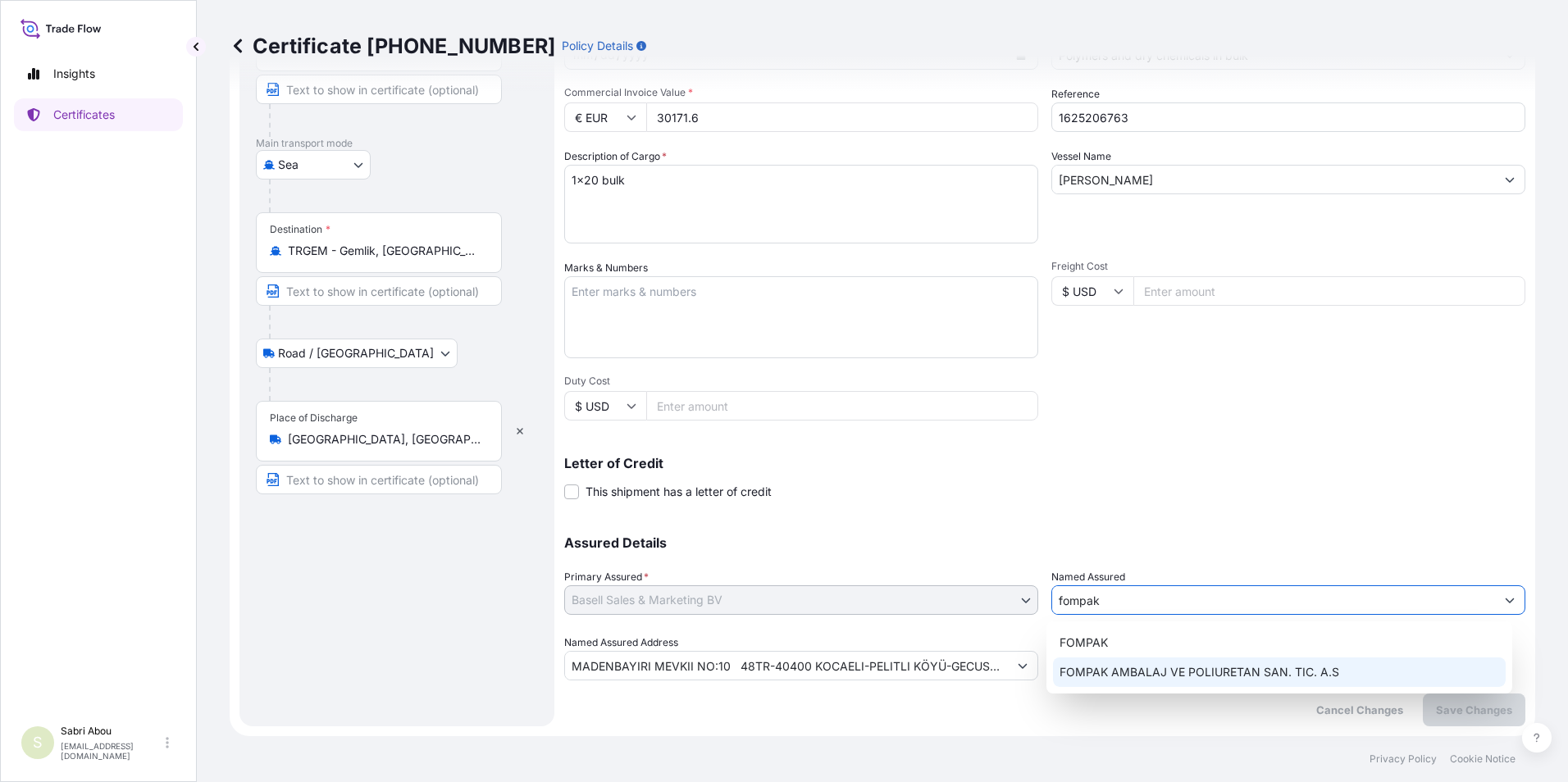
click at [1160, 661] on div "FOMPAK AMBALAJ VE POLIURETAN SAN. TIC. A.S" at bounding box center [1279, 672] width 453 height 29
type input "FOMPAK AMBALAJ VE POLIURETAN SAN. TIC. A.S"
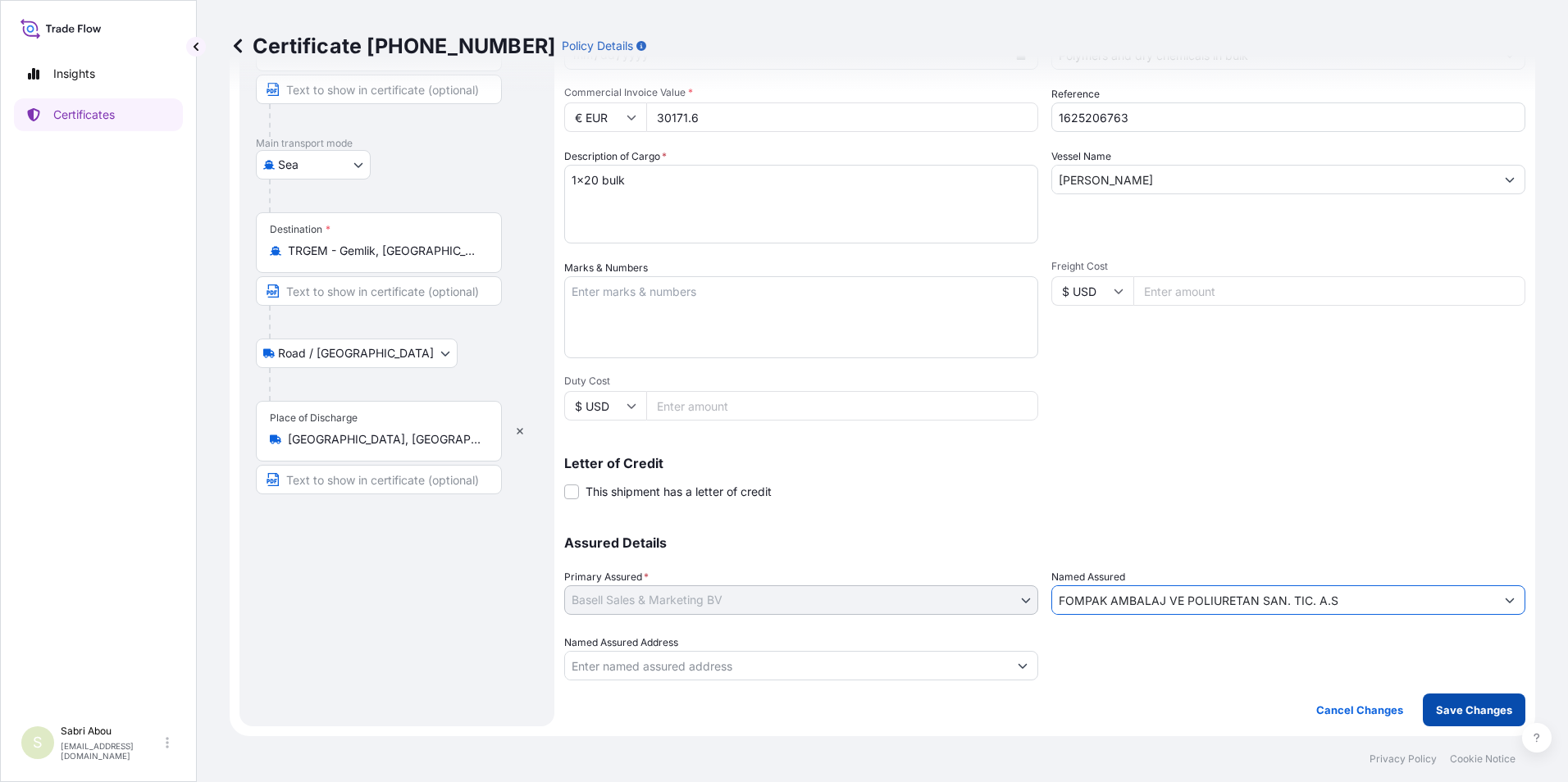
type input "FOMPAK AMBALAJ VE POLIURETAN SAN. TIC. A.S"
click at [1452, 713] on p "Save Changes" at bounding box center [1474, 710] width 76 height 16
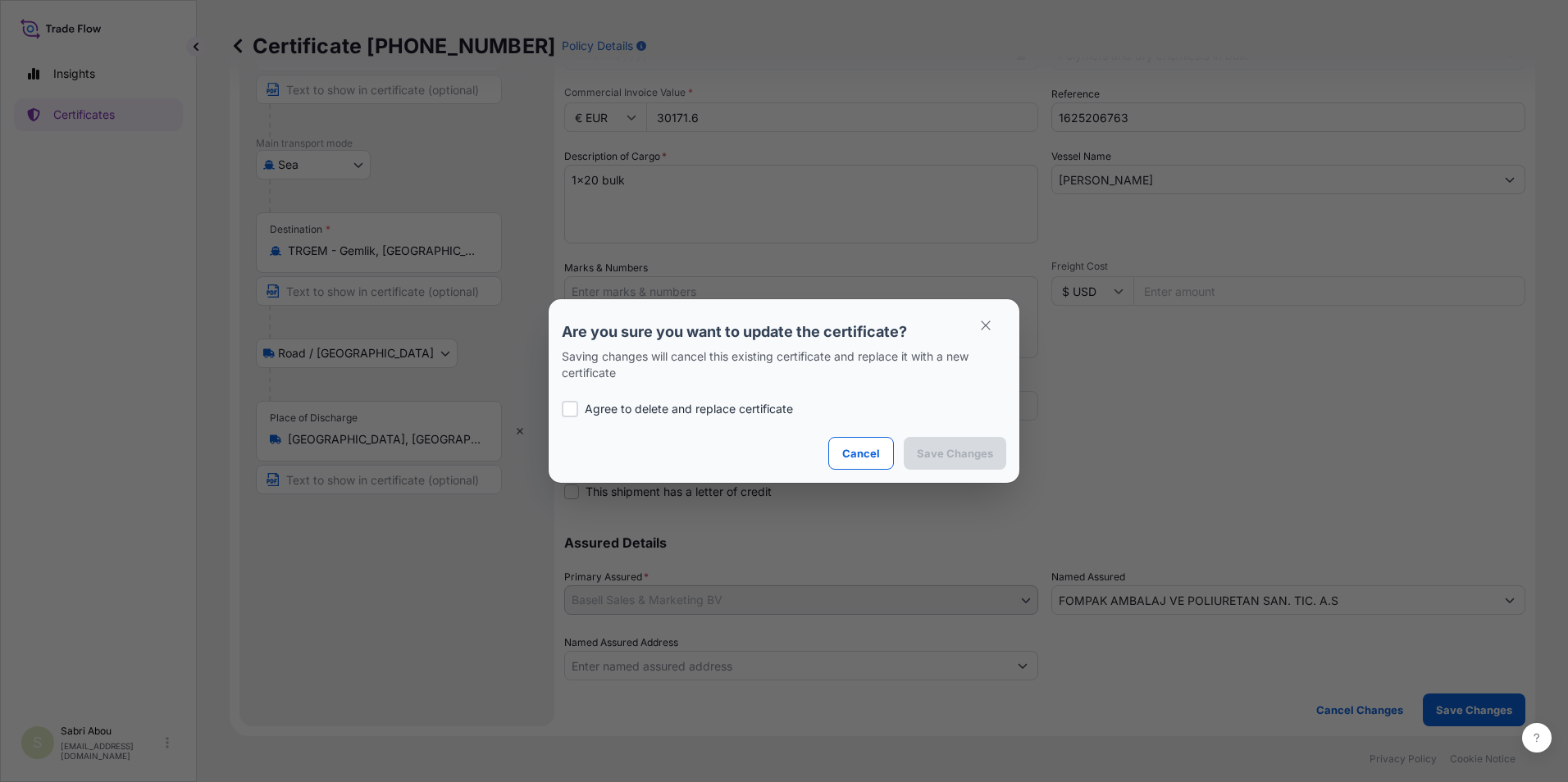
click at [789, 406] on p "Agree to delete and replace certificate" at bounding box center [688, 409] width 209 height 16
checkbox input "true"
click at [972, 448] on p "Save Changes" at bounding box center [955, 453] width 76 height 16
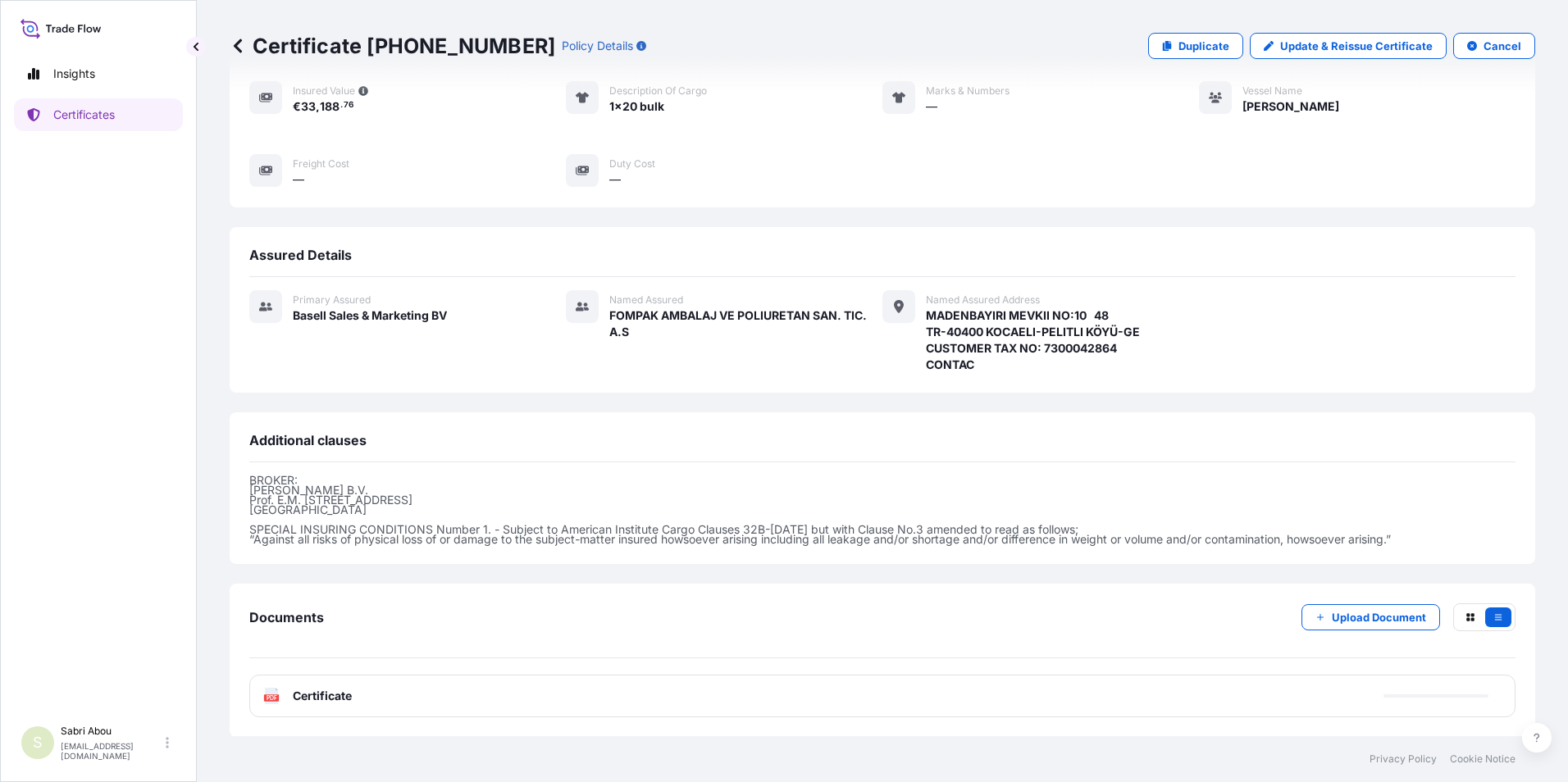
scroll to position [220, 0]
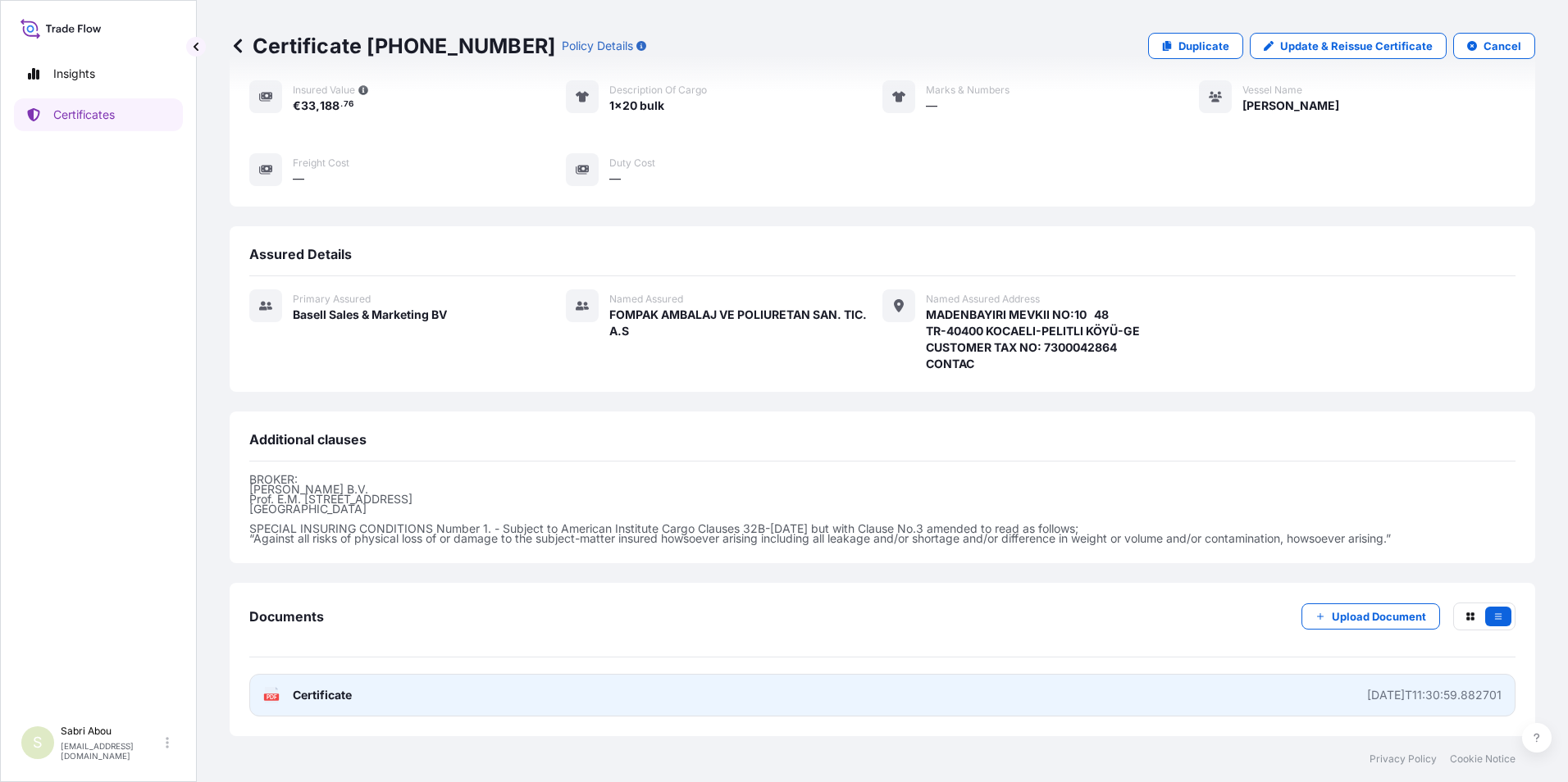
click at [909, 696] on link "PDF Certificate [DATE]T11:30:59.882701" at bounding box center [882, 695] width 1267 height 43
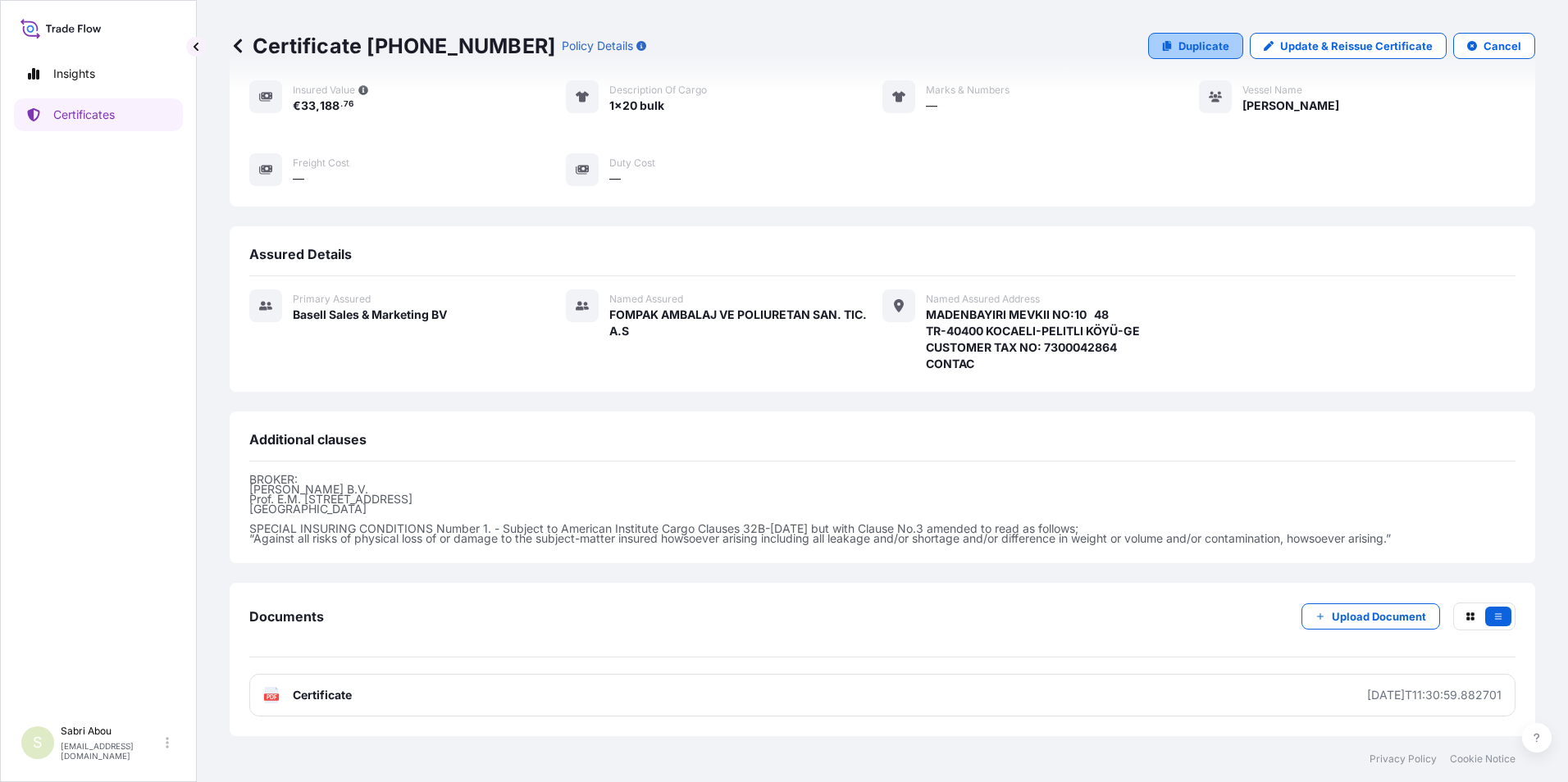
click at [1178, 48] on p "Duplicate" at bounding box center [1204, 46] width 51 height 16
select select "Sea"
select select "Road / [GEOGRAPHIC_DATA]"
select select "32164"
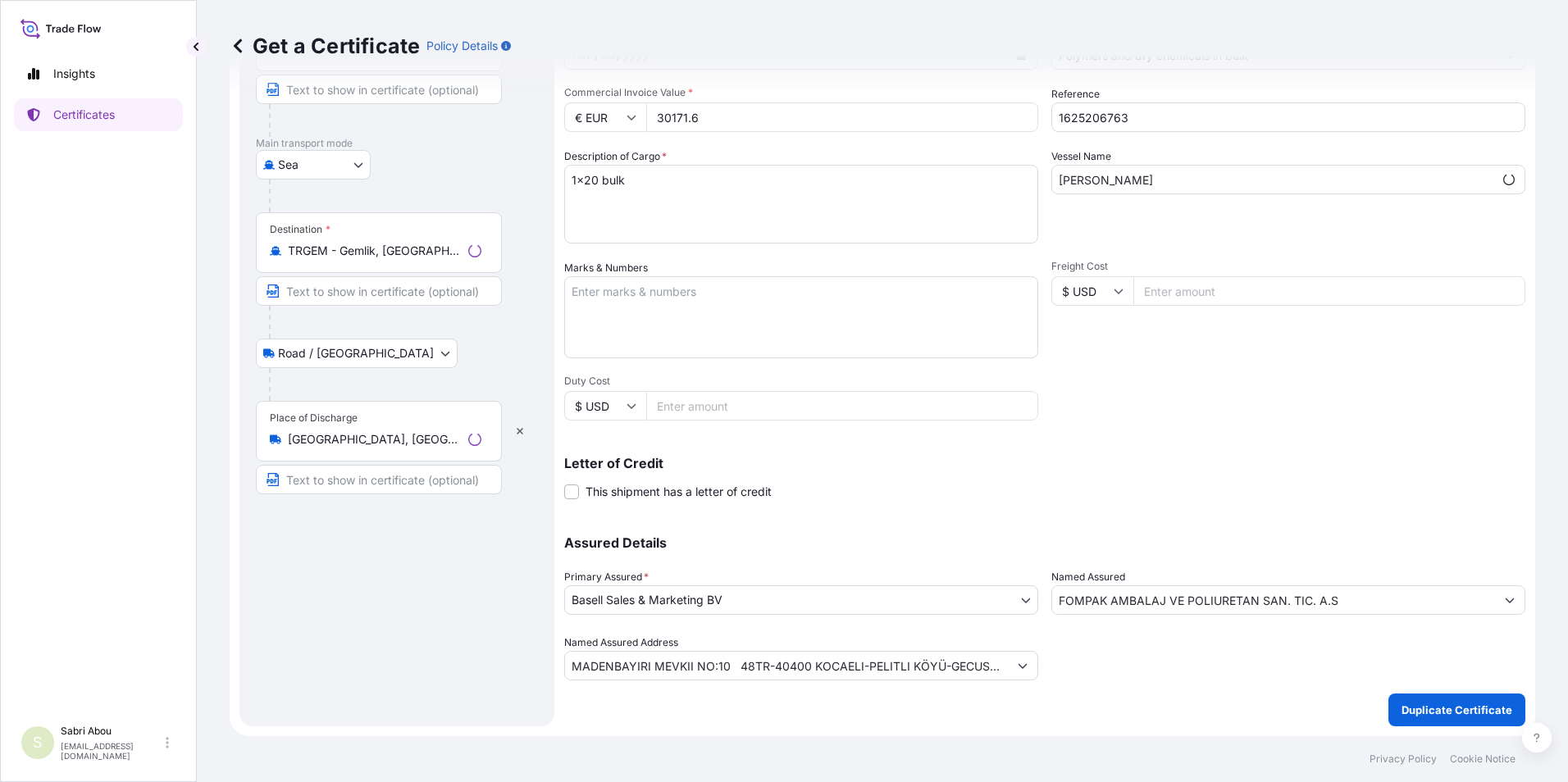
scroll to position [202, 0]
type input "MADENBAYIRI MEVKII NO:10 48TR-40400 KOCAELI-PELITLI KÖYÜ-GECUSTOMER TAX NO: 730…"
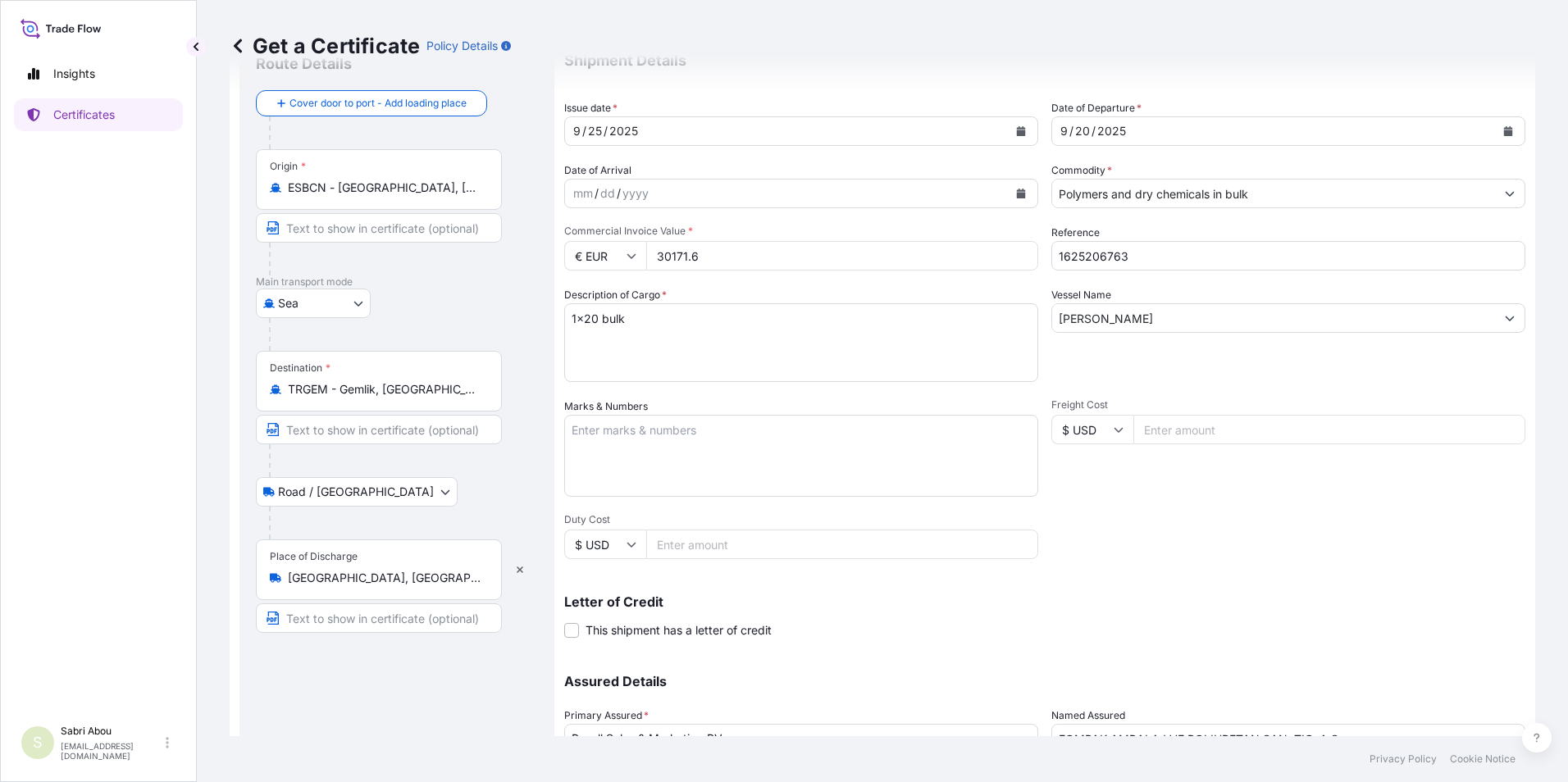
scroll to position [0, 0]
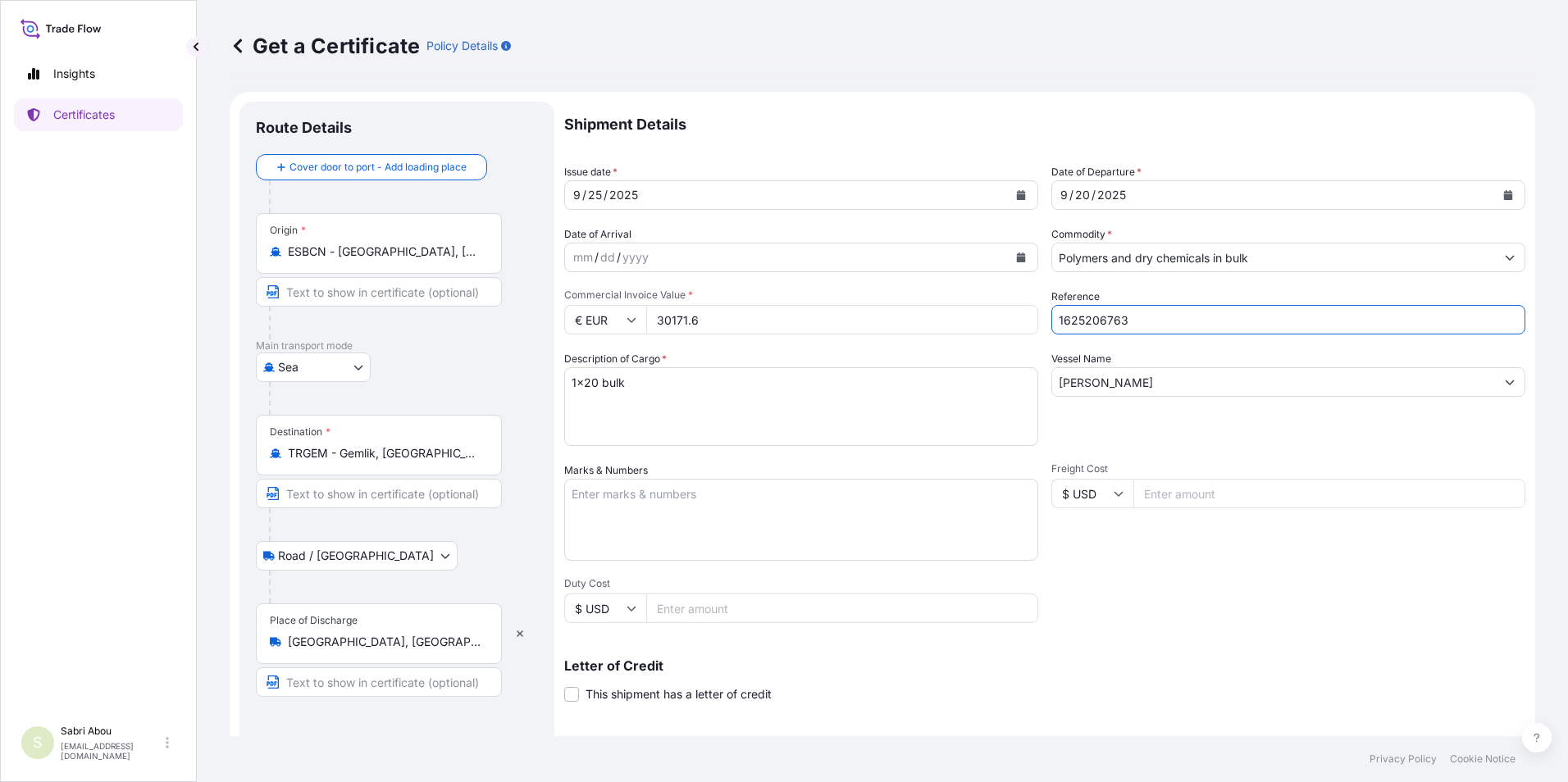
drag, startPoint x: 1117, startPoint y: 325, endPoint x: 1013, endPoint y: 331, distance: 104.2
click at [1013, 331] on div "Shipment Details Issue date * [DATE] Date of Departure * [DATE] Date of Arrival…" at bounding box center [1045, 493] width 962 height 781
type input "1625206814"
drag, startPoint x: 847, startPoint y: 324, endPoint x: 622, endPoint y: 337, distance: 225.4
click at [622, 337] on div "Shipment Details Issue date * [DATE] Date of Departure * [DATE] Date of Arrival…" at bounding box center [1045, 493] width 962 height 781
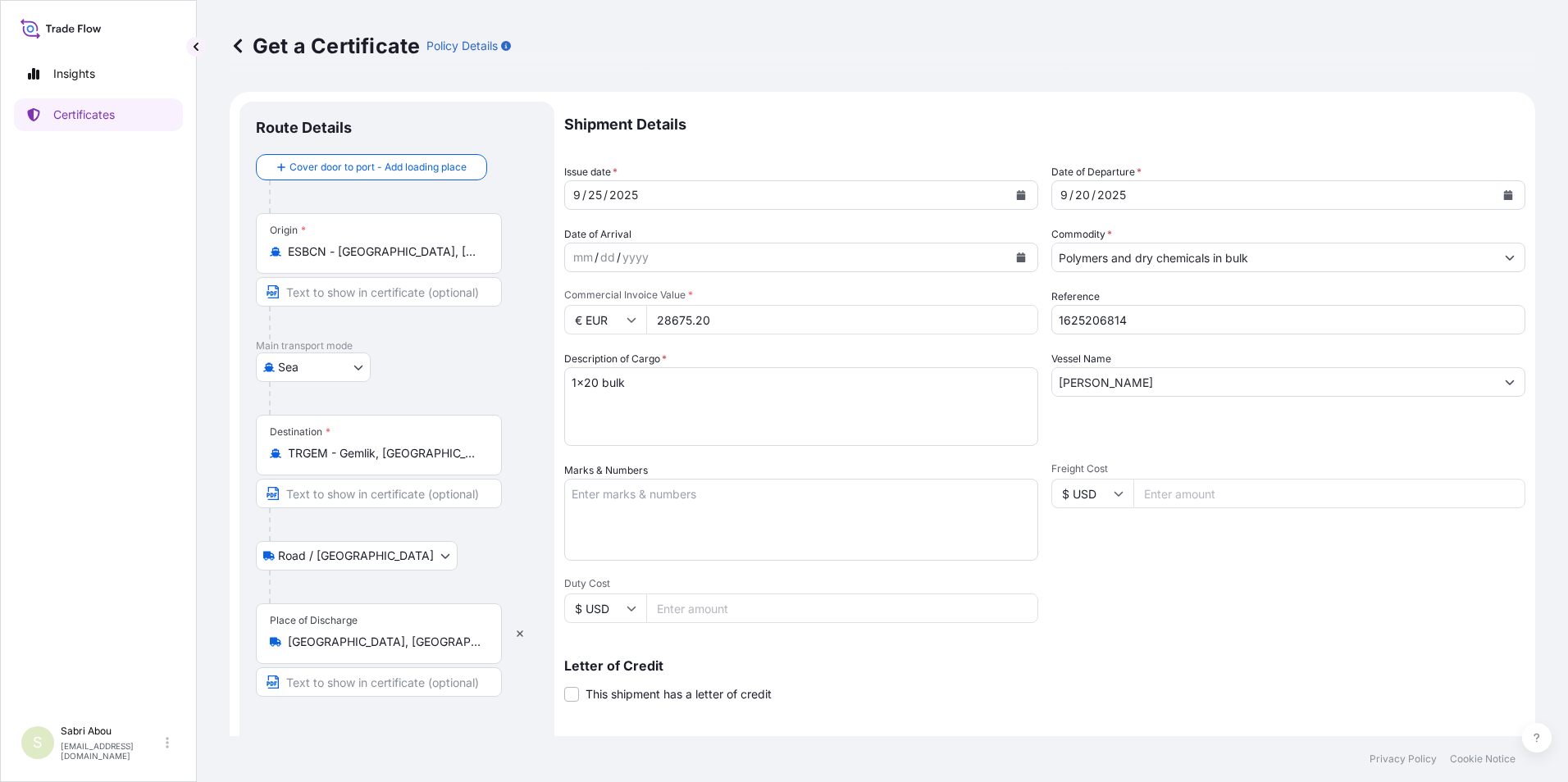
type input "28675.20"
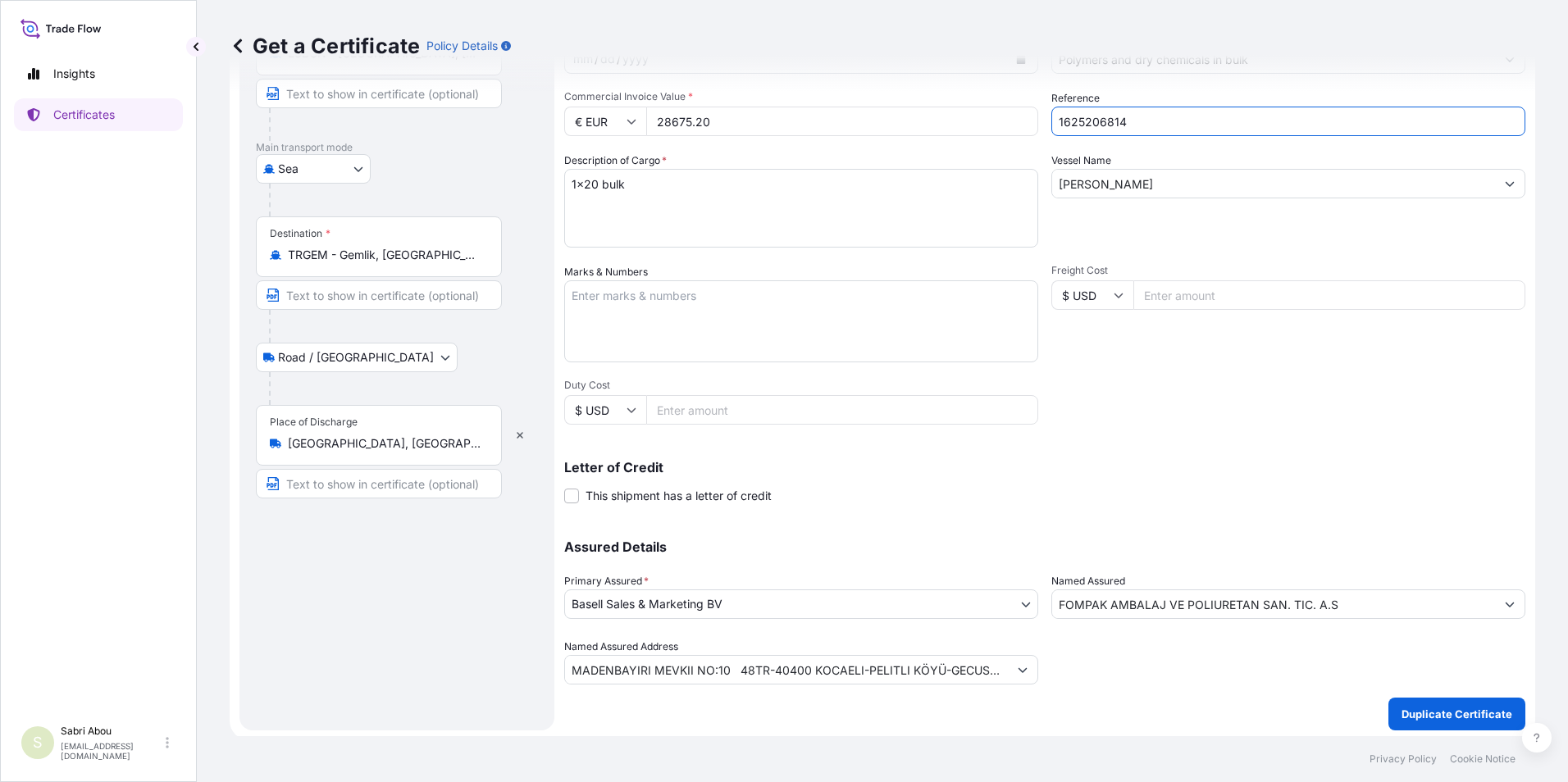
scroll to position [202, 0]
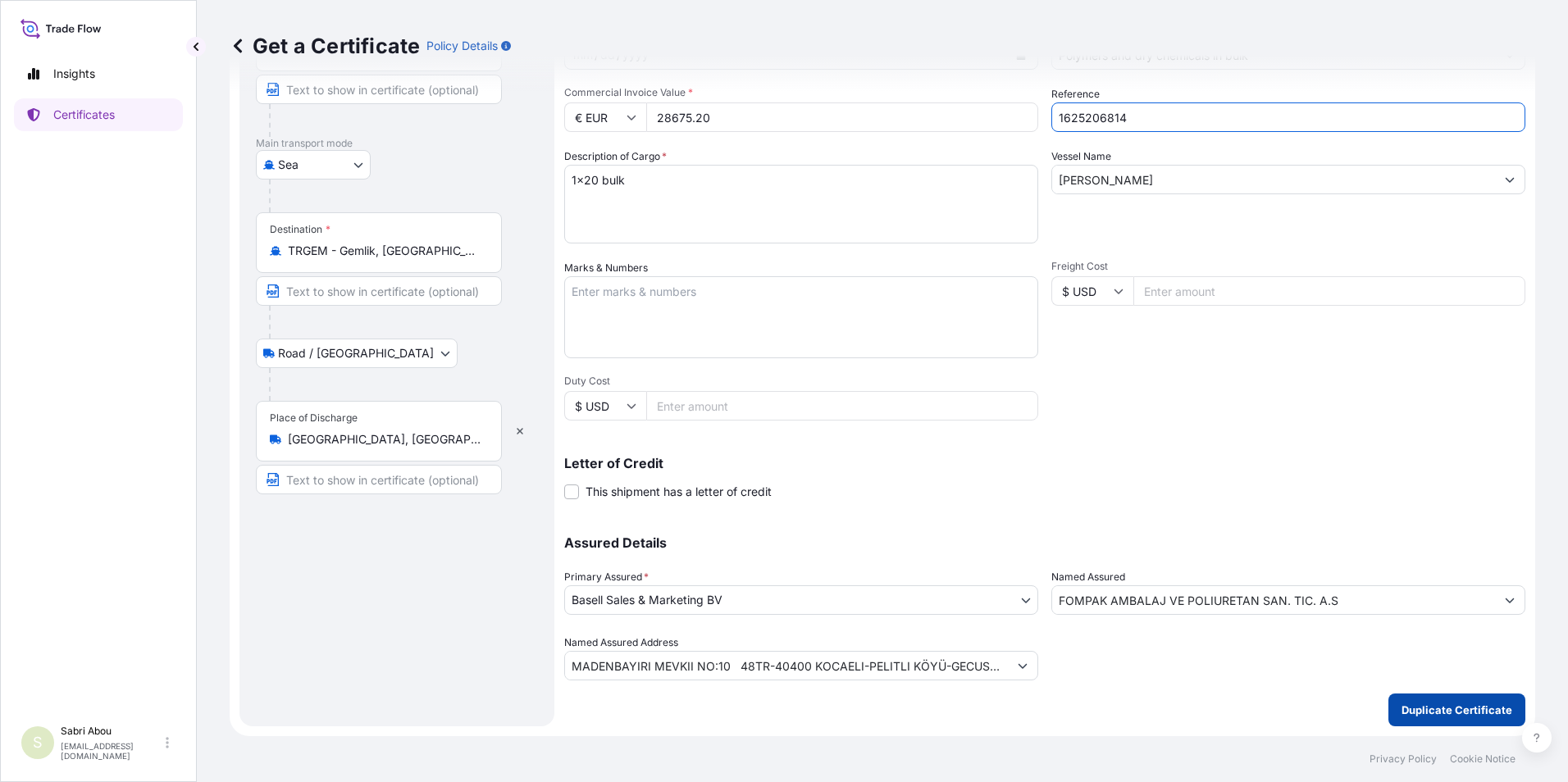
click at [1466, 701] on button "Duplicate Certificate" at bounding box center [1457, 710] width 137 height 33
type input "MADENBAYIRI MEVKII NO:10 48TR-40400 KOCAELI-PELITLI KÖYÜ-GECUSTOMER TAX NO: 730…"
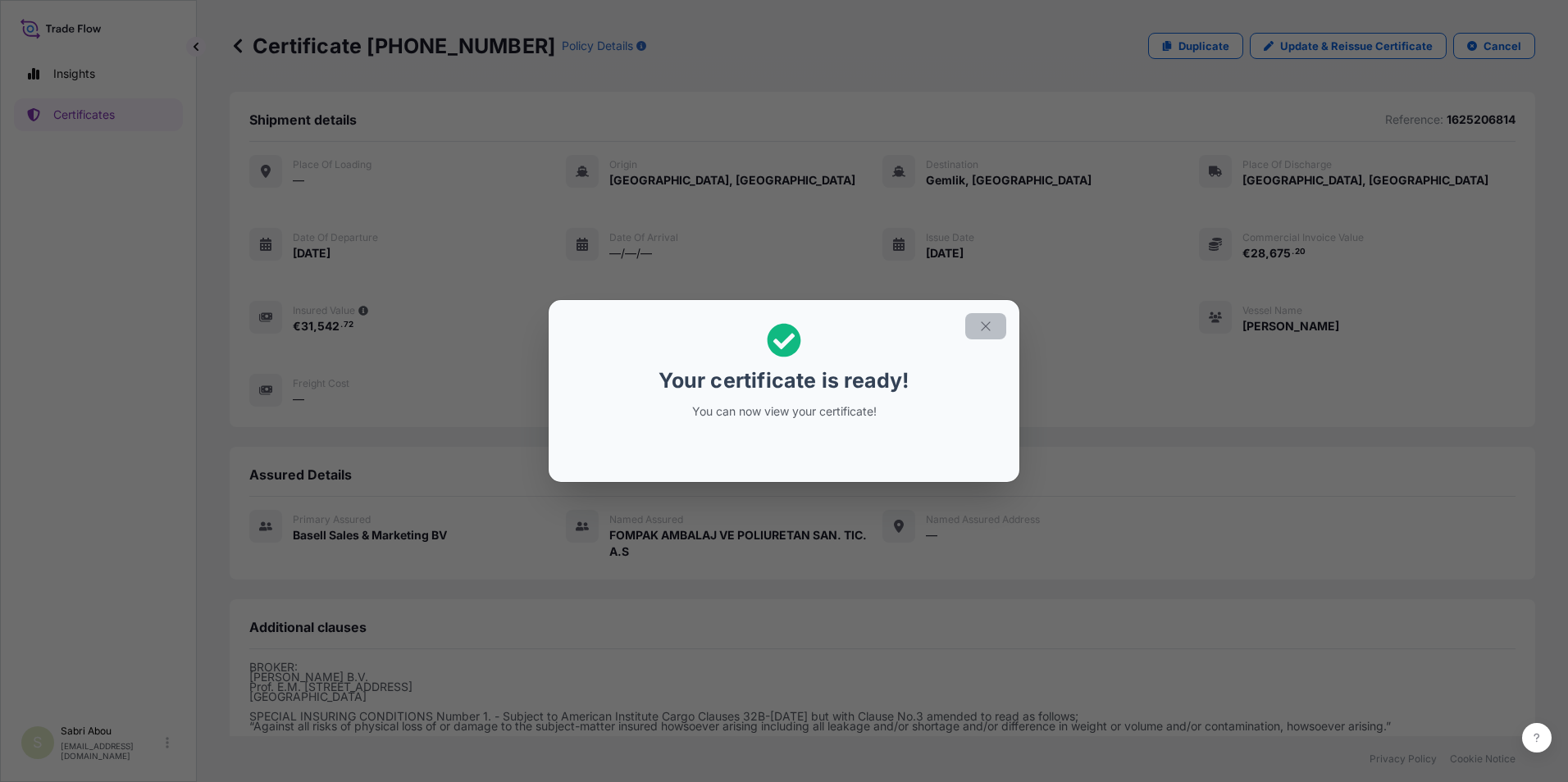
click at [996, 319] on button "button" at bounding box center [985, 326] width 41 height 26
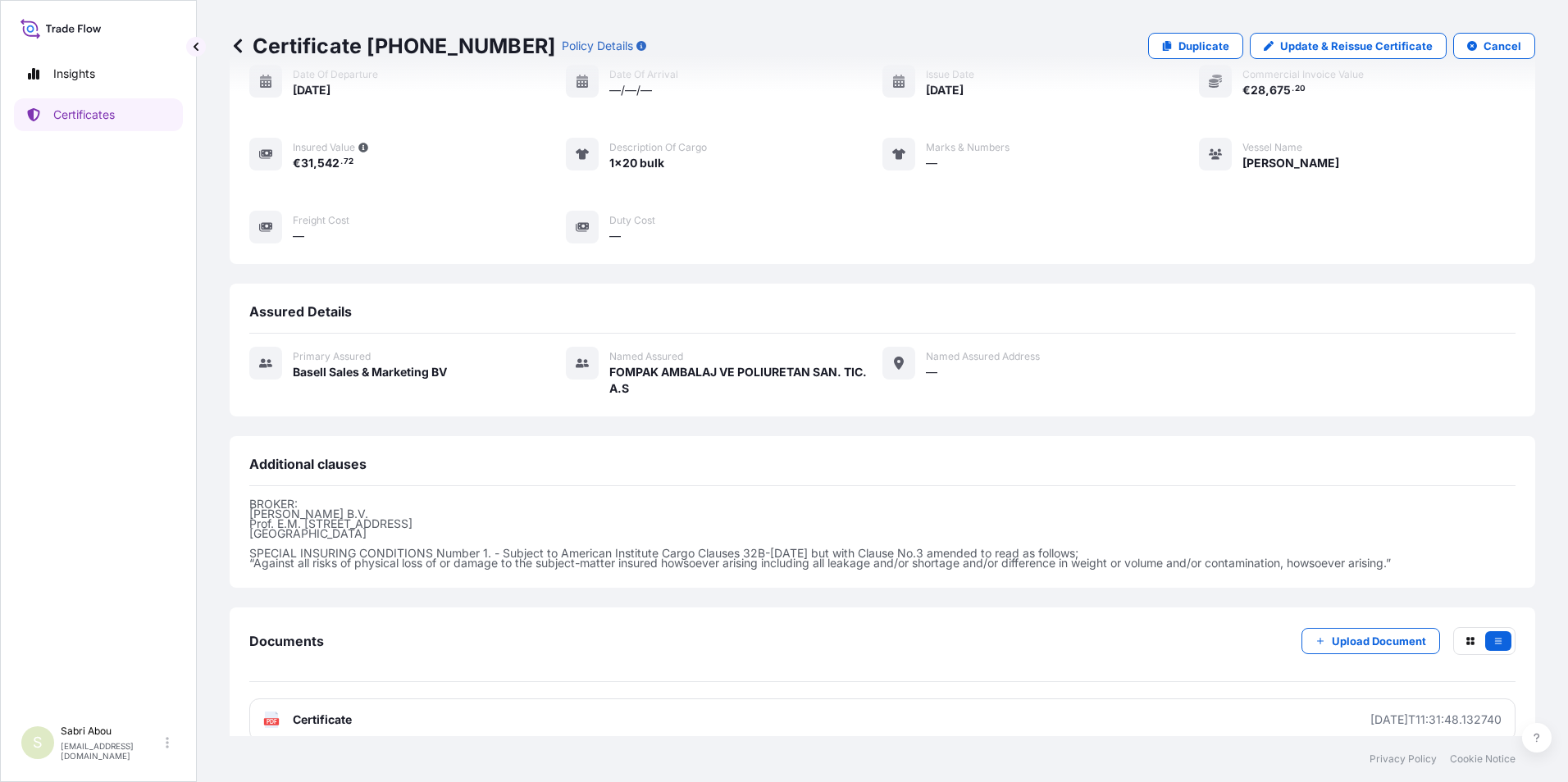
scroll to position [188, 0]
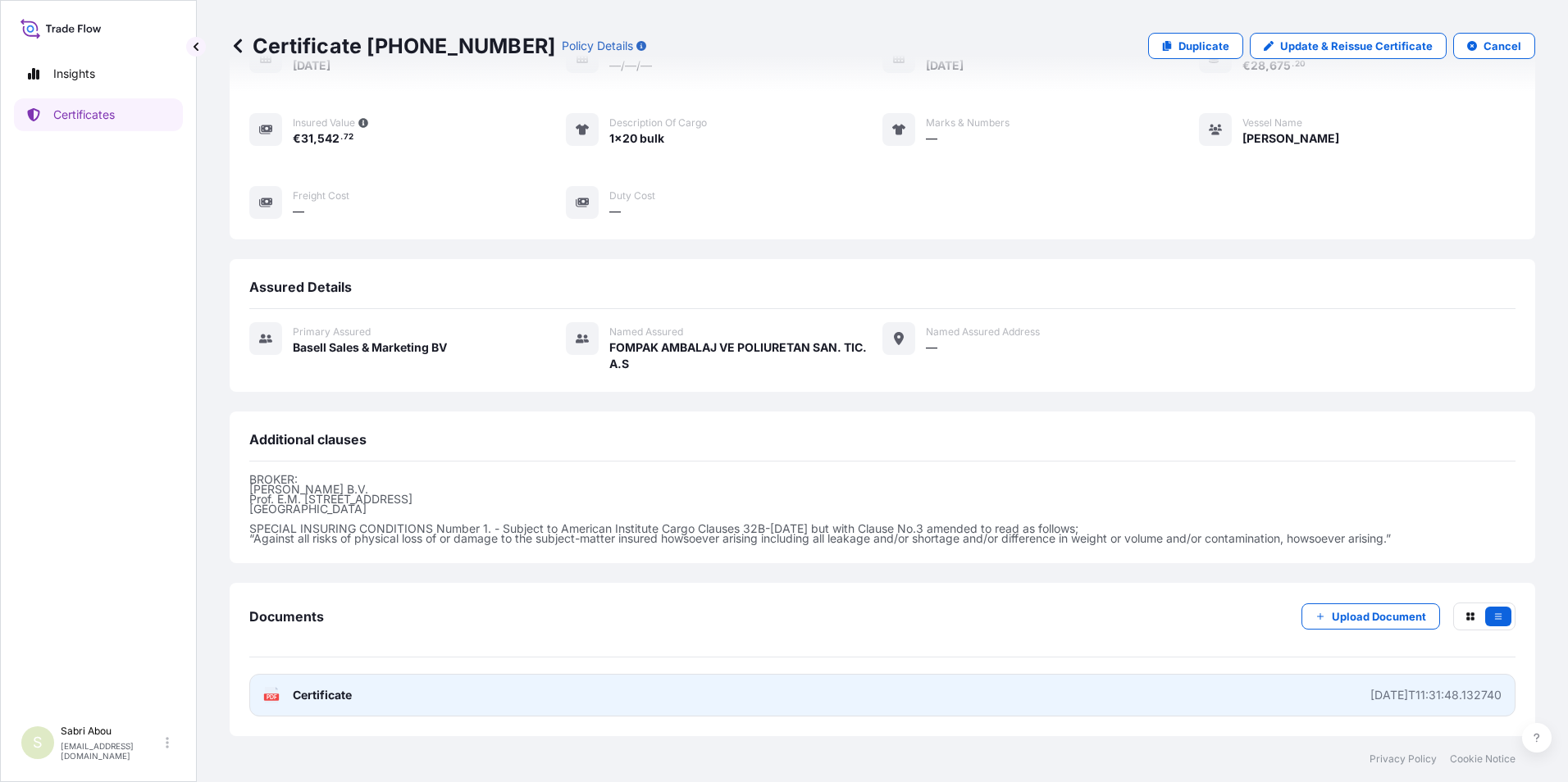
click at [848, 697] on link "PDF Certificate [DATE]T11:31:48.132740" at bounding box center [882, 695] width 1267 height 43
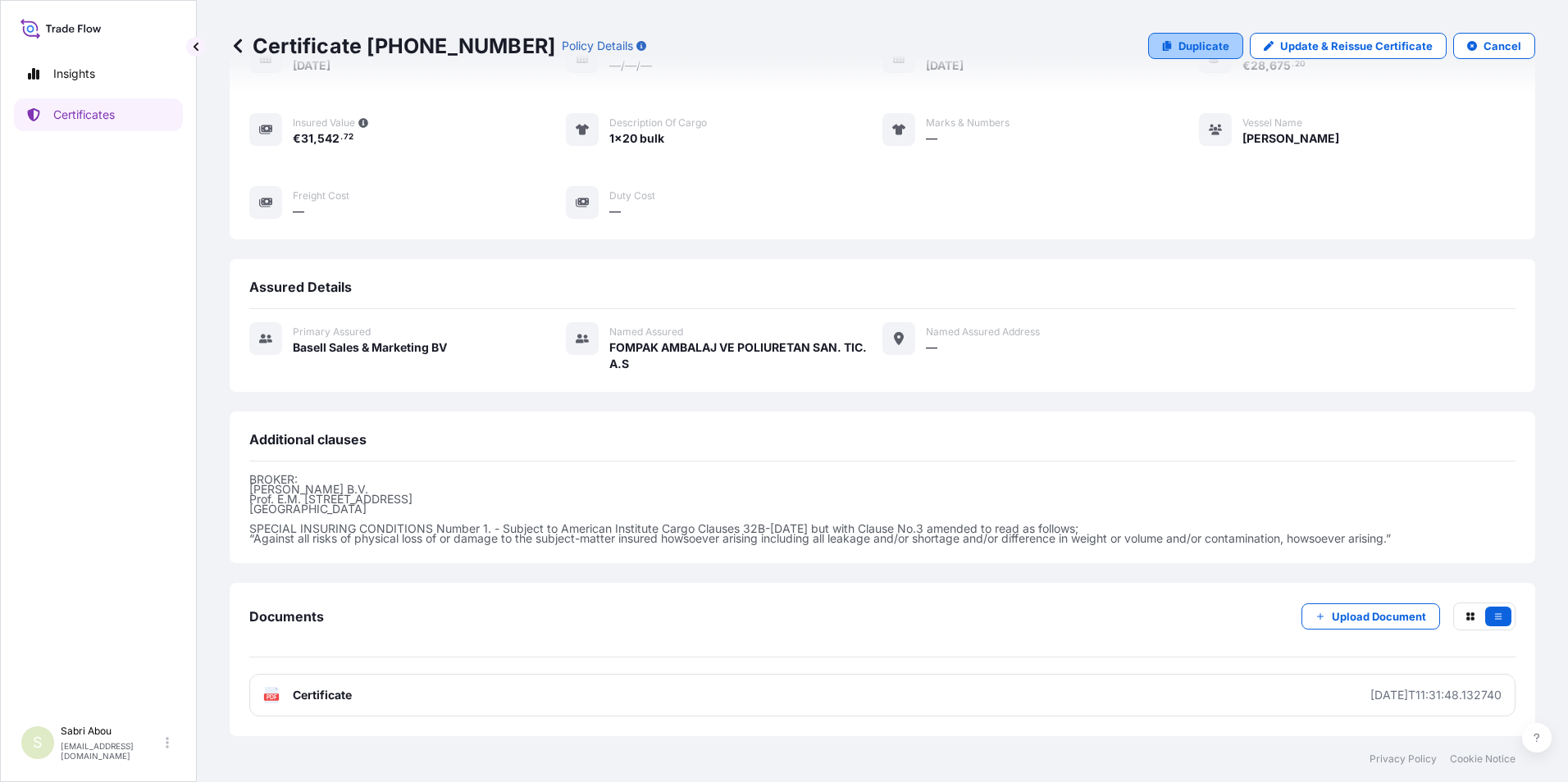
click at [1170, 46] on link "Duplicate" at bounding box center [1196, 46] width 95 height 26
select select "Sea"
select select "Road / [GEOGRAPHIC_DATA]"
select select "32164"
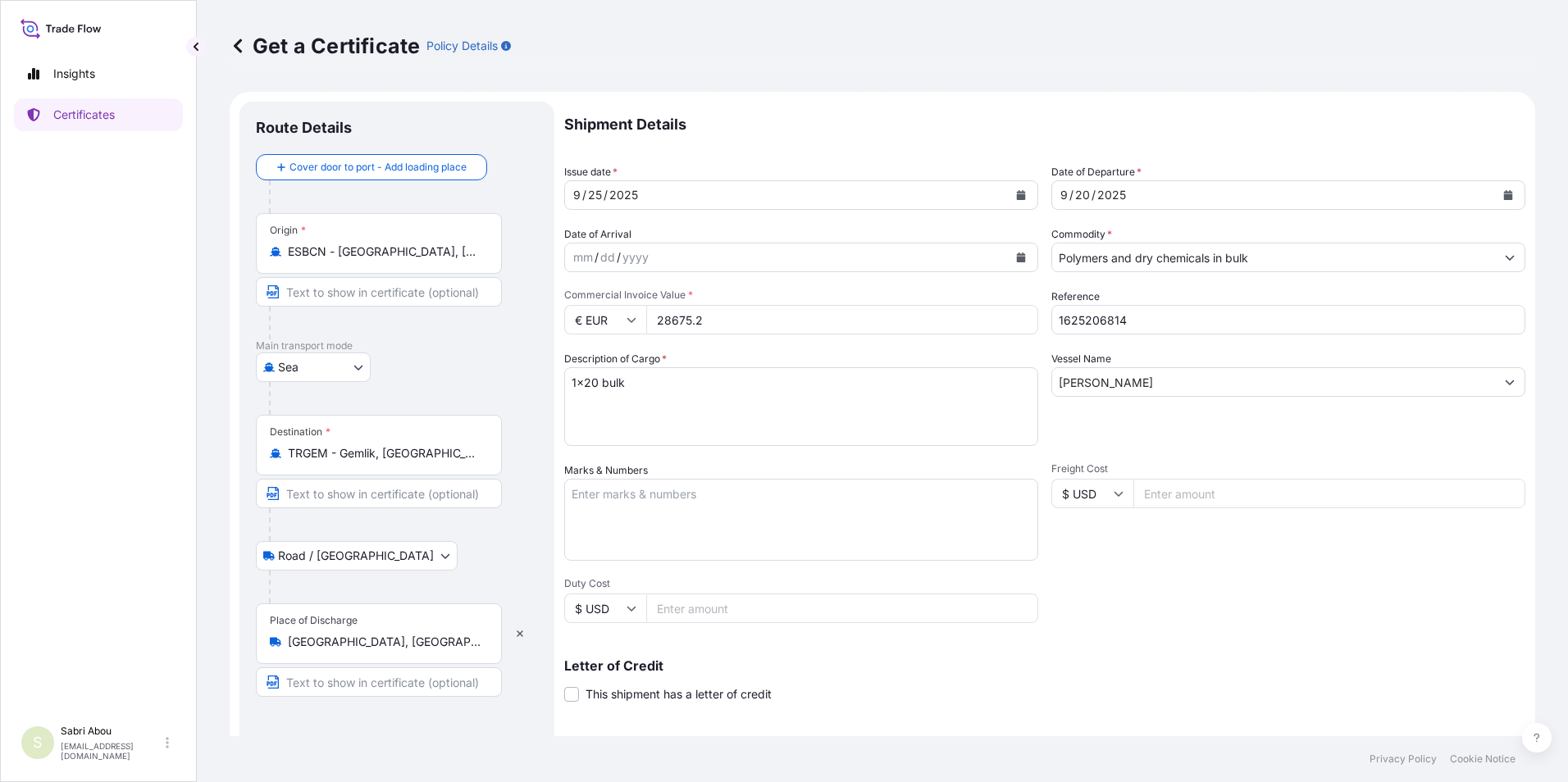
click at [609, 322] on div "€ EUR 28675.2" at bounding box center [801, 320] width 474 height 29
type input "20658.46"
type input "1625206761"
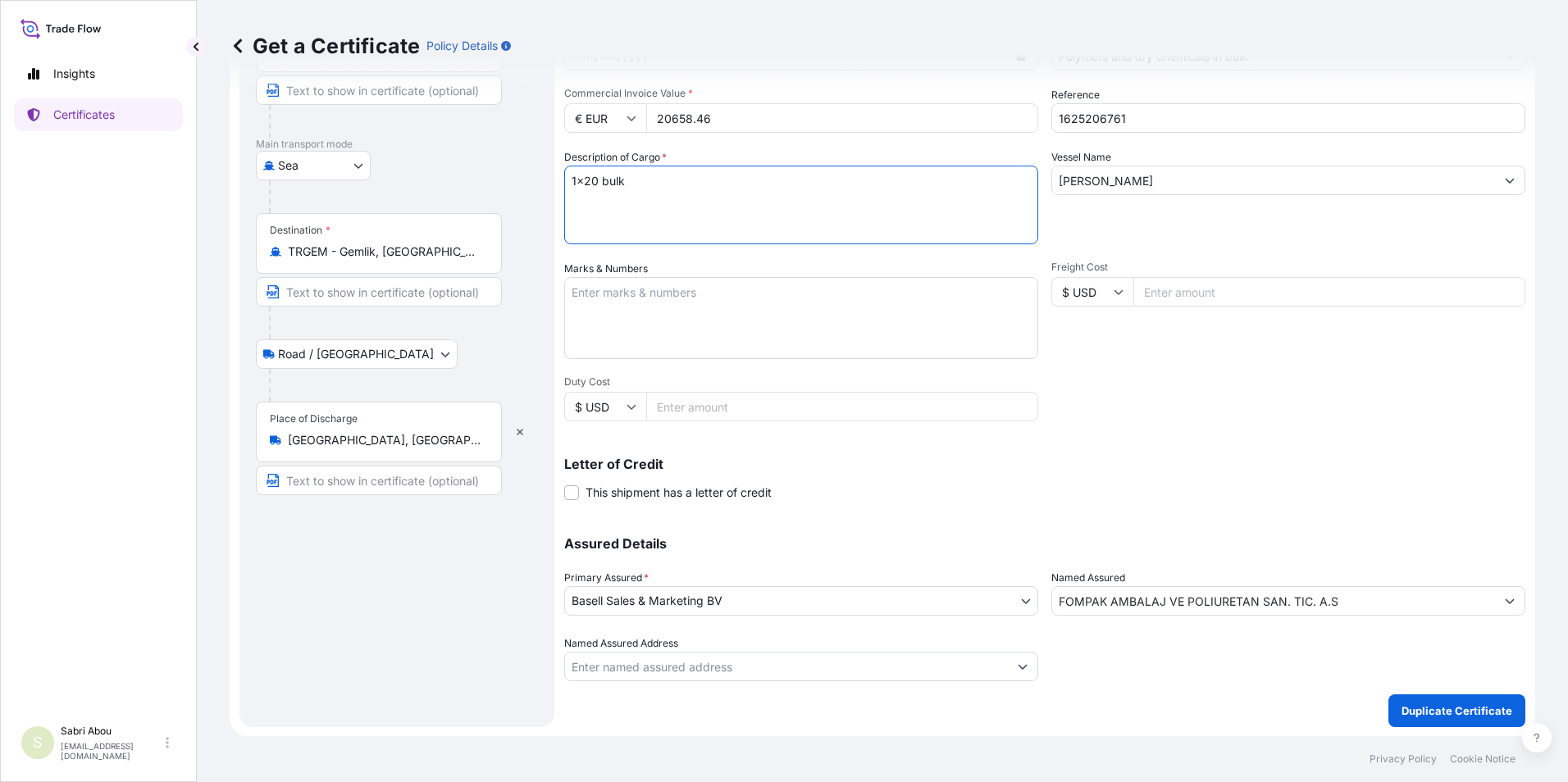
scroll to position [202, 0]
click at [1450, 699] on button "Duplicate Certificate" at bounding box center [1457, 710] width 137 height 33
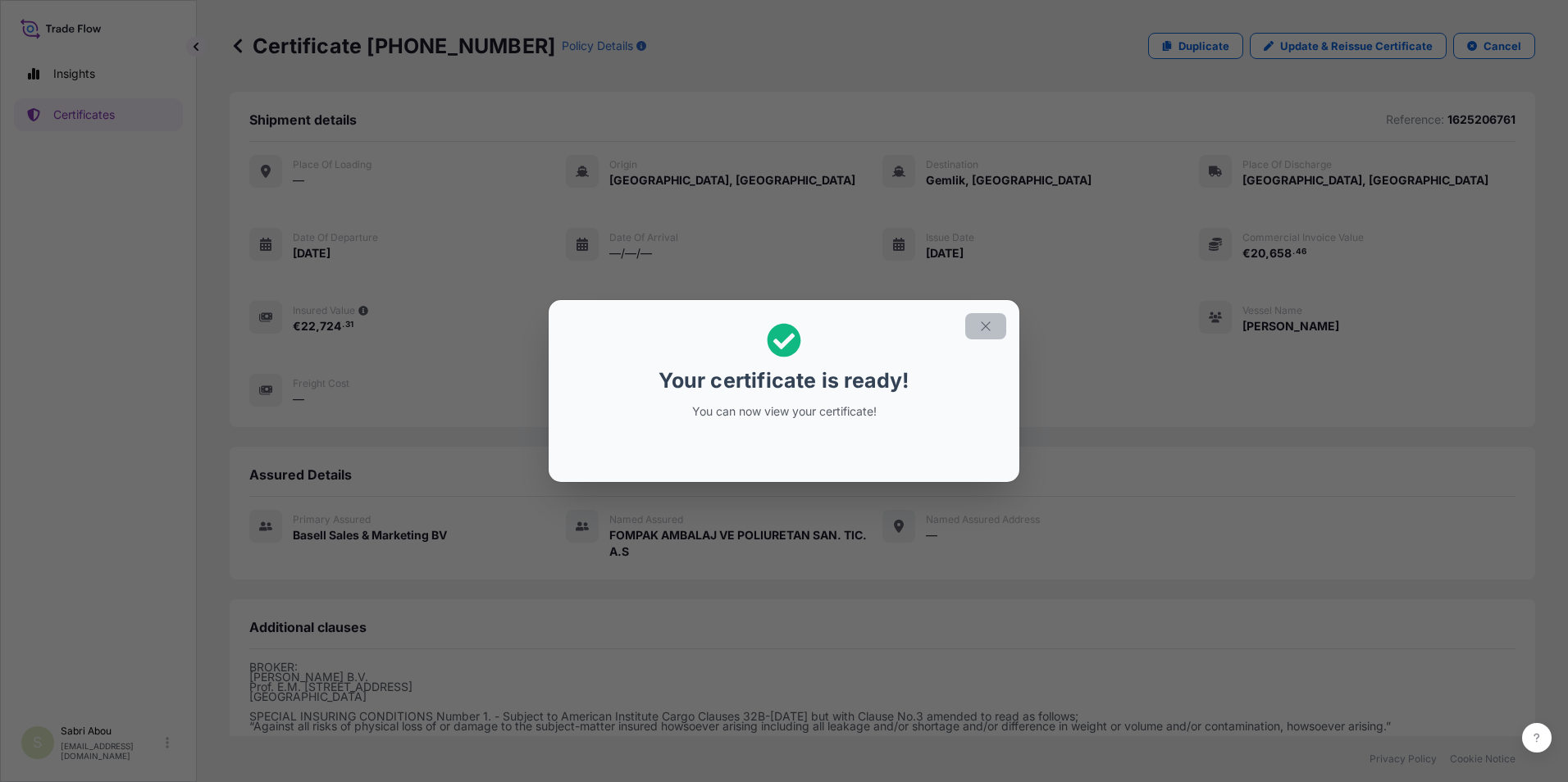
click at [987, 329] on icon "button" at bounding box center [986, 326] width 15 height 15
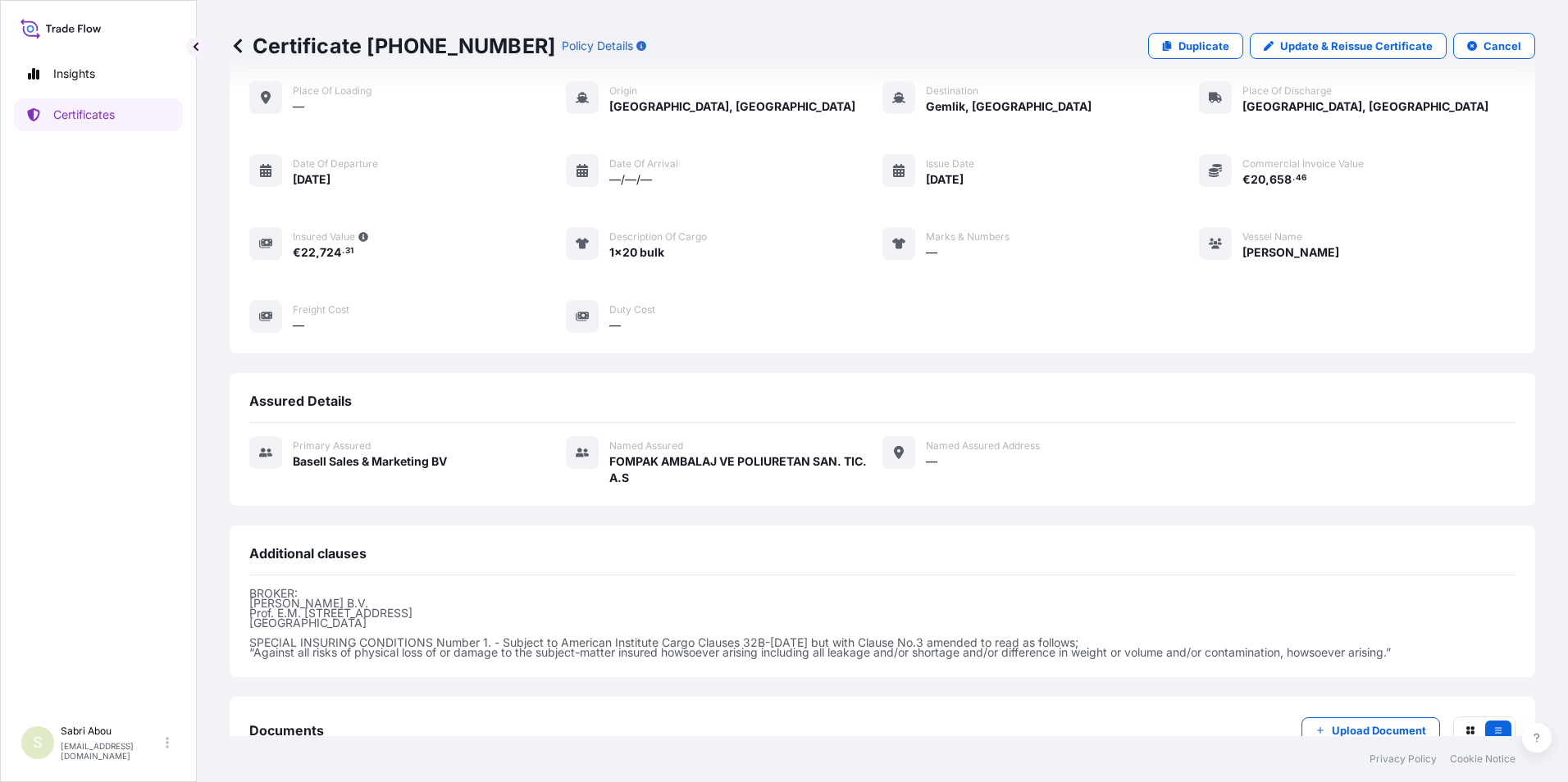
scroll to position [188, 0]
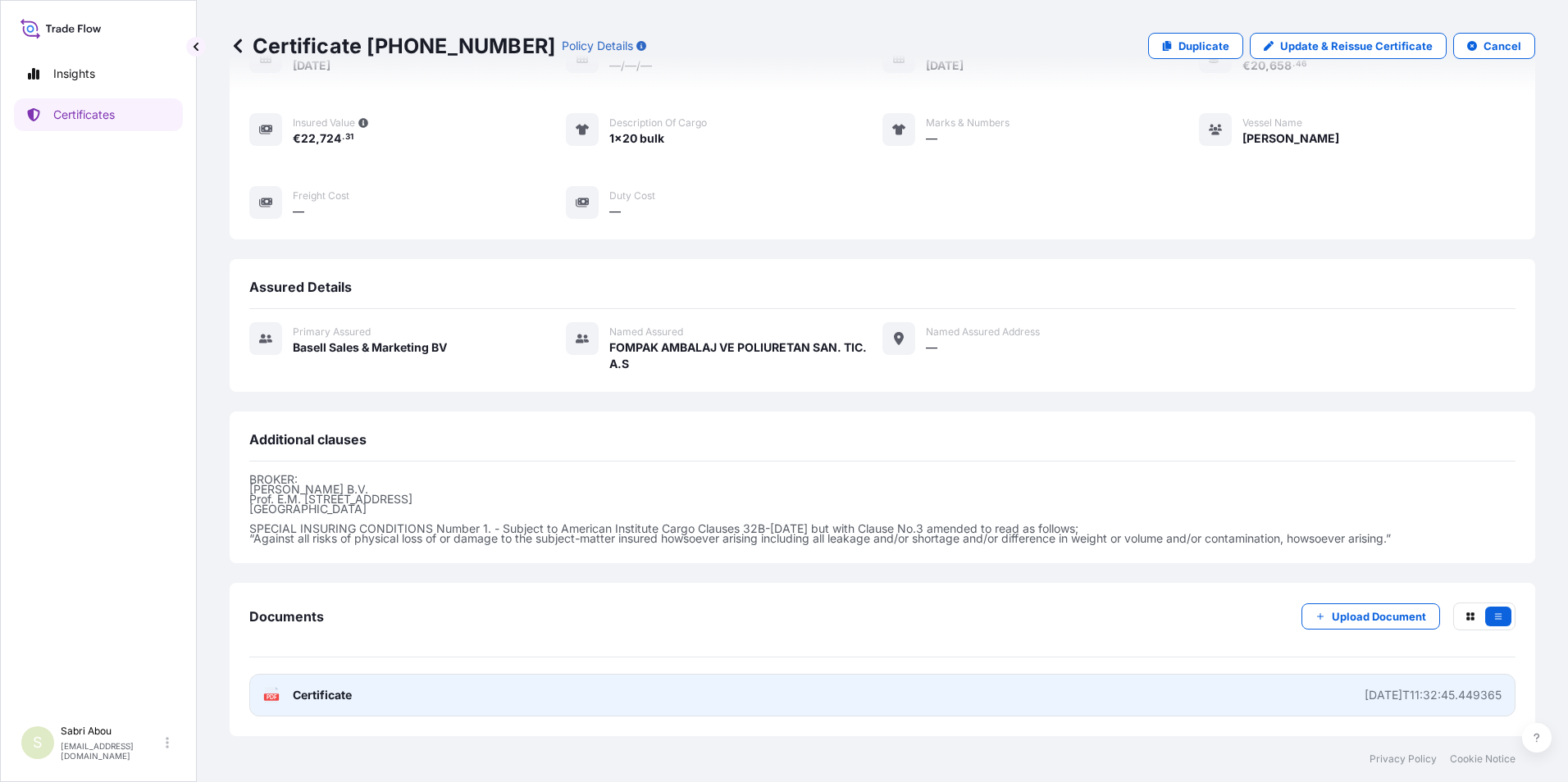
click at [589, 696] on link "PDF Certificate [DATE]T11:32:45.449365" at bounding box center [882, 695] width 1267 height 43
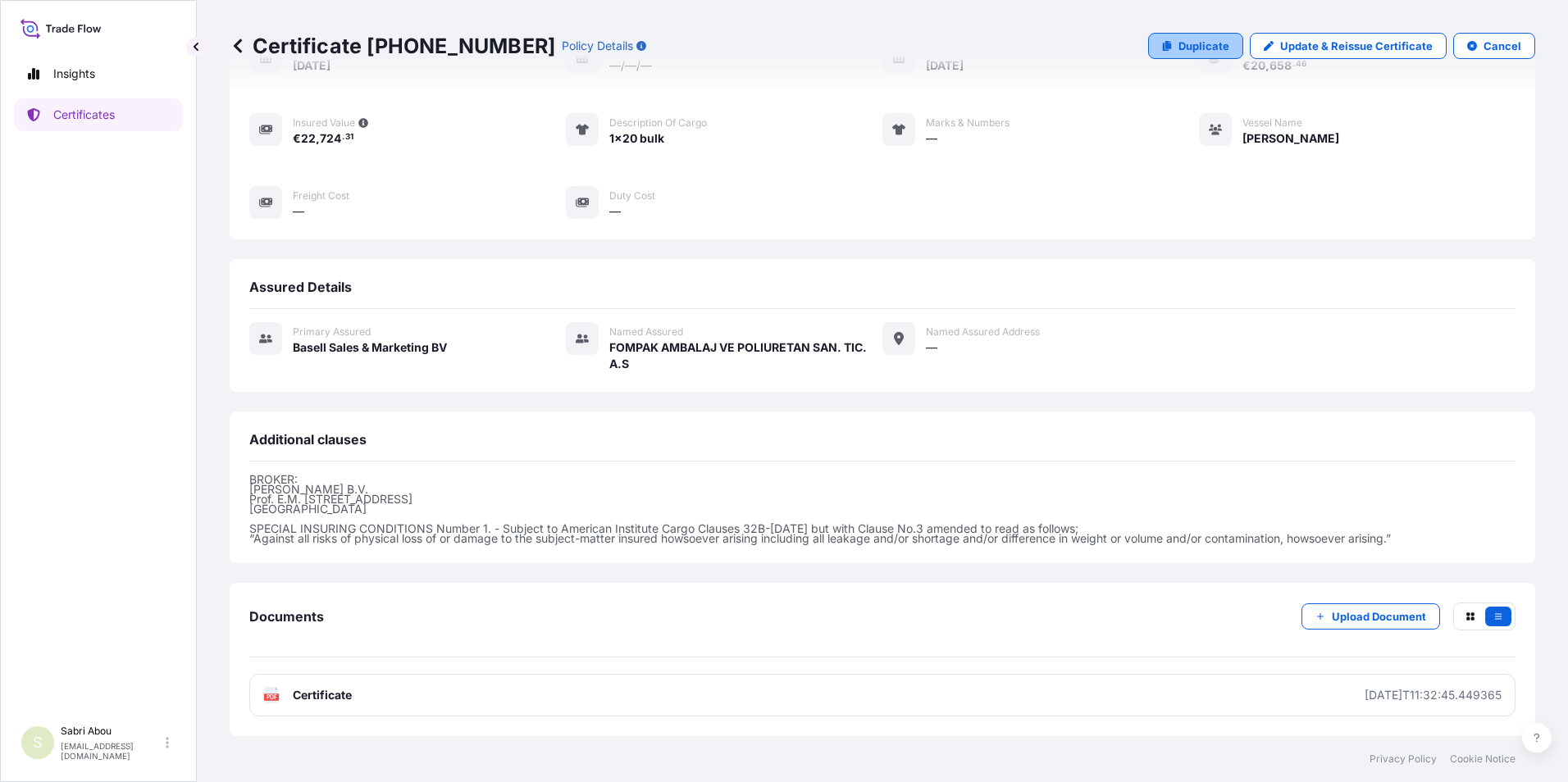
click at [1205, 57] on link "Duplicate" at bounding box center [1196, 46] width 95 height 26
select select "Sea"
select select "Road / [GEOGRAPHIC_DATA]"
select select "32164"
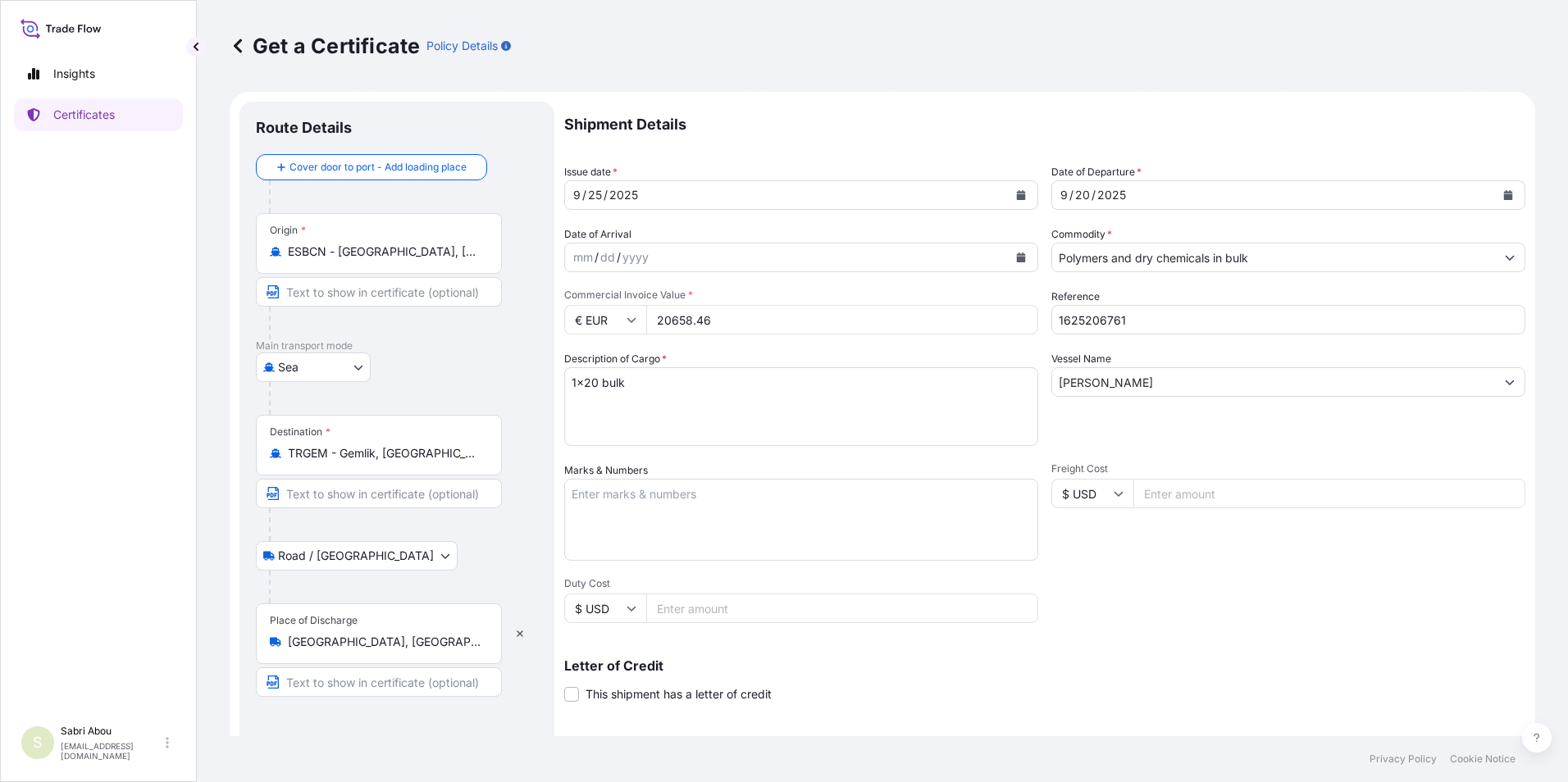
drag, startPoint x: 755, startPoint y: 322, endPoint x: 627, endPoint y: 327, distance: 128.1
click at [623, 336] on div "Shipment Details Issue date * [DATE] Date of Departure * [DATE] Date of Arrival…" at bounding box center [1045, 493] width 962 height 781
type input "50688"
type input "1625206167"
type textarea "1x40 pallet"
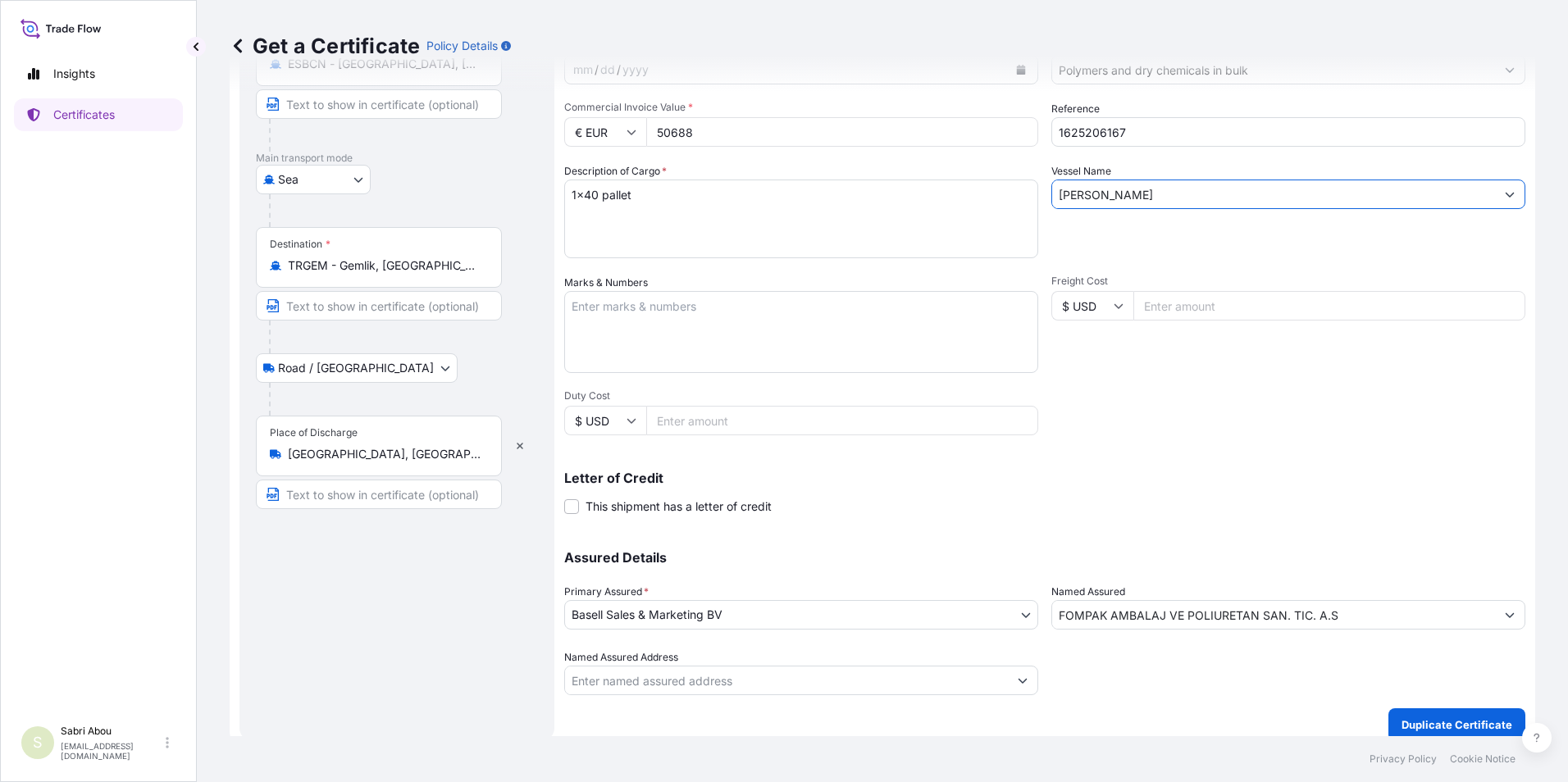
scroll to position [202, 0]
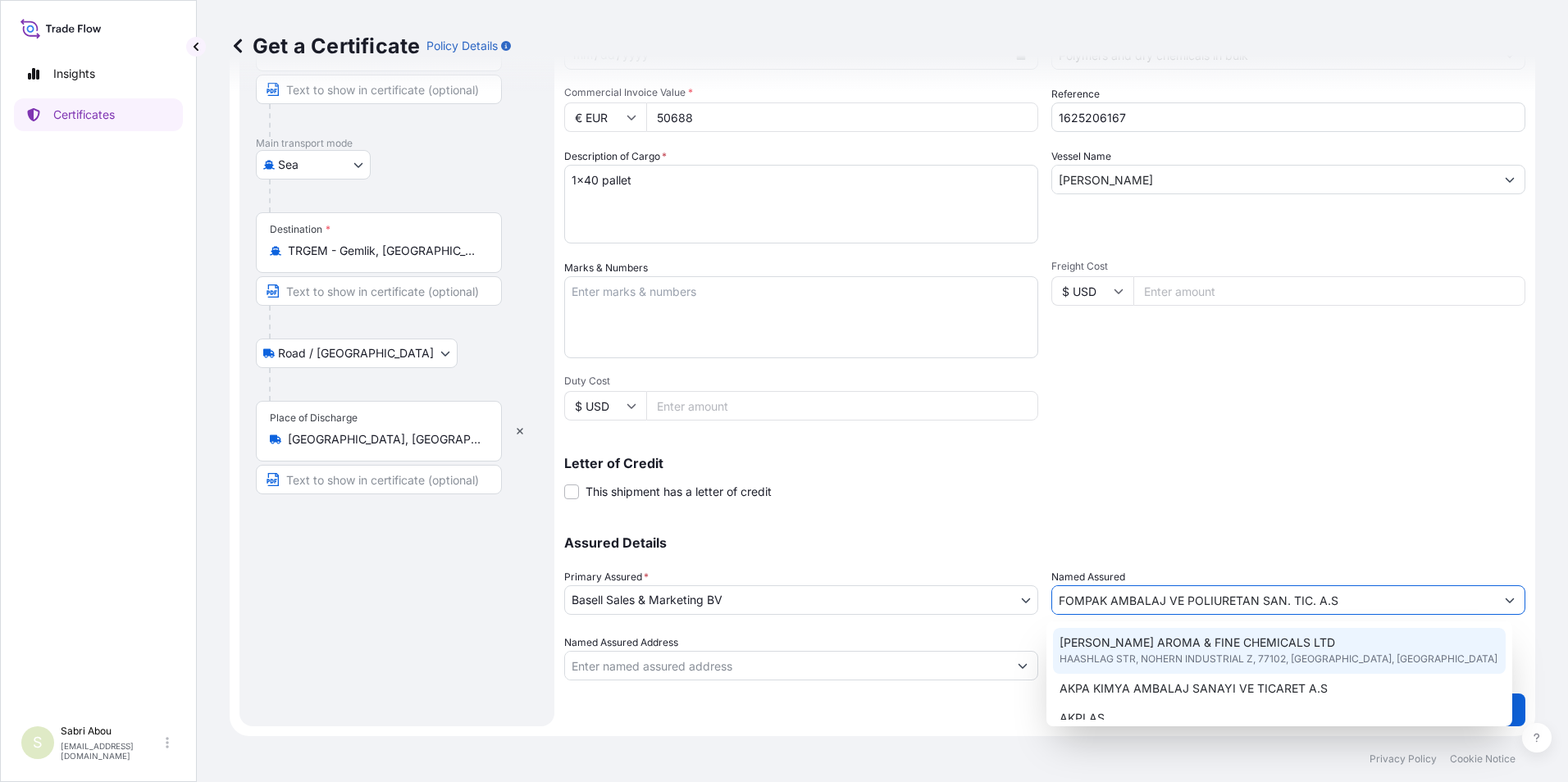
drag, startPoint x: 1363, startPoint y: 614, endPoint x: 1102, endPoint y: 642, distance: 262.5
click at [1102, 642] on body "8 options available. Insights Certificates S Sabri Abou [EMAIL_ADDRESS][DOMAIN_…" at bounding box center [784, 391] width 1568 height 782
type input "[PERSON_NAME] AROMA & FINE CHEMICALS LTD"
type input "HAASHLAG STR, NOHERN INDUSTRIAL Z"
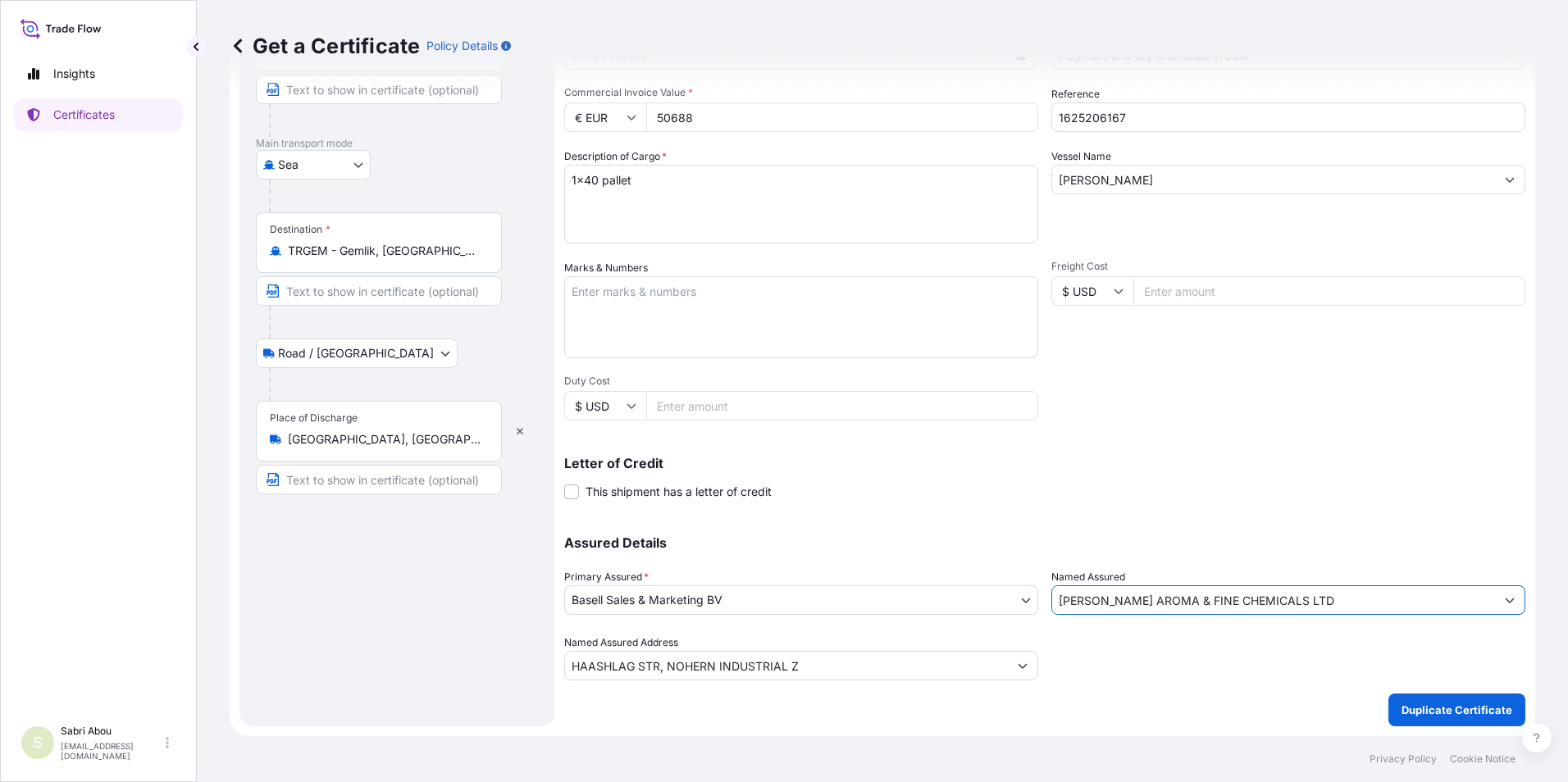
drag, startPoint x: 1327, startPoint y: 599, endPoint x: 1017, endPoint y: 599, distance: 310.0
click at [1017, 599] on div "Assured Details Primary Assured * Basell Sales & Marketing BV Basell Poliolefin…" at bounding box center [1045, 598] width 962 height 164
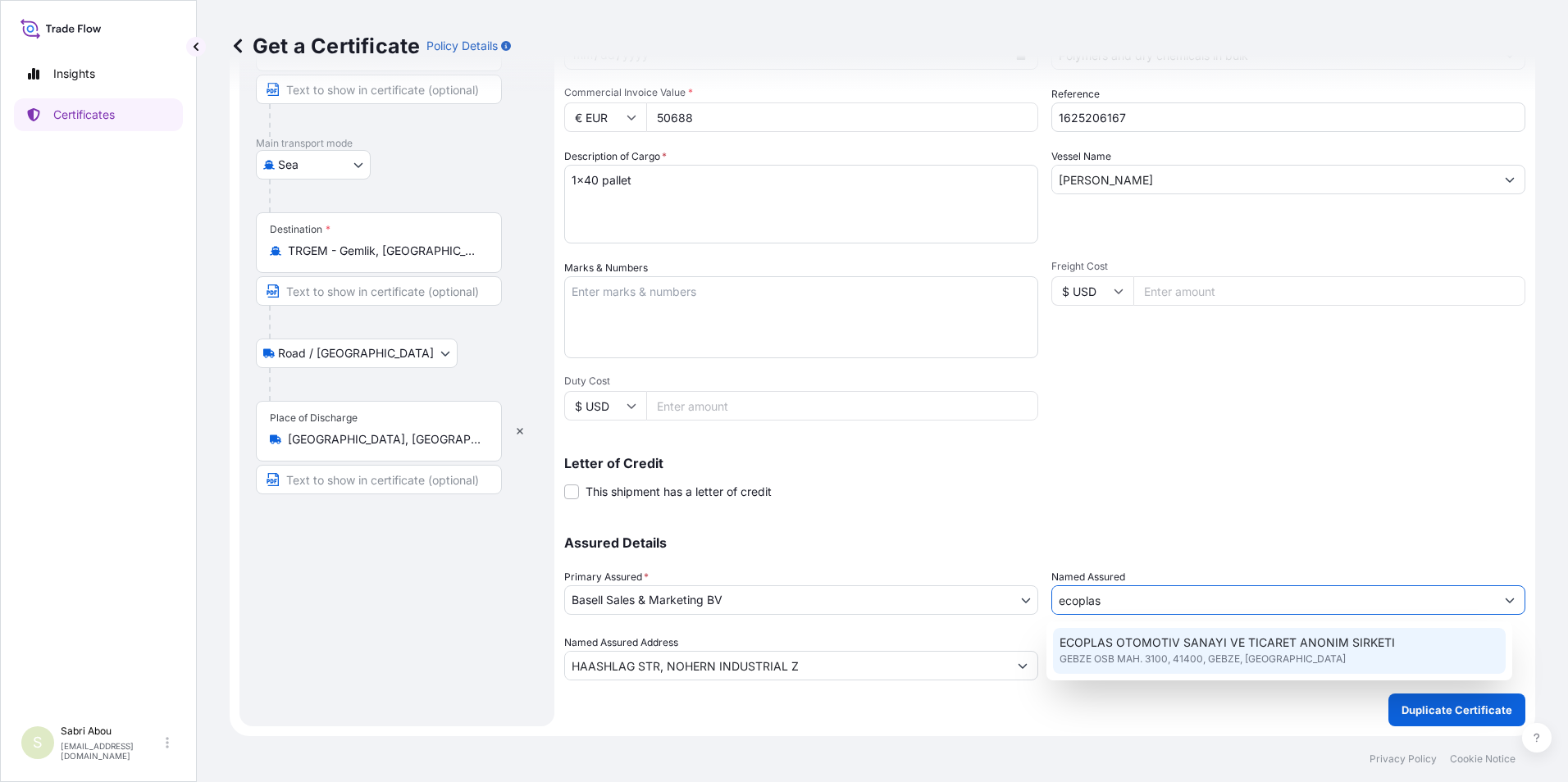
click at [1278, 644] on span "ECOPLAS OTOMOTIV SANAYI VE TICARET ANONIM SIRKETI" at bounding box center [1227, 643] width 335 height 16
type input "ECOPLAS OTOMOTIV SANAYI VE TICARET ANONIM SIRKETI"
type input "GEBZE OSB MAH. 3100"
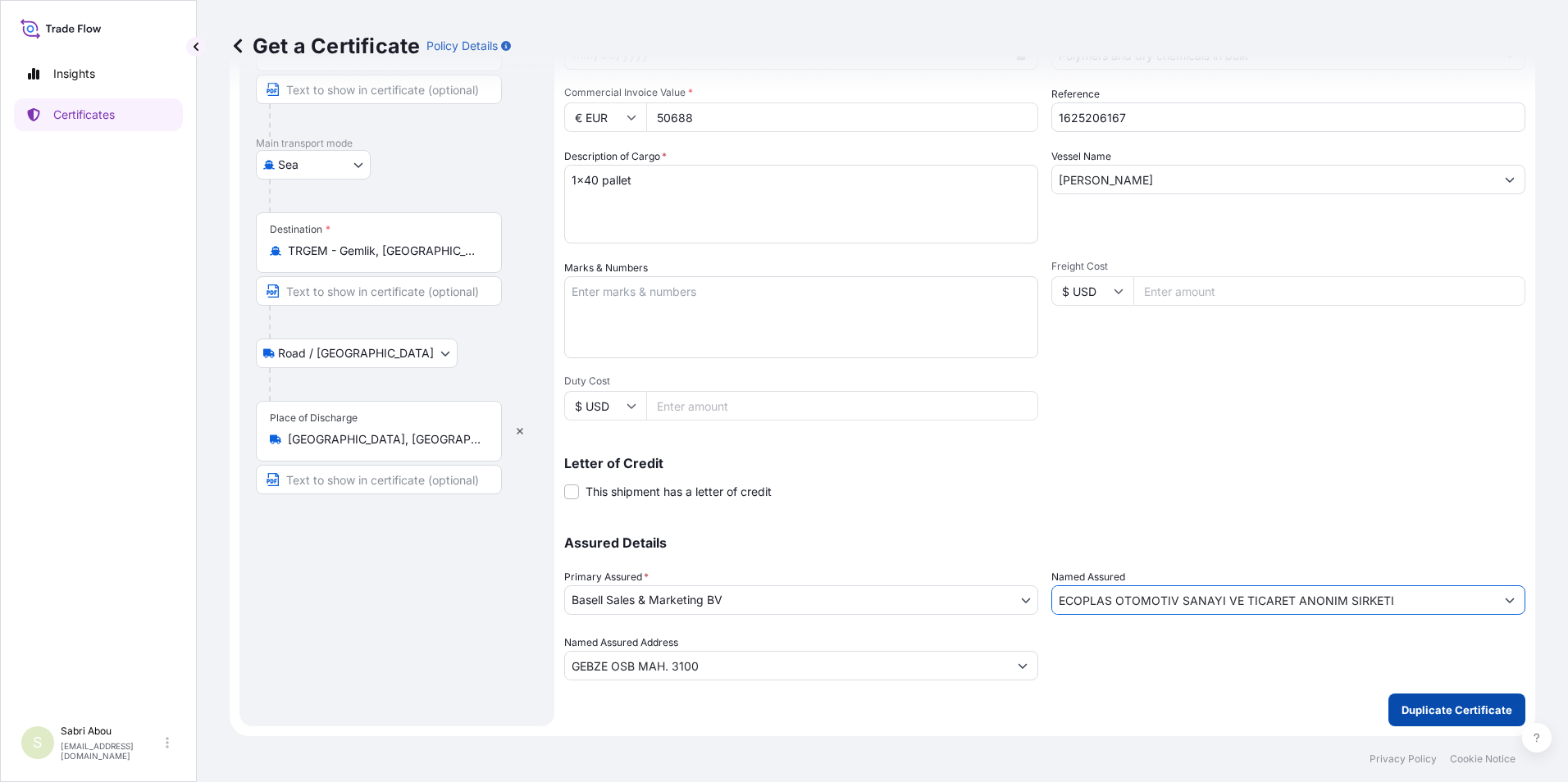
type input "ECOPLAS OTOMOTIV SANAYI VE TICARET ANONIM SIRKETI"
click at [1458, 715] on p "Duplicate Certificate" at bounding box center [1457, 710] width 111 height 16
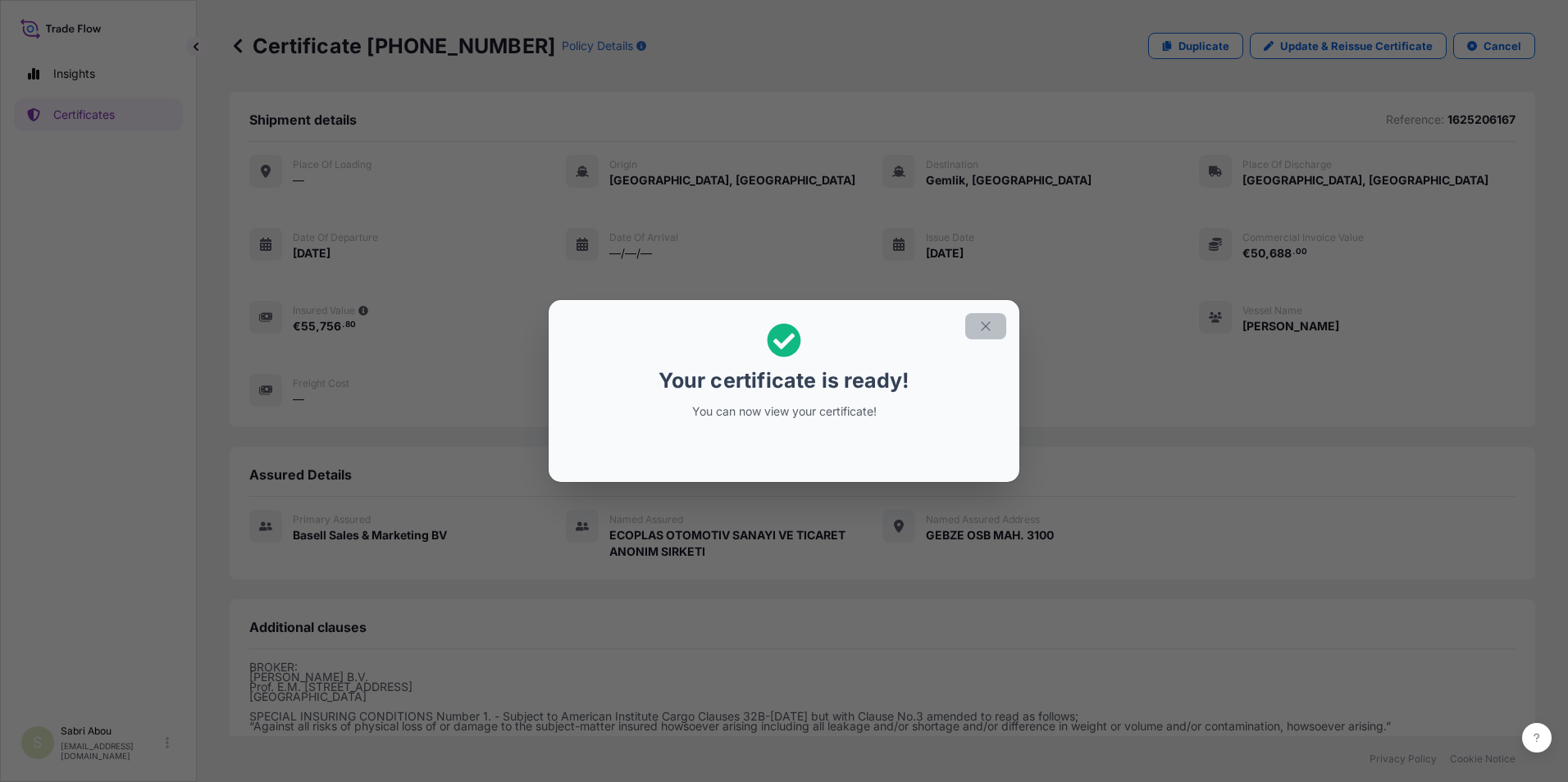
click at [986, 327] on icon "button" at bounding box center [986, 326] width 15 height 15
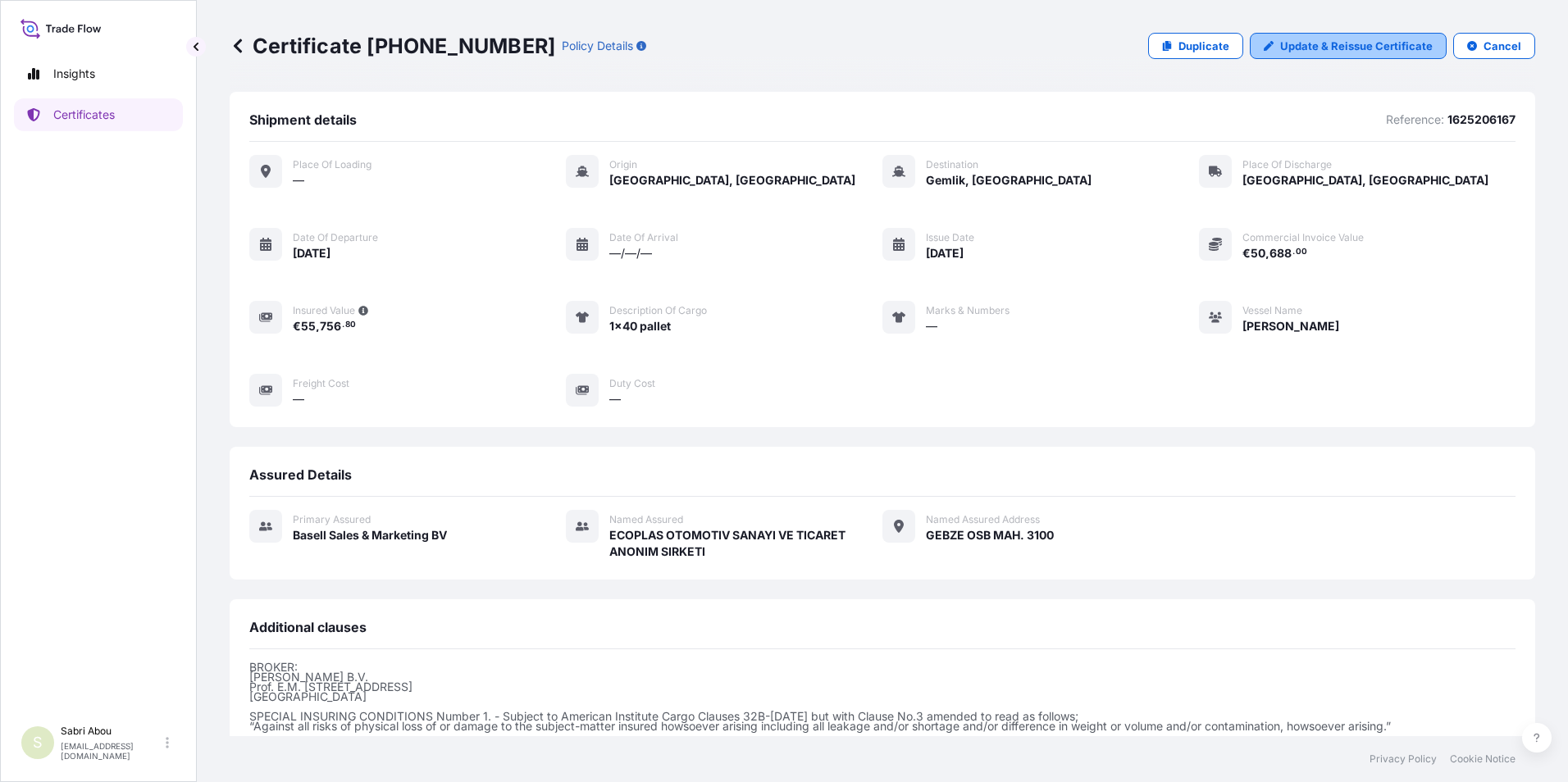
click at [1292, 46] on p "Update & Reissue Certificate" at bounding box center [1357, 46] width 153 height 16
select select "Sea"
select select "Road / [GEOGRAPHIC_DATA]"
select select "32164"
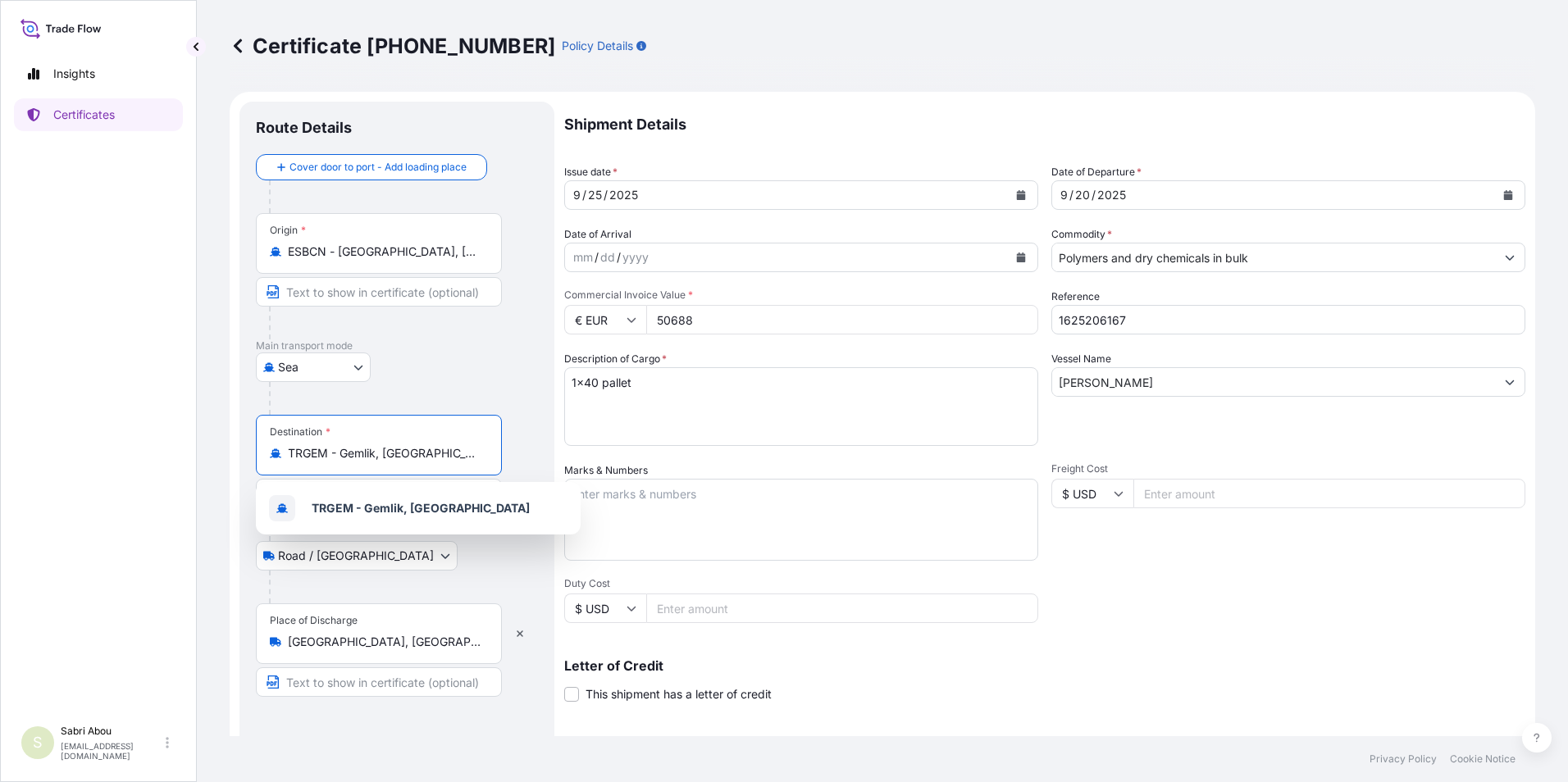
drag, startPoint x: 442, startPoint y: 452, endPoint x: 215, endPoint y: 462, distance: 227.2
click at [210, 462] on div "Certificate [PHONE_NUMBER] Policy Details Route Details Cover door to port - Ad…" at bounding box center [882, 368] width 1371 height 736
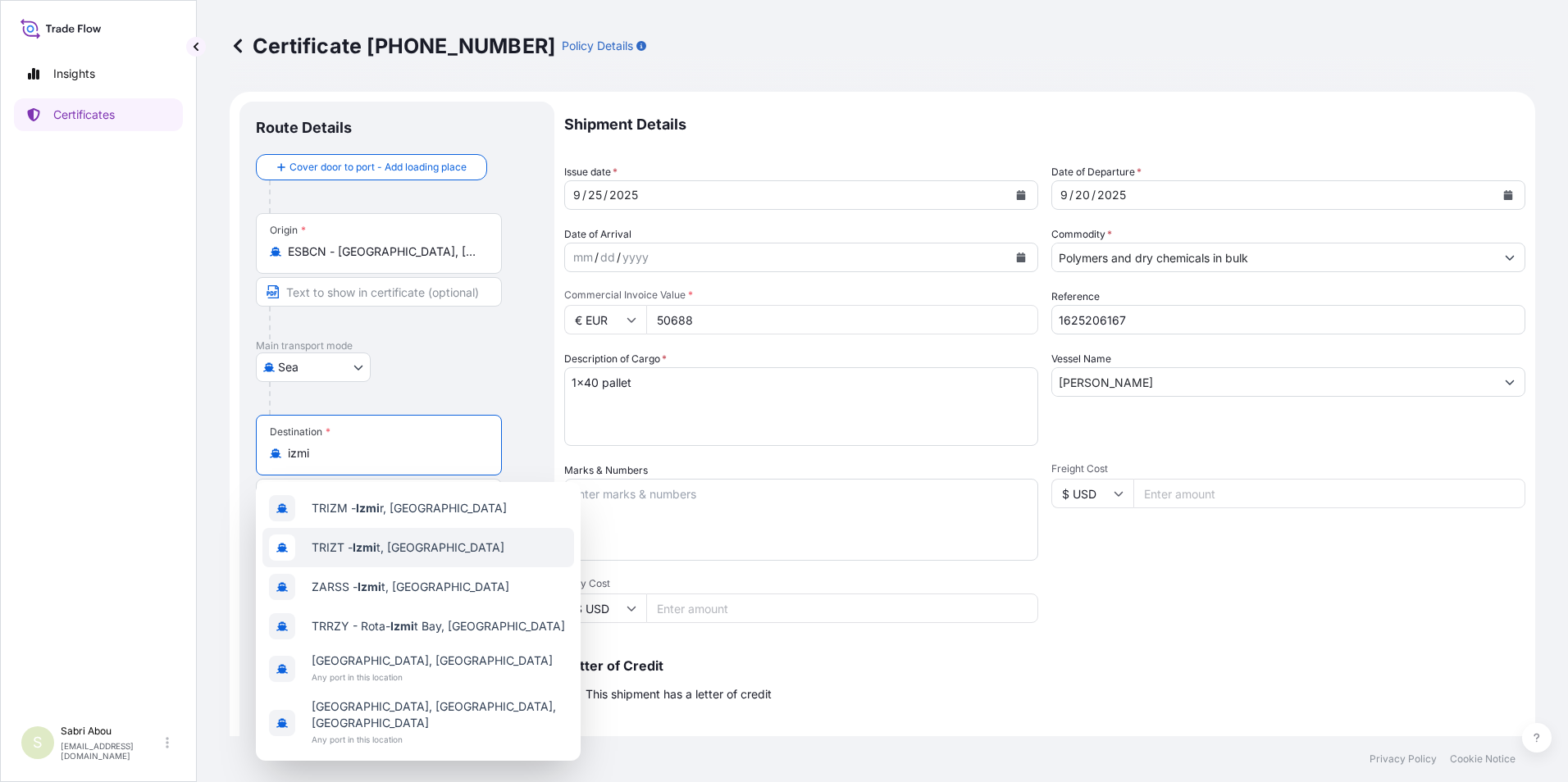
click at [348, 535] on div "TRIZT - Izmi t, [GEOGRAPHIC_DATA]" at bounding box center [418, 547] width 311 height 39
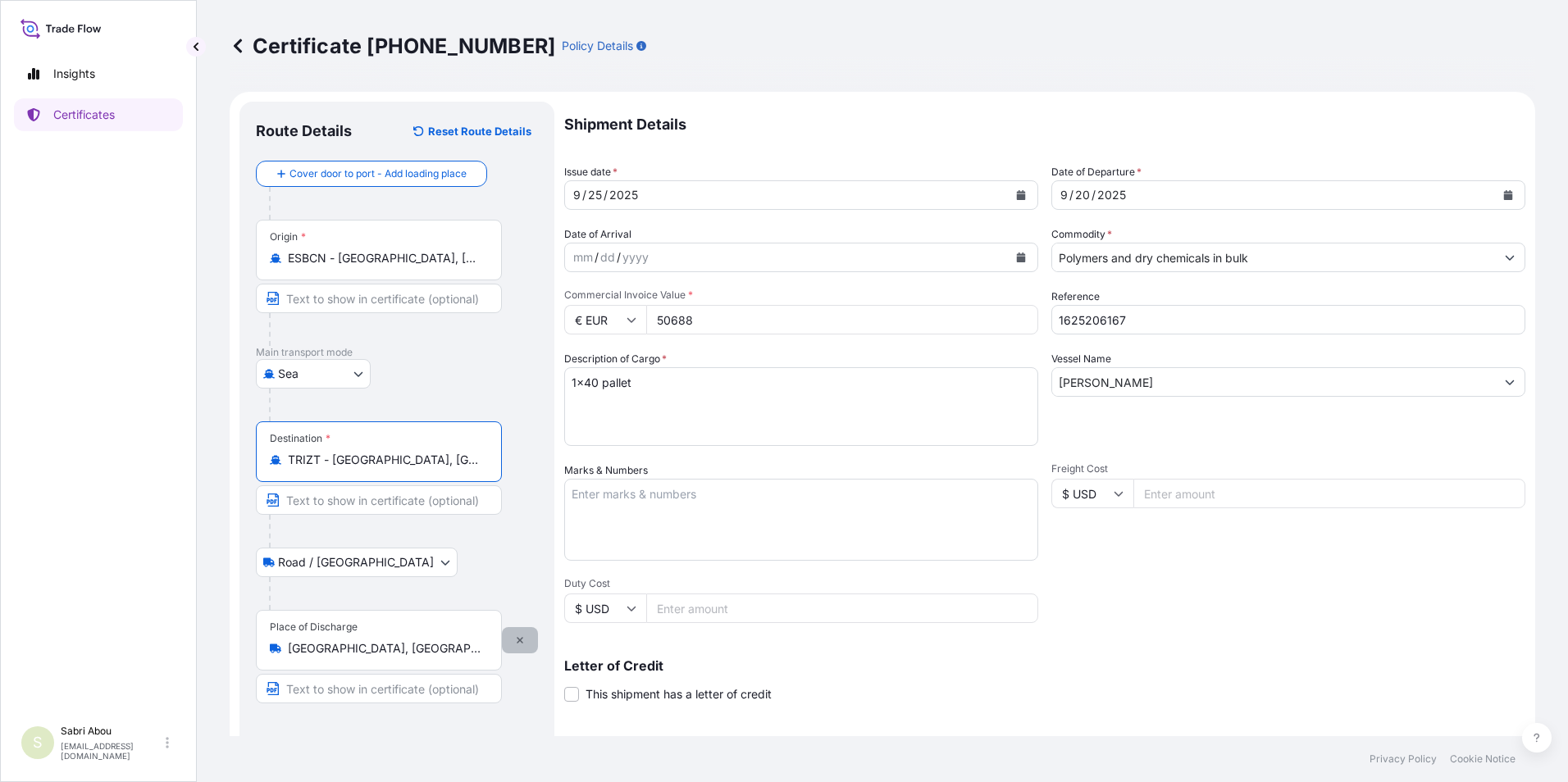
type input "TRIZT - [GEOGRAPHIC_DATA], [GEOGRAPHIC_DATA]"
click at [524, 647] on button "button" at bounding box center [520, 640] width 36 height 26
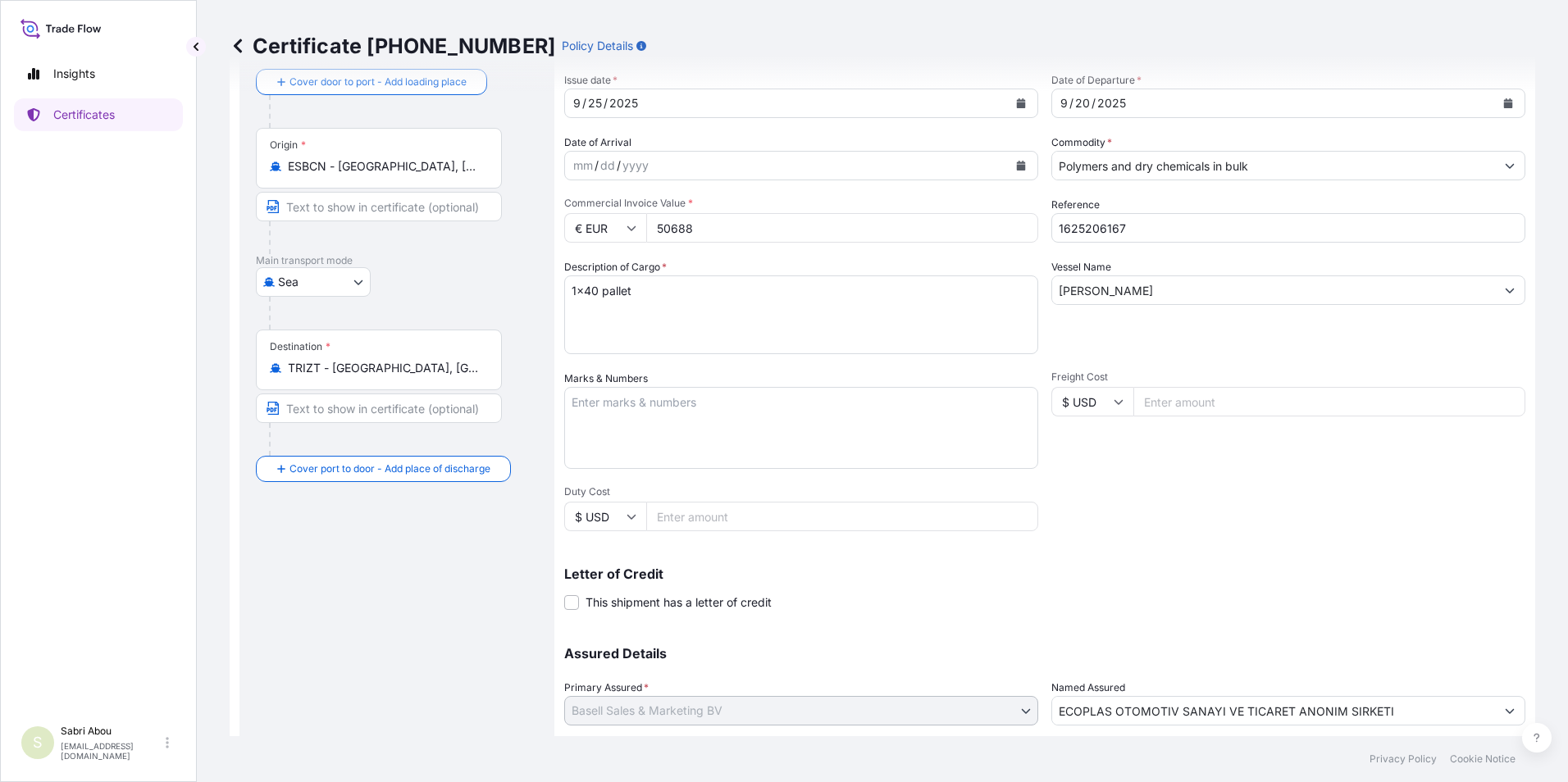
scroll to position [202, 0]
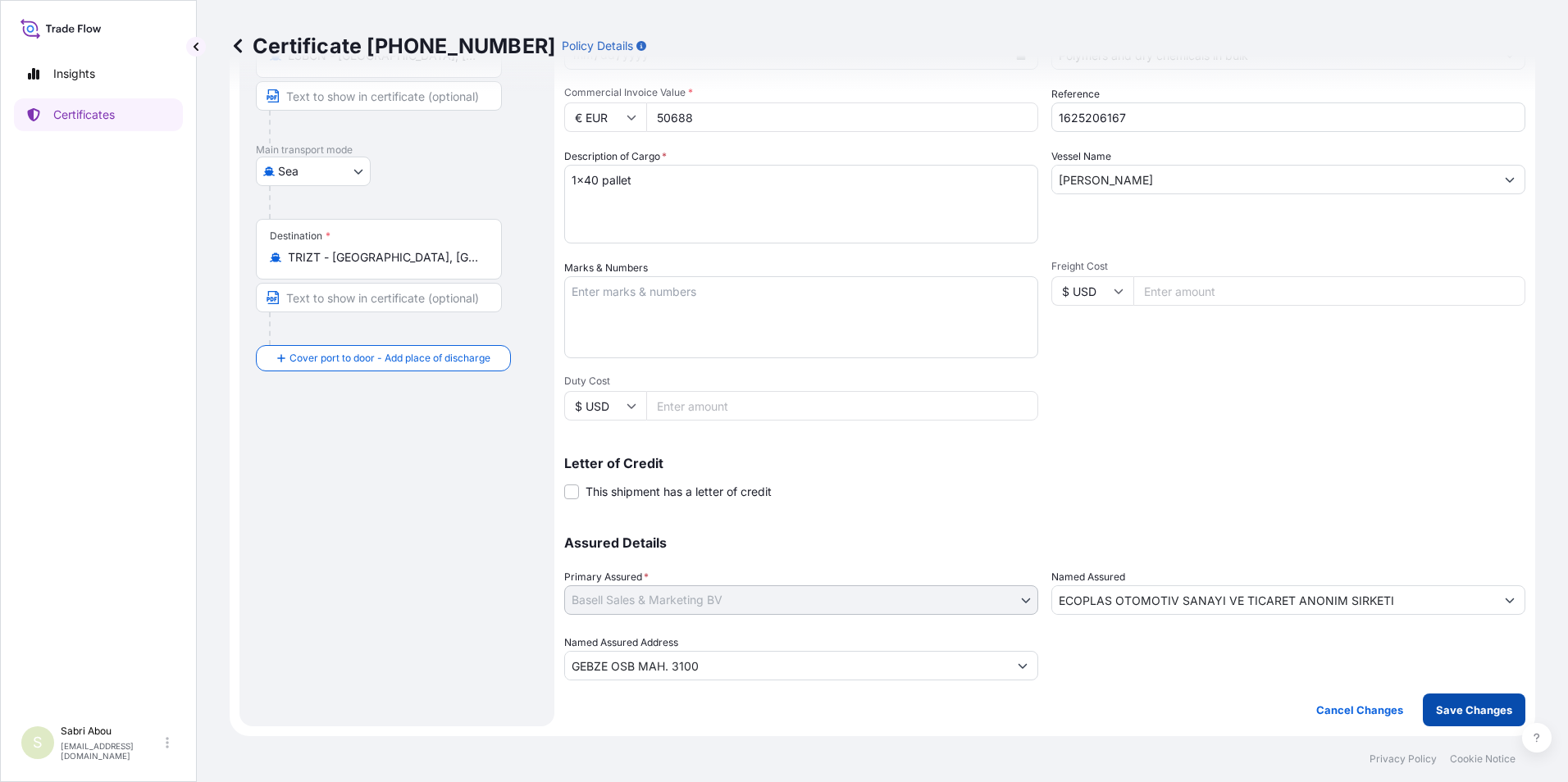
click at [1456, 712] on p "Save Changes" at bounding box center [1474, 710] width 76 height 16
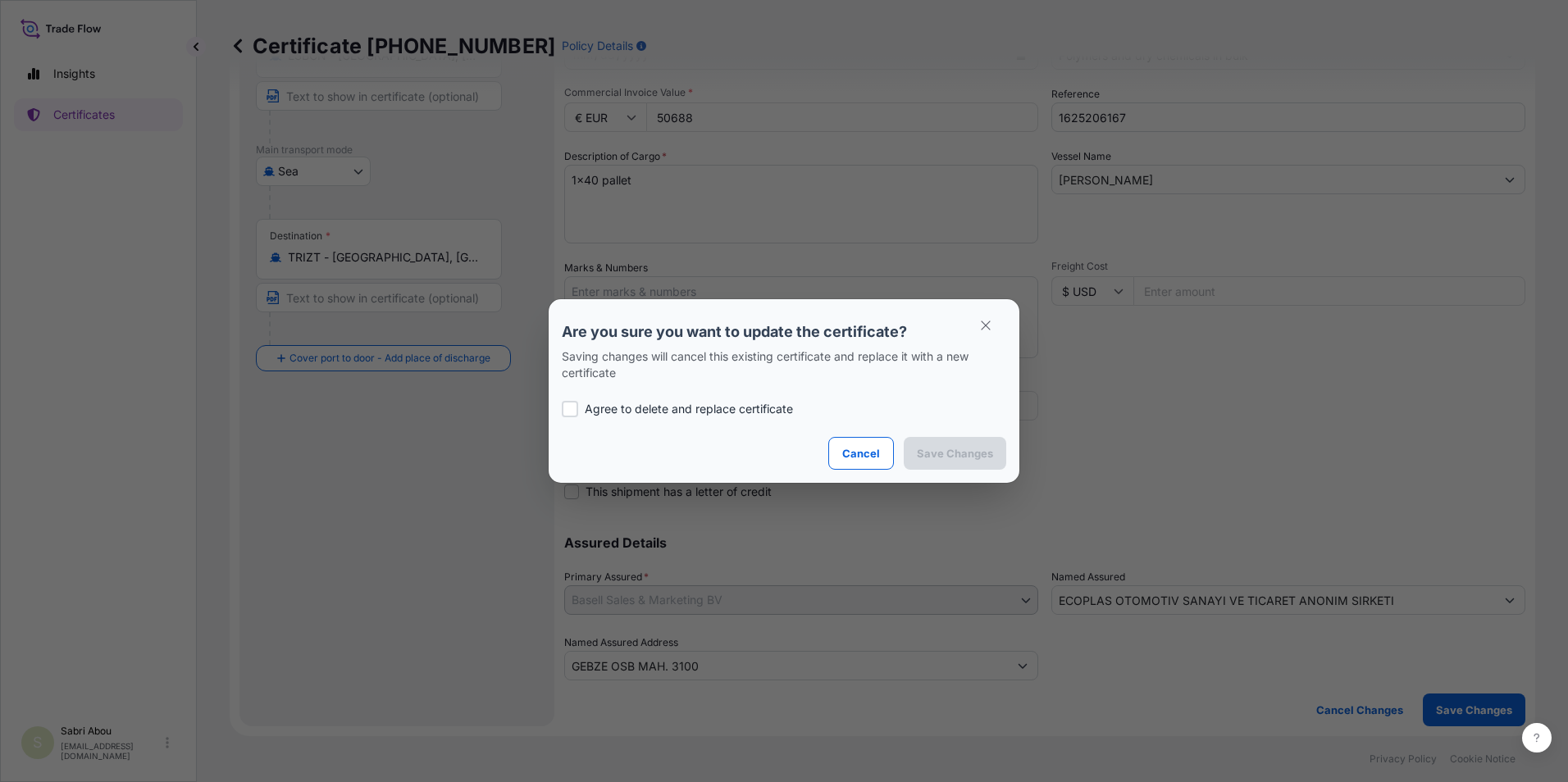
click at [751, 401] on p "Agree to delete and replace certificate" at bounding box center [688, 409] width 209 height 16
checkbox input "true"
click at [947, 459] on p "Save Changes" at bounding box center [955, 453] width 76 height 16
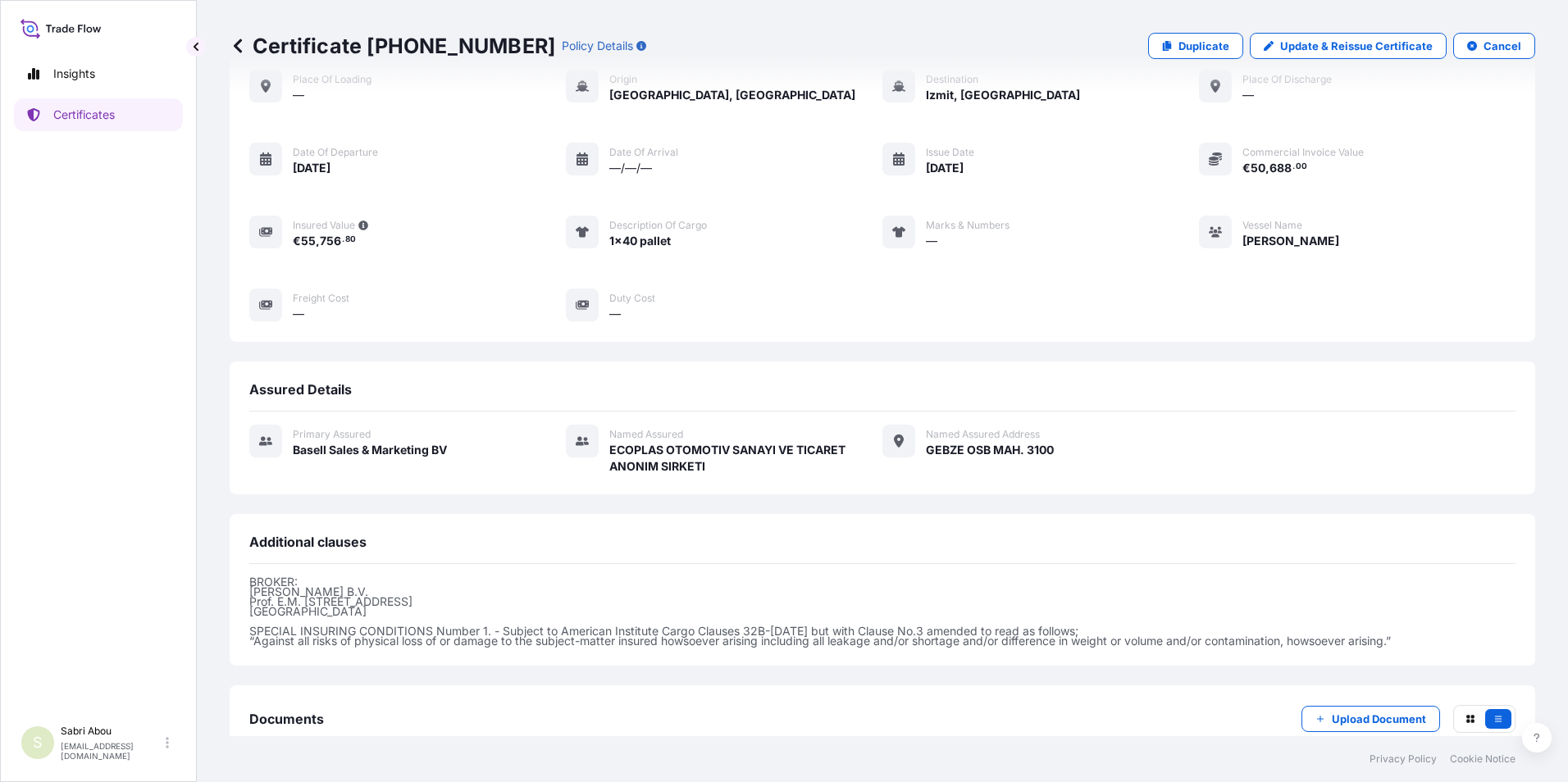
scroll to position [188, 0]
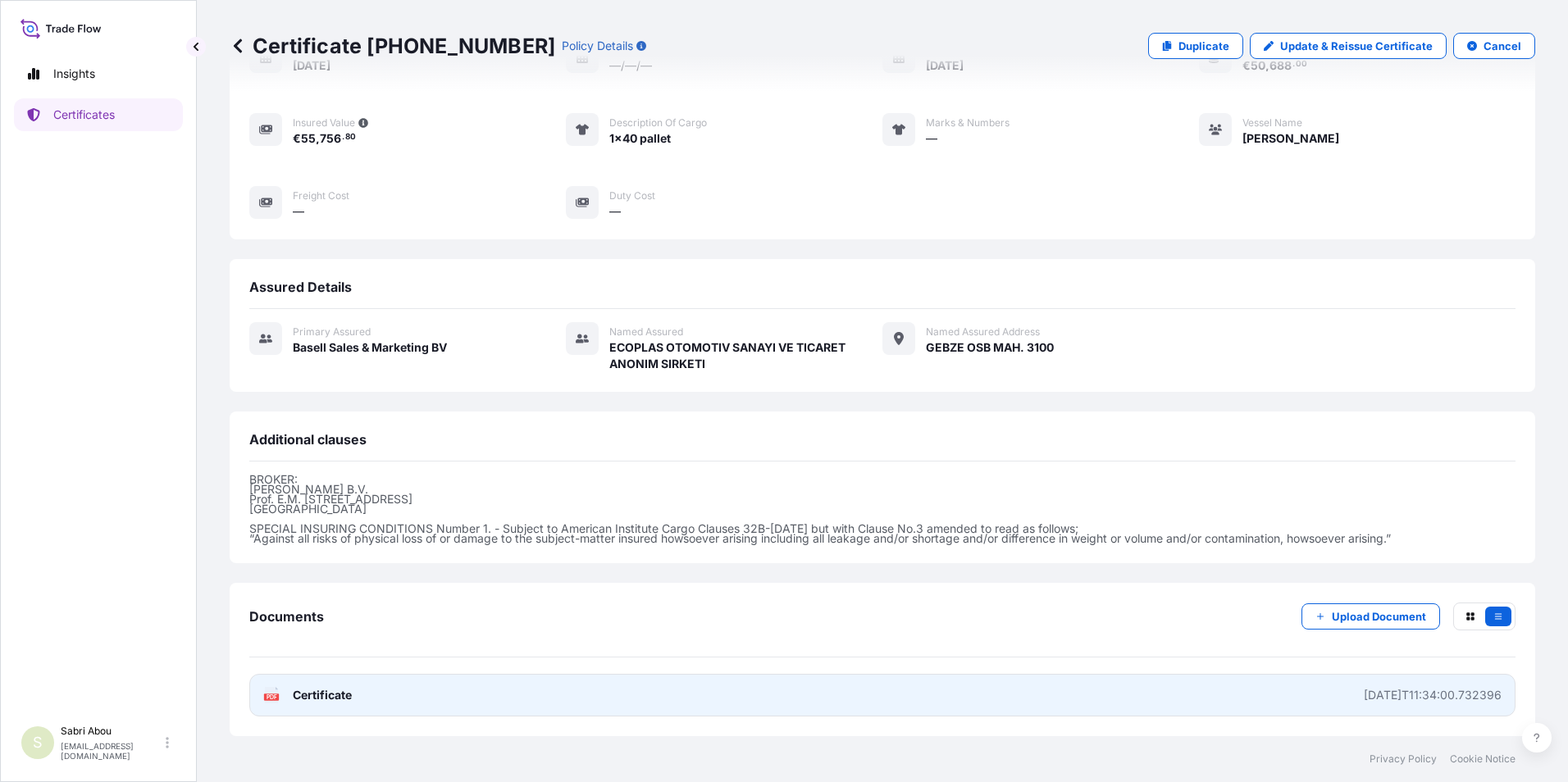
click at [971, 691] on link "PDF Certificate [DATE]T11:34:00.732396" at bounding box center [882, 695] width 1267 height 43
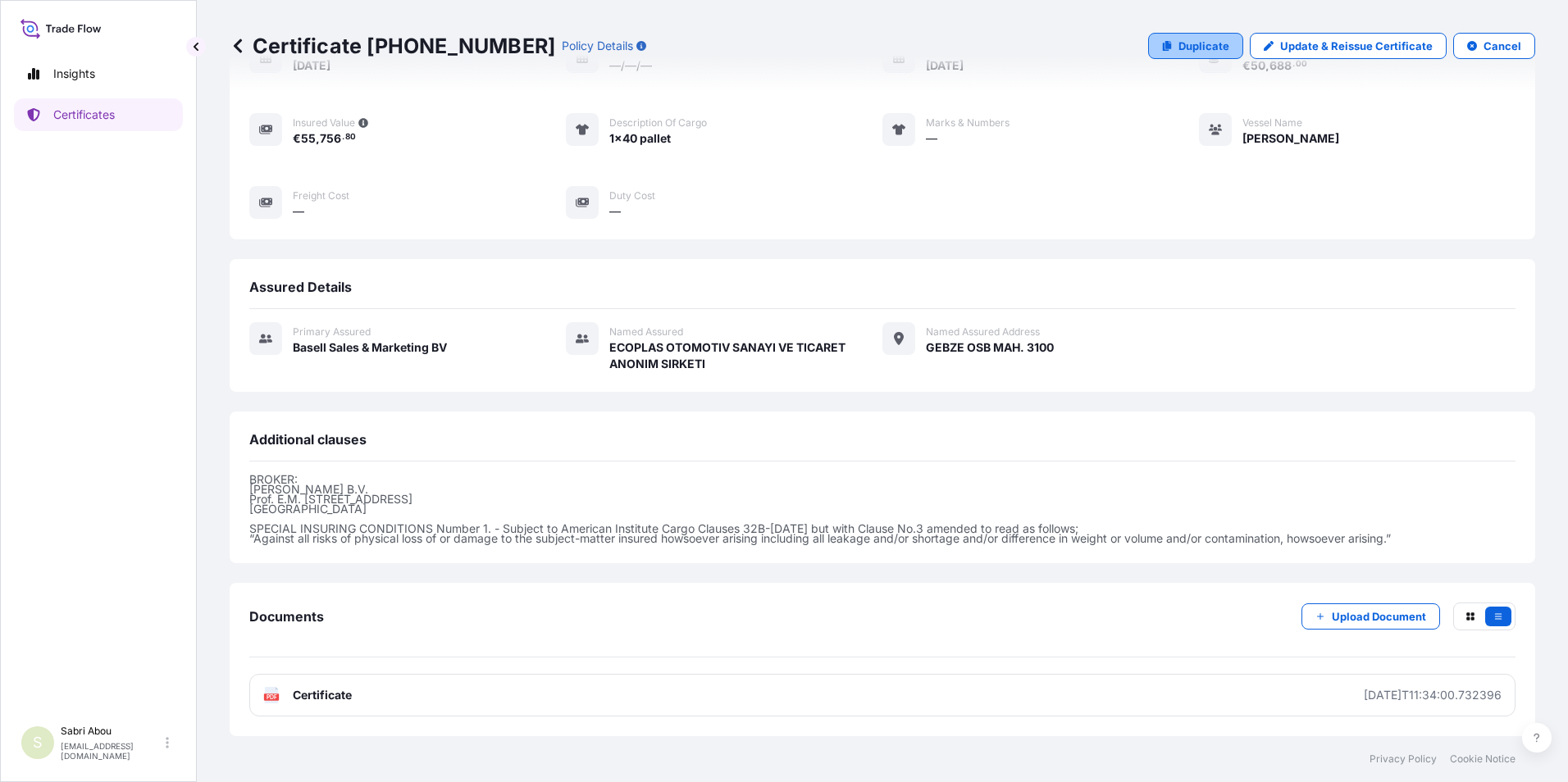
click at [1183, 45] on p "Duplicate" at bounding box center [1204, 46] width 51 height 16
select select "Sea"
select select "32164"
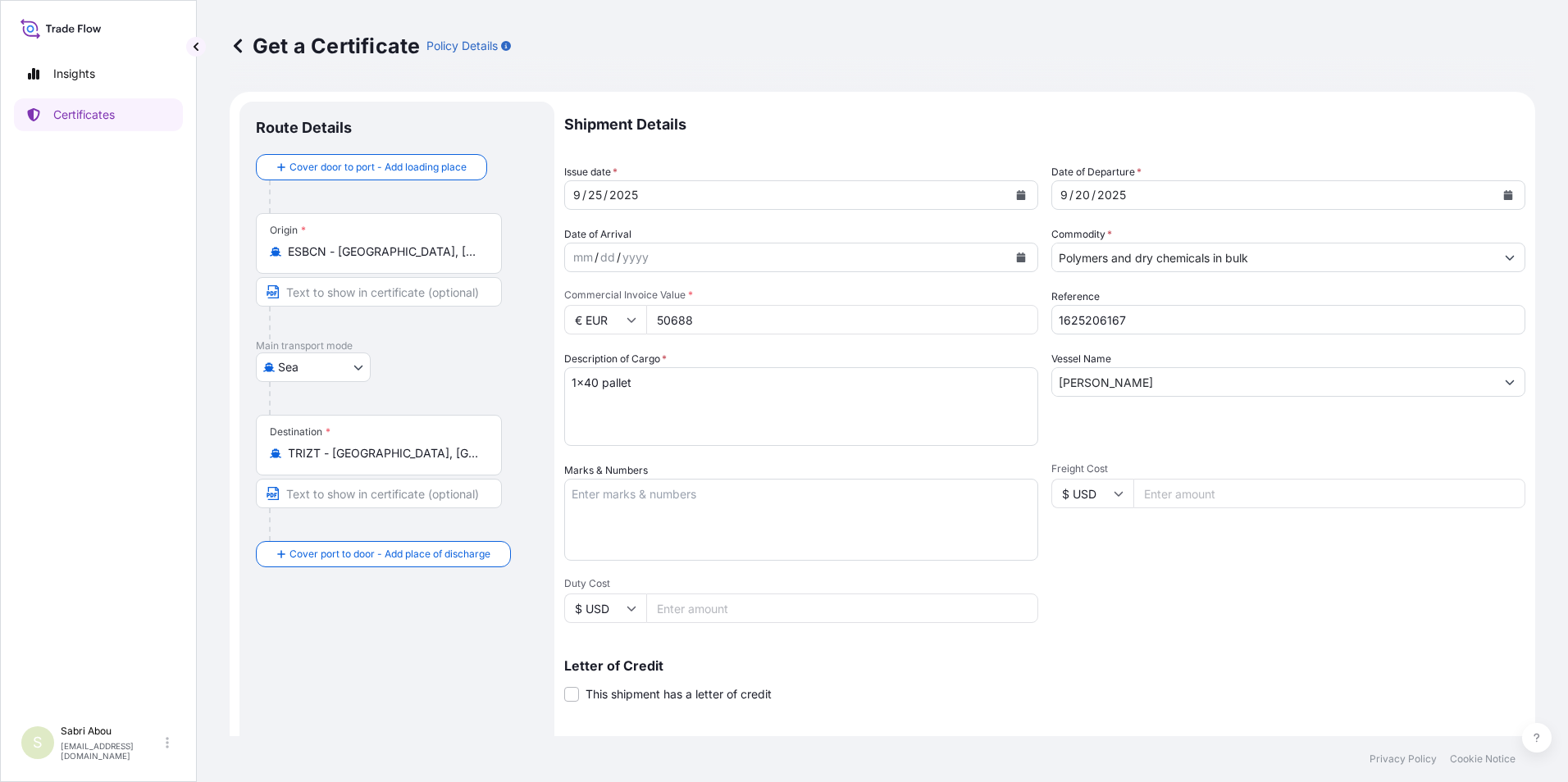
drag, startPoint x: 775, startPoint y: 334, endPoint x: 627, endPoint y: 332, distance: 148.0
click at [591, 340] on div "Shipment Details Issue date * [DATE] Date of Departure * [DATE] Date of Arrival…" at bounding box center [1045, 493] width 962 height 781
drag, startPoint x: 699, startPoint y: 325, endPoint x: 594, endPoint y: 329, distance: 105.1
click at [594, 329] on div "€ EUR 50688" at bounding box center [801, 320] width 474 height 29
type input "33214.50"
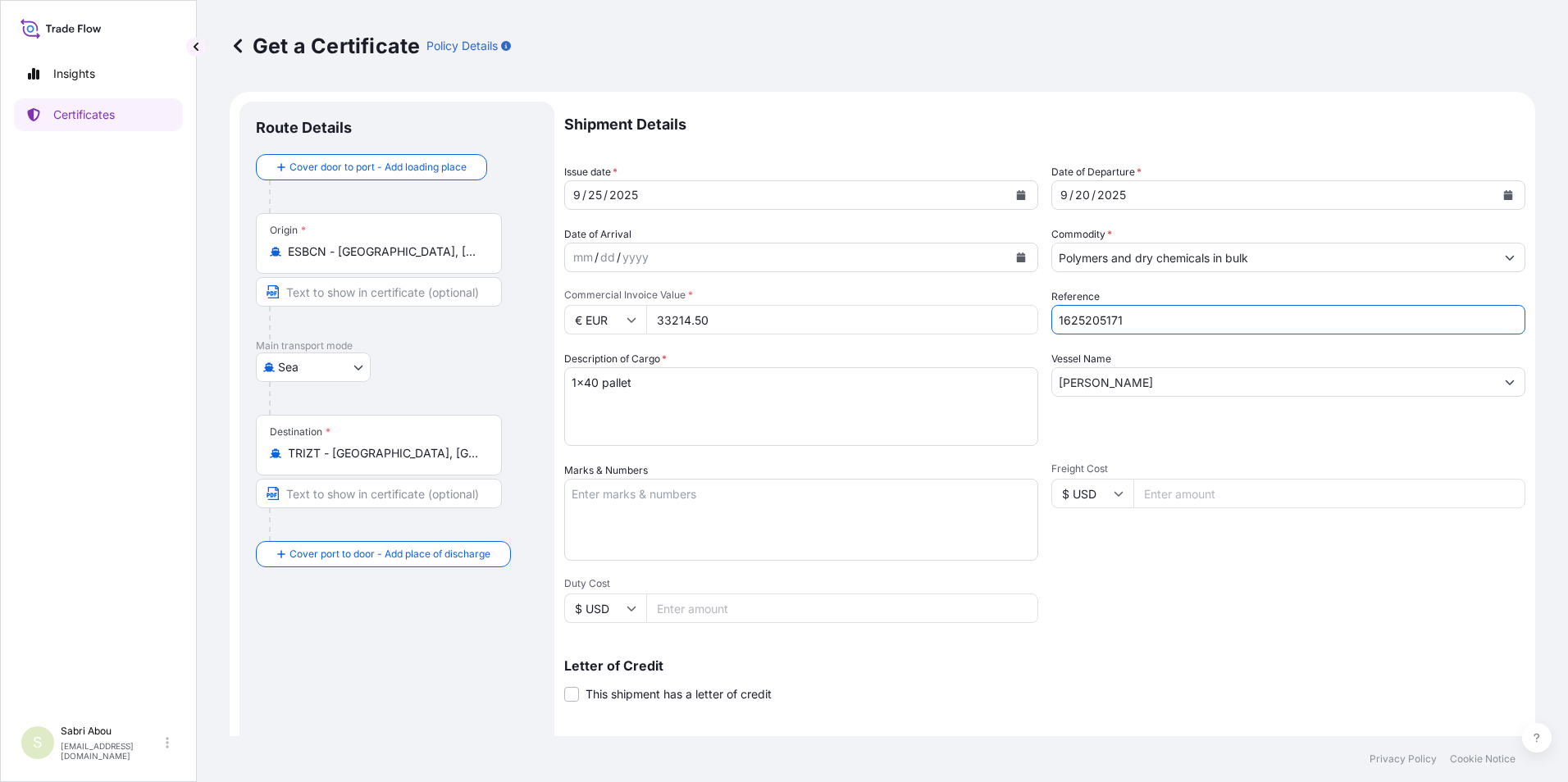
type input "1625205171"
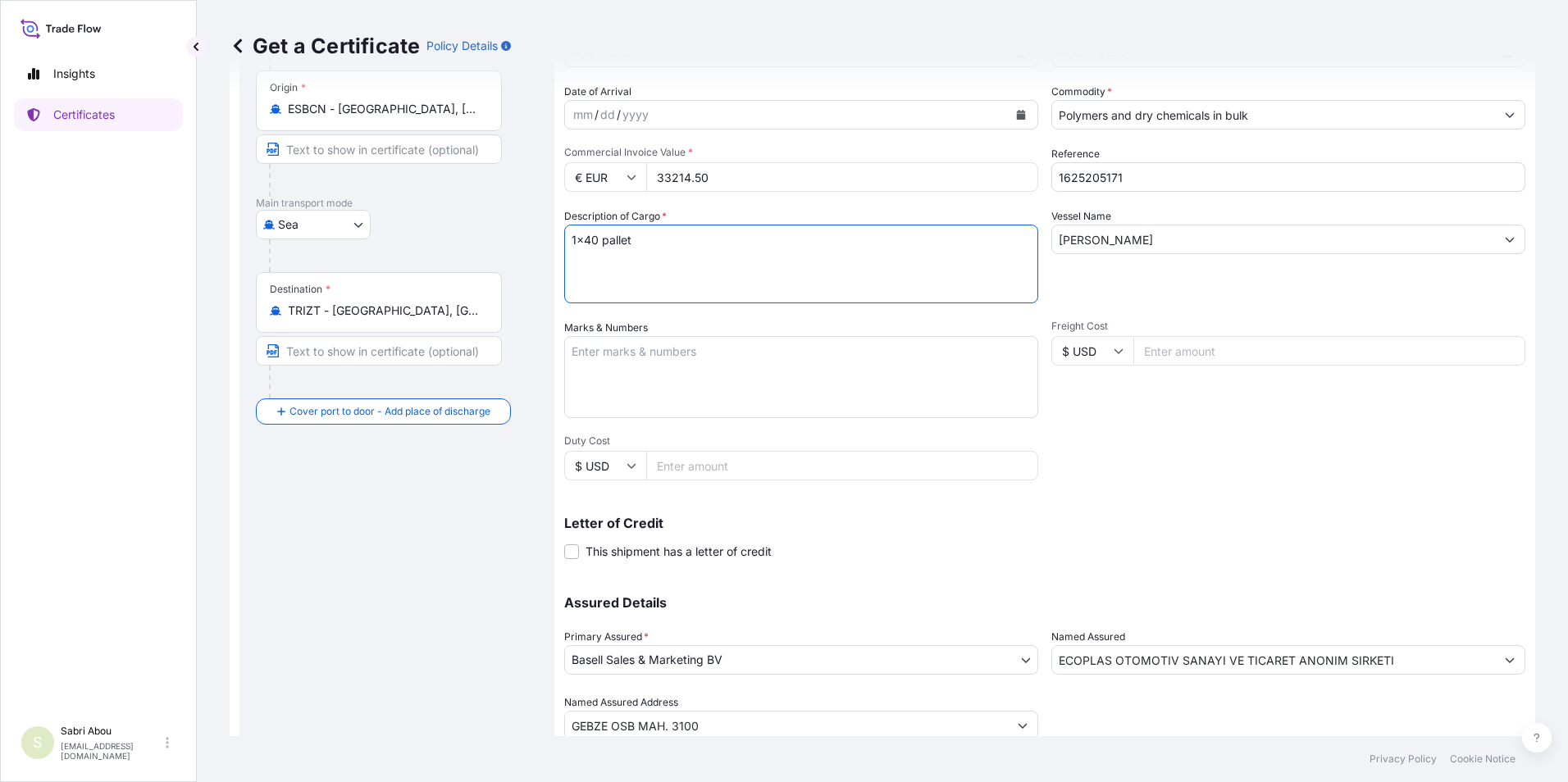
scroll to position [202, 0]
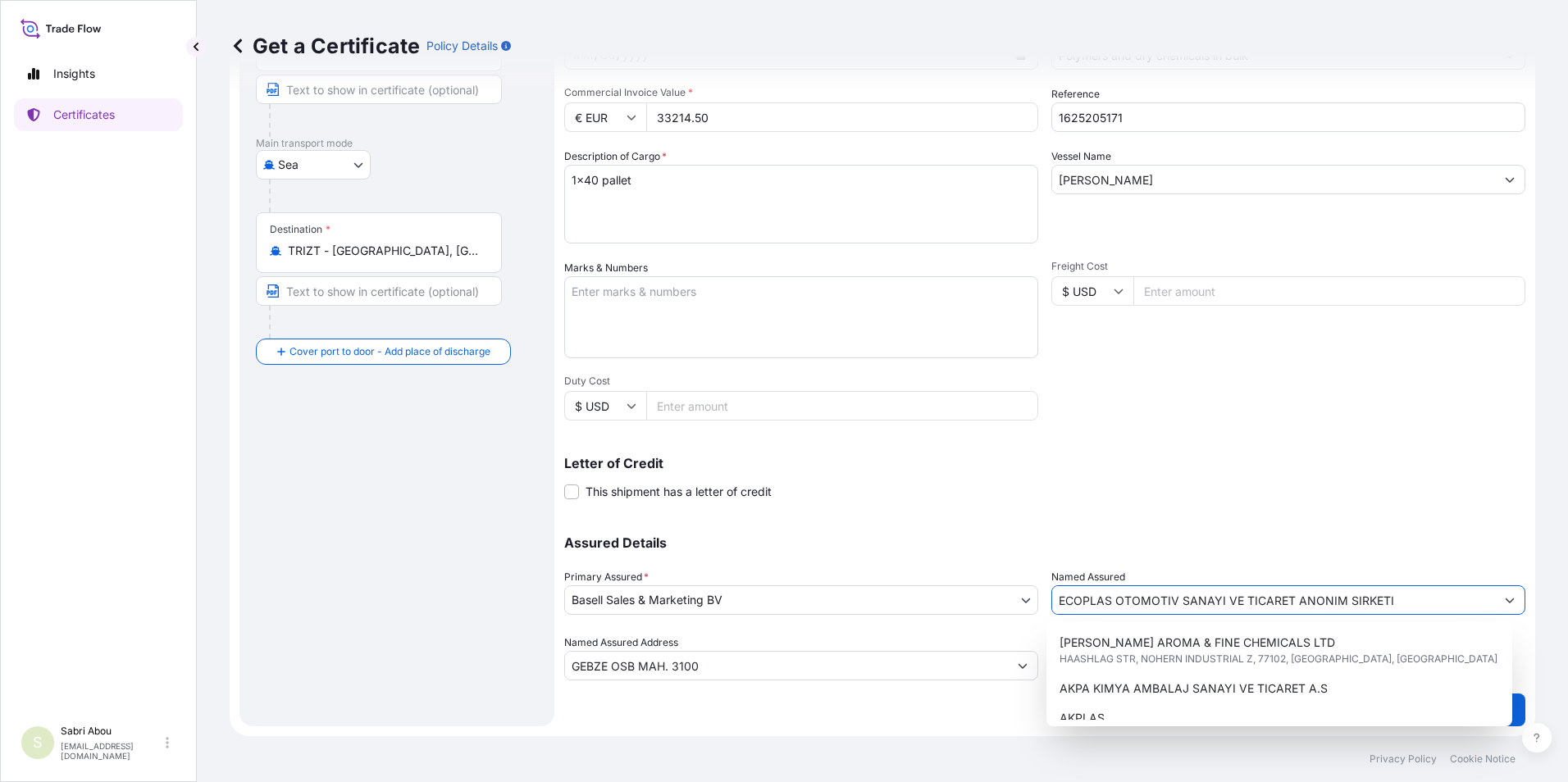
drag, startPoint x: 1351, startPoint y: 599, endPoint x: 987, endPoint y: 604, distance: 364.0
click at [988, 603] on div "Assured Details Primary Assured * Basell Sales & Marketing BV Basell Poliolefin…" at bounding box center [1045, 598] width 962 height 164
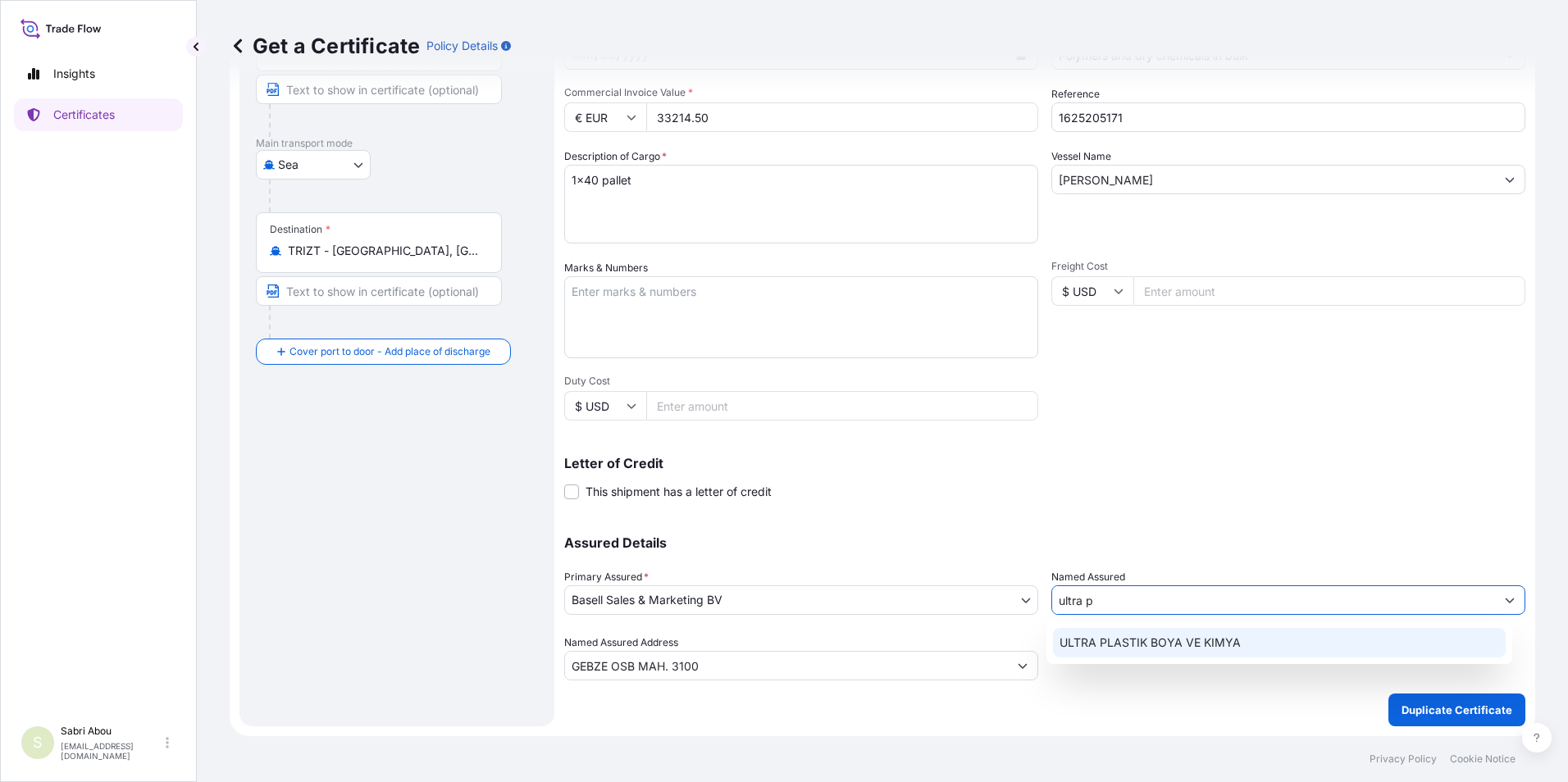
click at [1208, 647] on span "ULTRA PLASTIK BOYA VE KIMYA" at bounding box center [1150, 643] width 181 height 16
type input "ULTRA PLASTIK BOYA VE KIMYA"
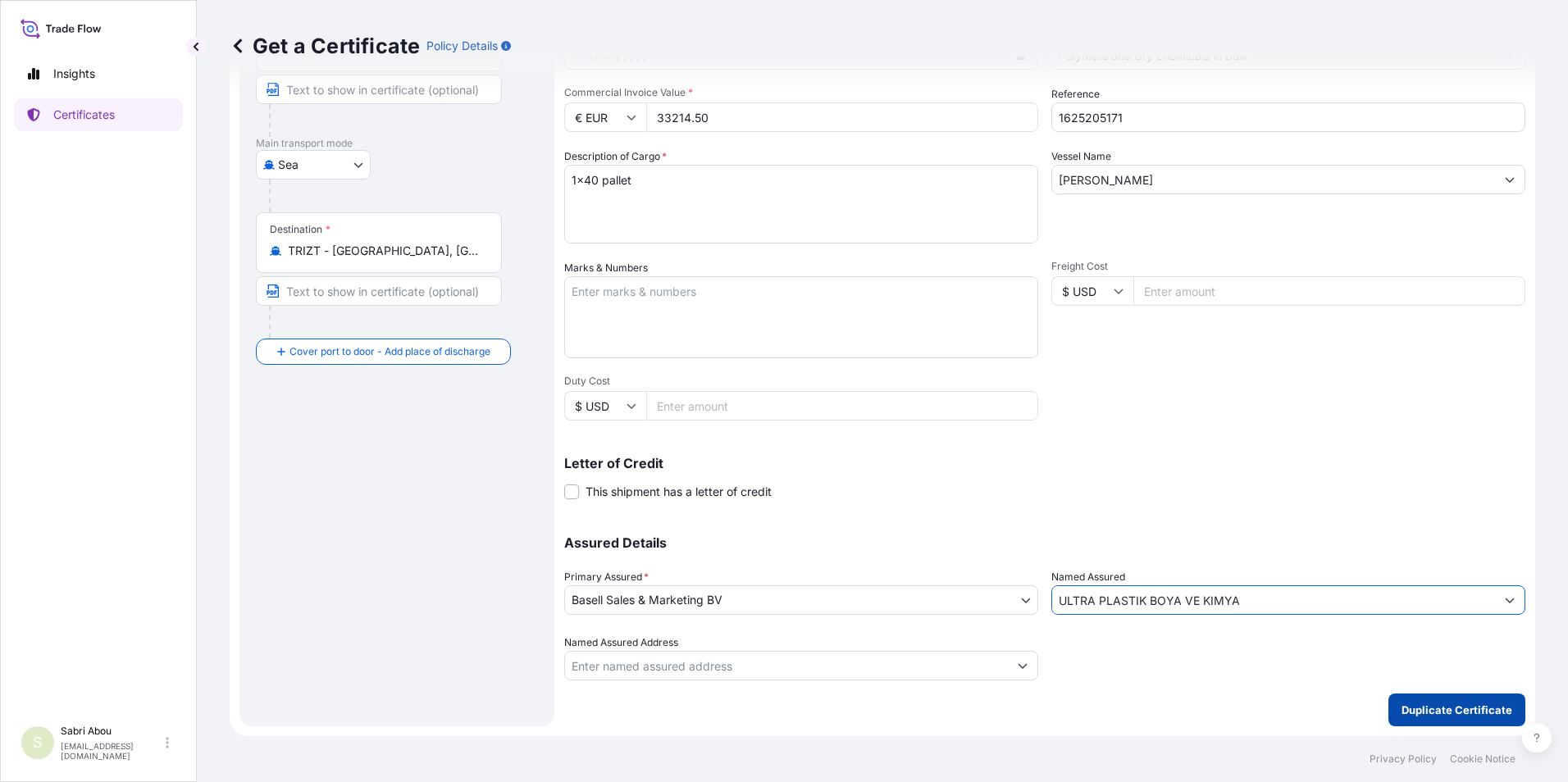
type input "ULTRA PLASTIK BOYA VE KIMYA"
click at [1448, 706] on p "Duplicate Certificate" at bounding box center [1457, 710] width 111 height 16
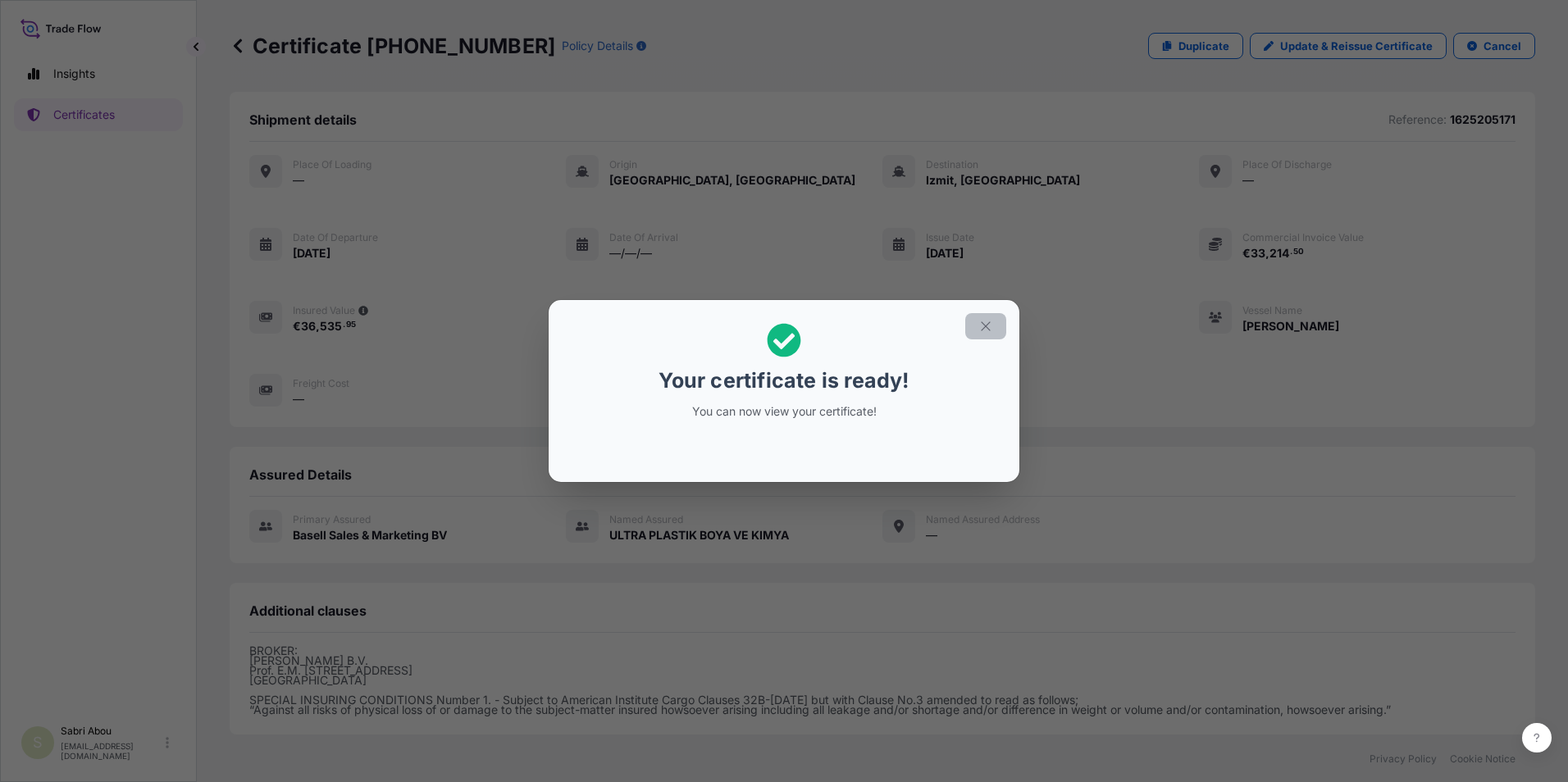
click at [997, 327] on button "button" at bounding box center [985, 326] width 41 height 26
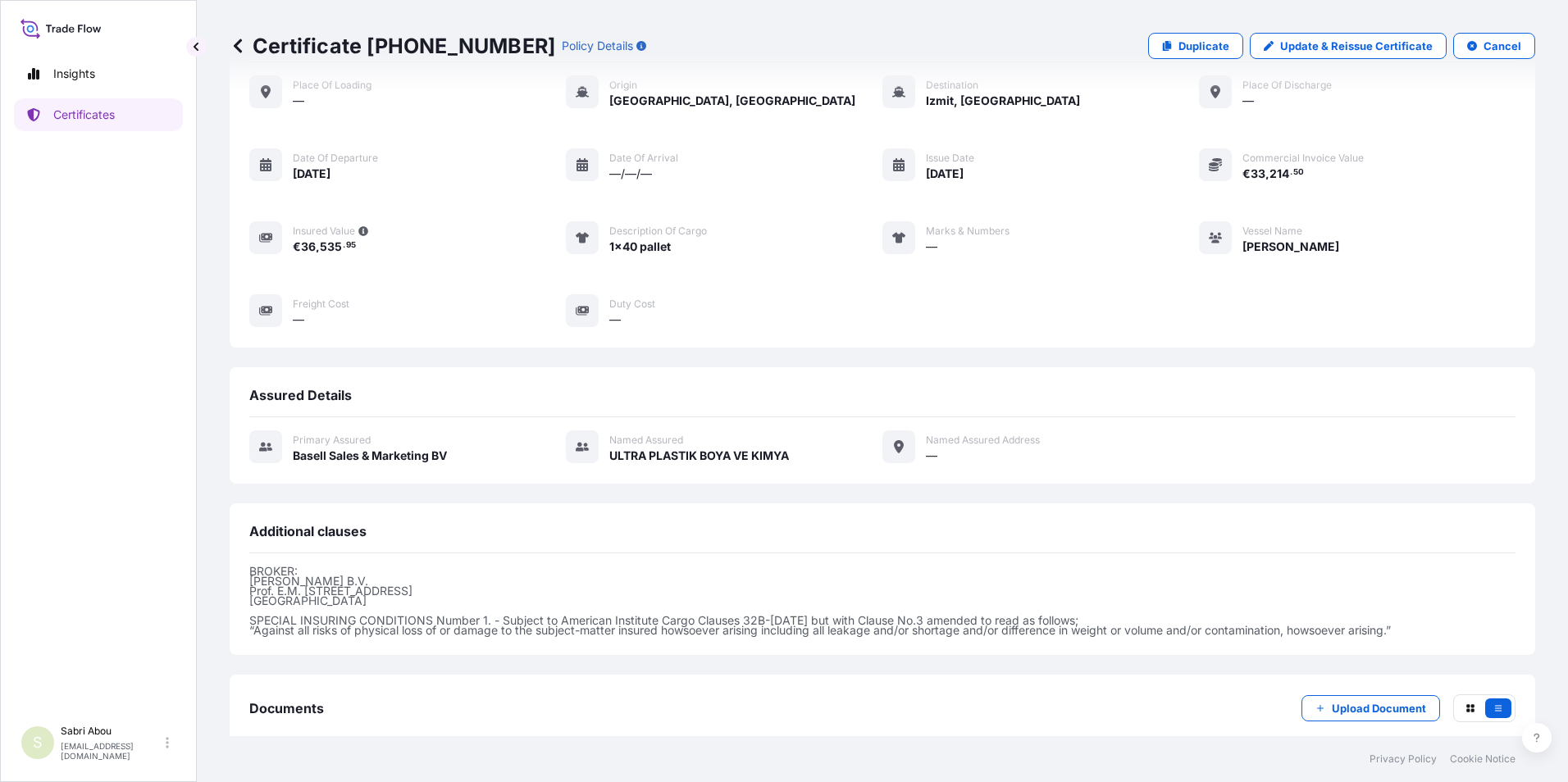
scroll to position [171, 0]
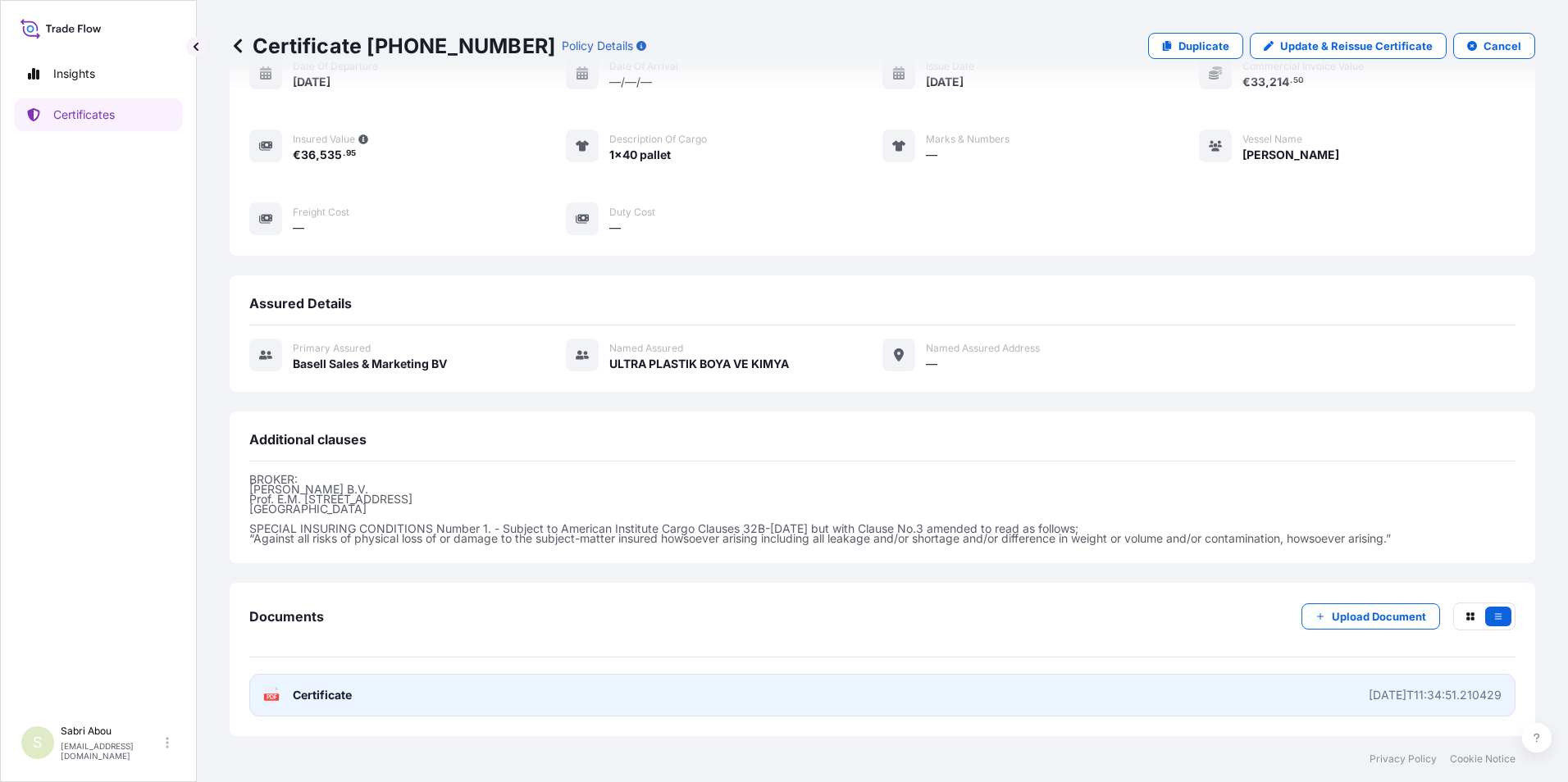
click at [1065, 697] on link "PDF Certificate [DATE]T11:34:51.210429" at bounding box center [882, 695] width 1267 height 43
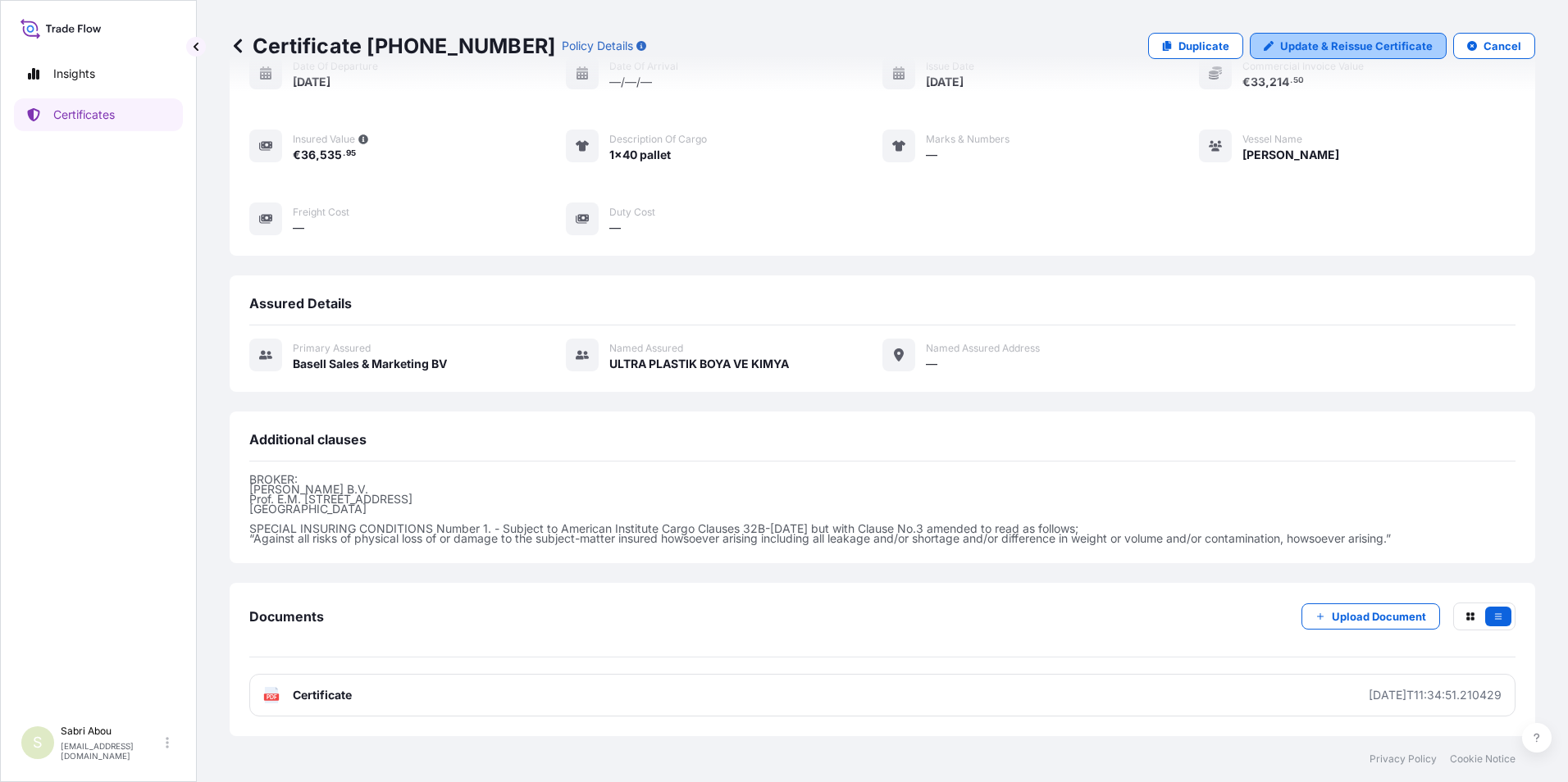
click at [1326, 47] on p "Update & Reissue Certificate" at bounding box center [1357, 46] width 153 height 16
select select "Sea"
select select "32164"
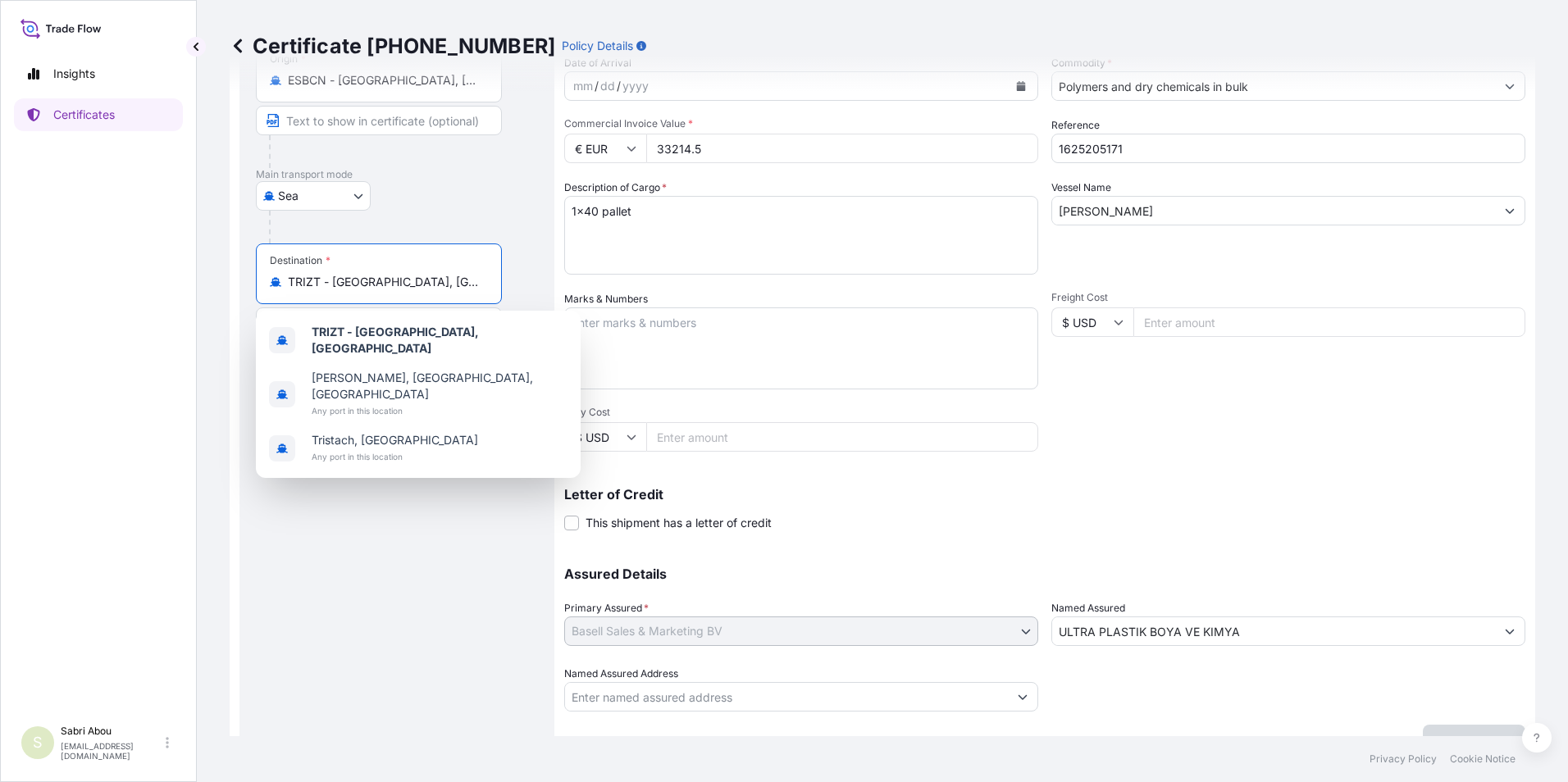
click at [145, 306] on div "Insights Certificates S Sabri Abou [EMAIL_ADDRESS][DOMAIN_NAME] Certificate [PH…" at bounding box center [784, 391] width 1568 height 782
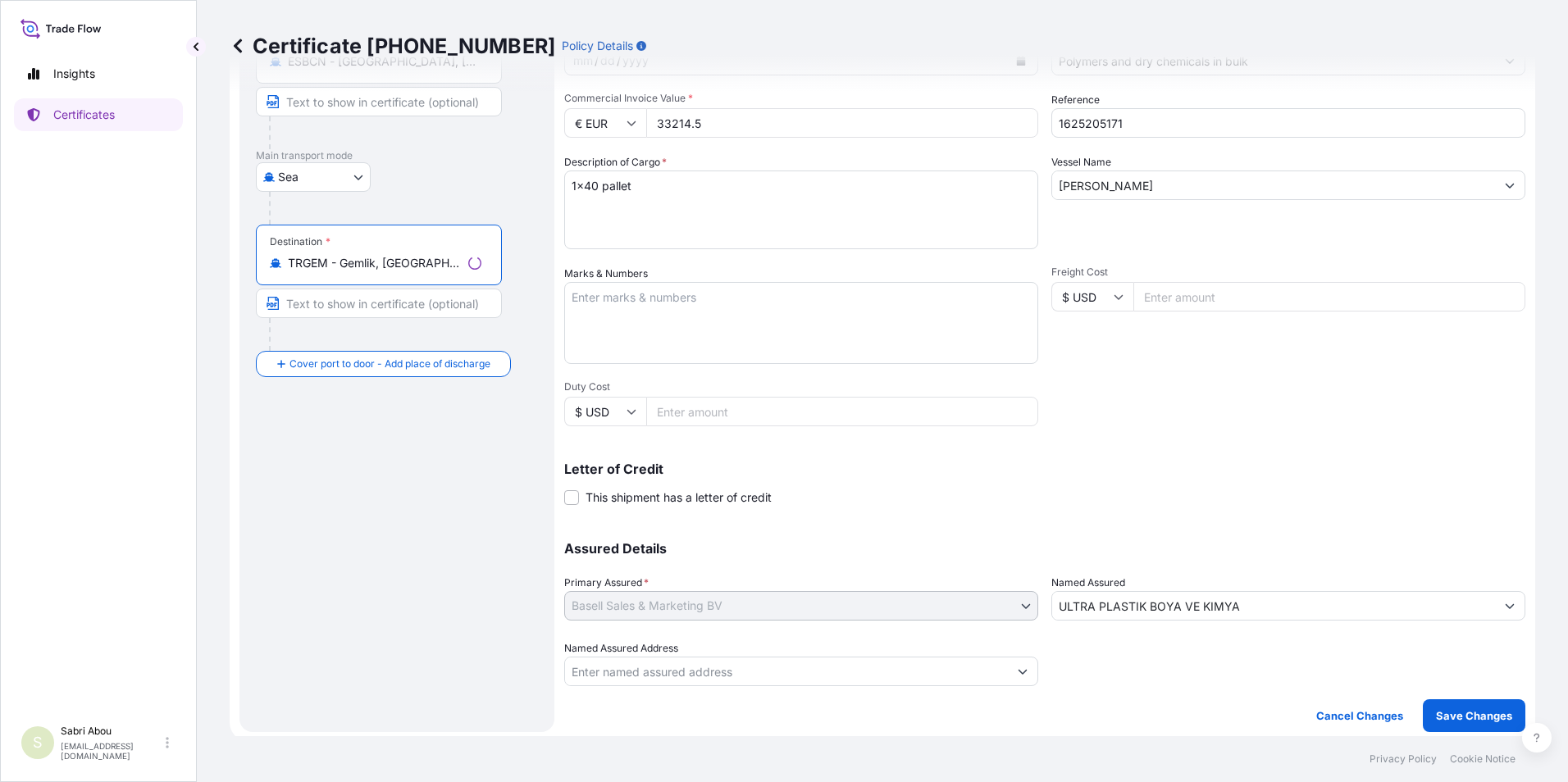
scroll to position [202, 0]
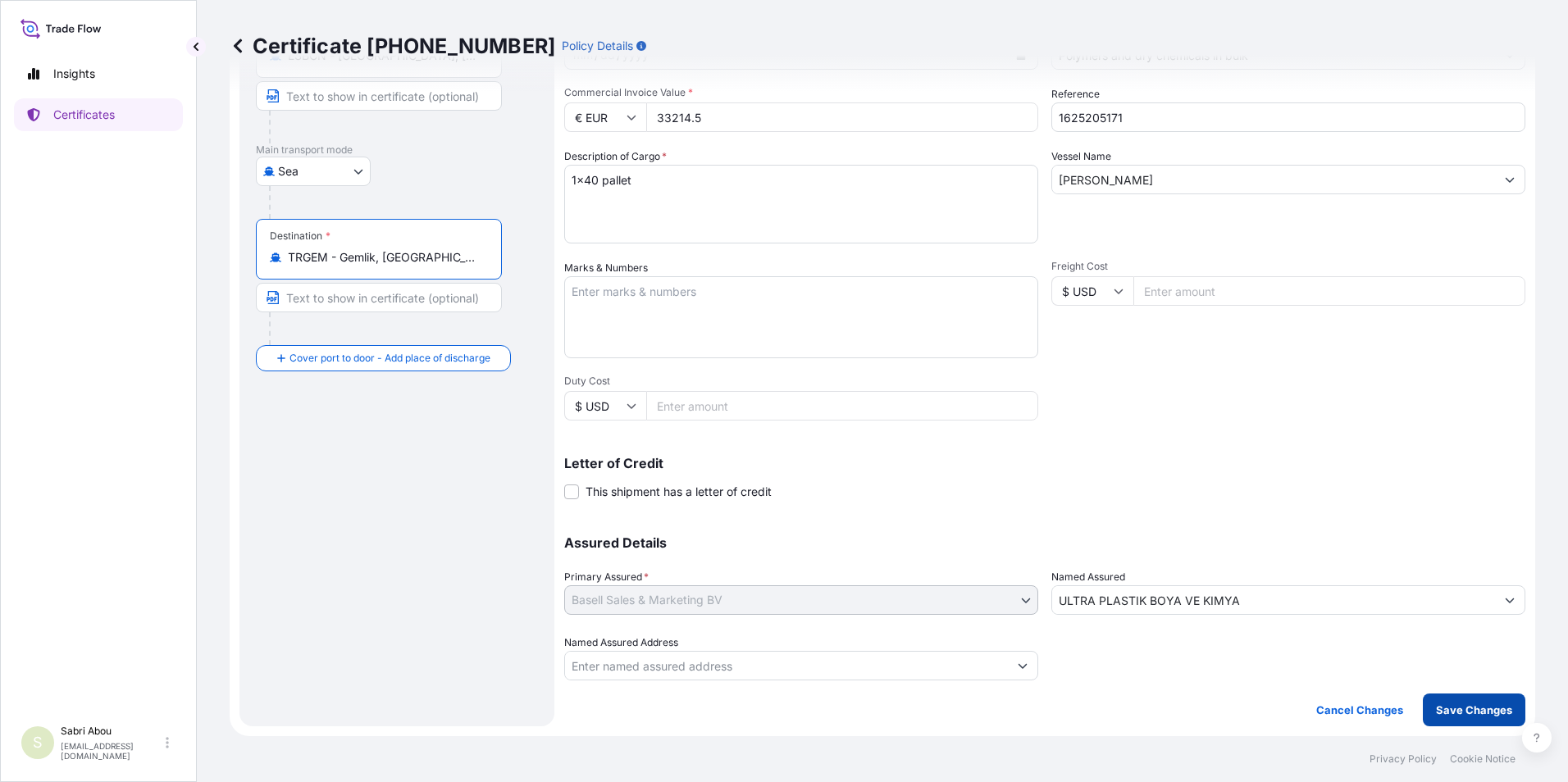
type input "TRGEM - Gemlik, [GEOGRAPHIC_DATA]"
click at [1473, 716] on p "Save Changes" at bounding box center [1474, 710] width 76 height 16
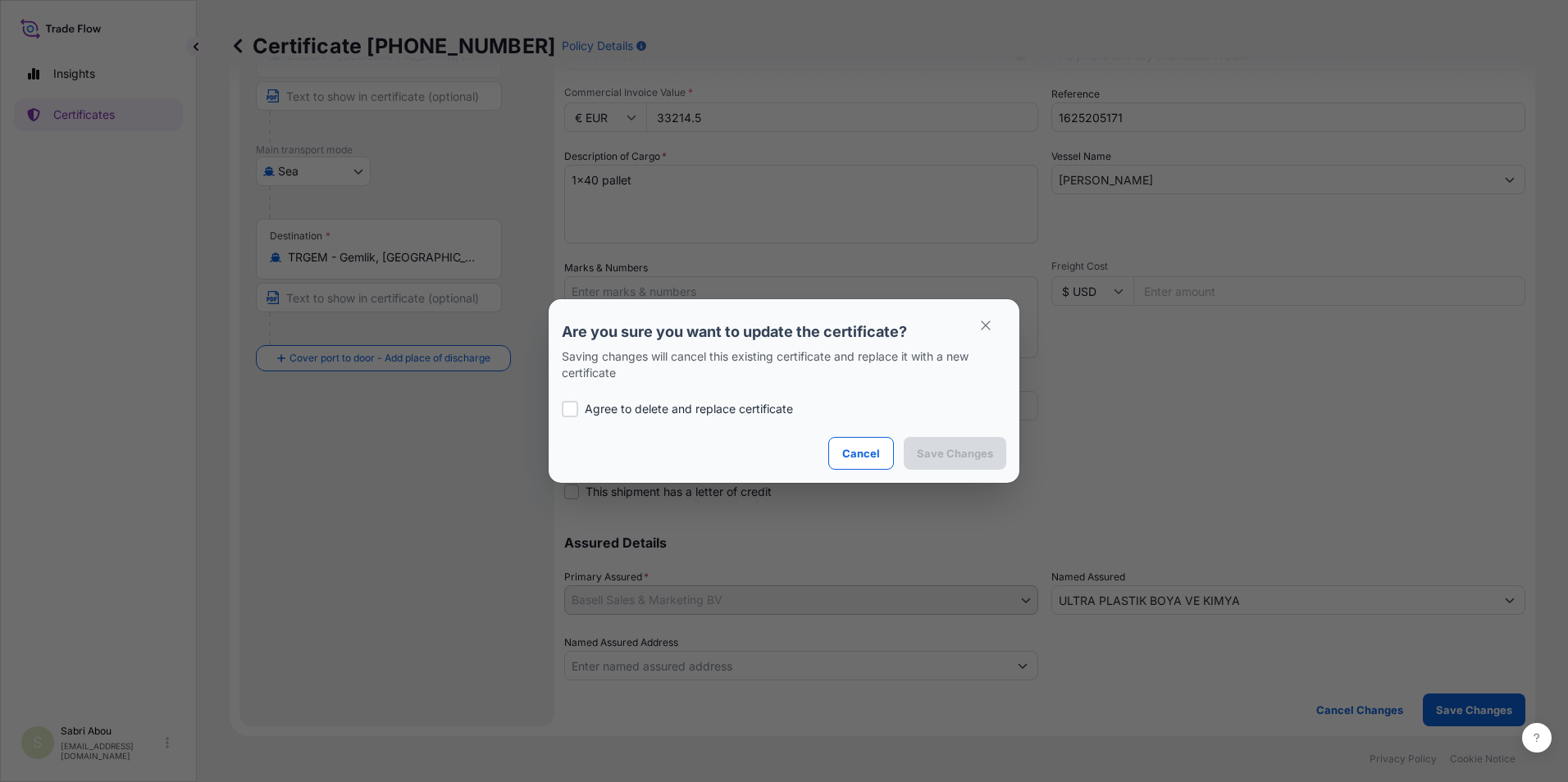
click at [748, 407] on p "Agree to delete and replace certificate" at bounding box center [688, 409] width 209 height 16
checkbox input "true"
click at [972, 445] on p "Save Changes" at bounding box center [955, 453] width 76 height 16
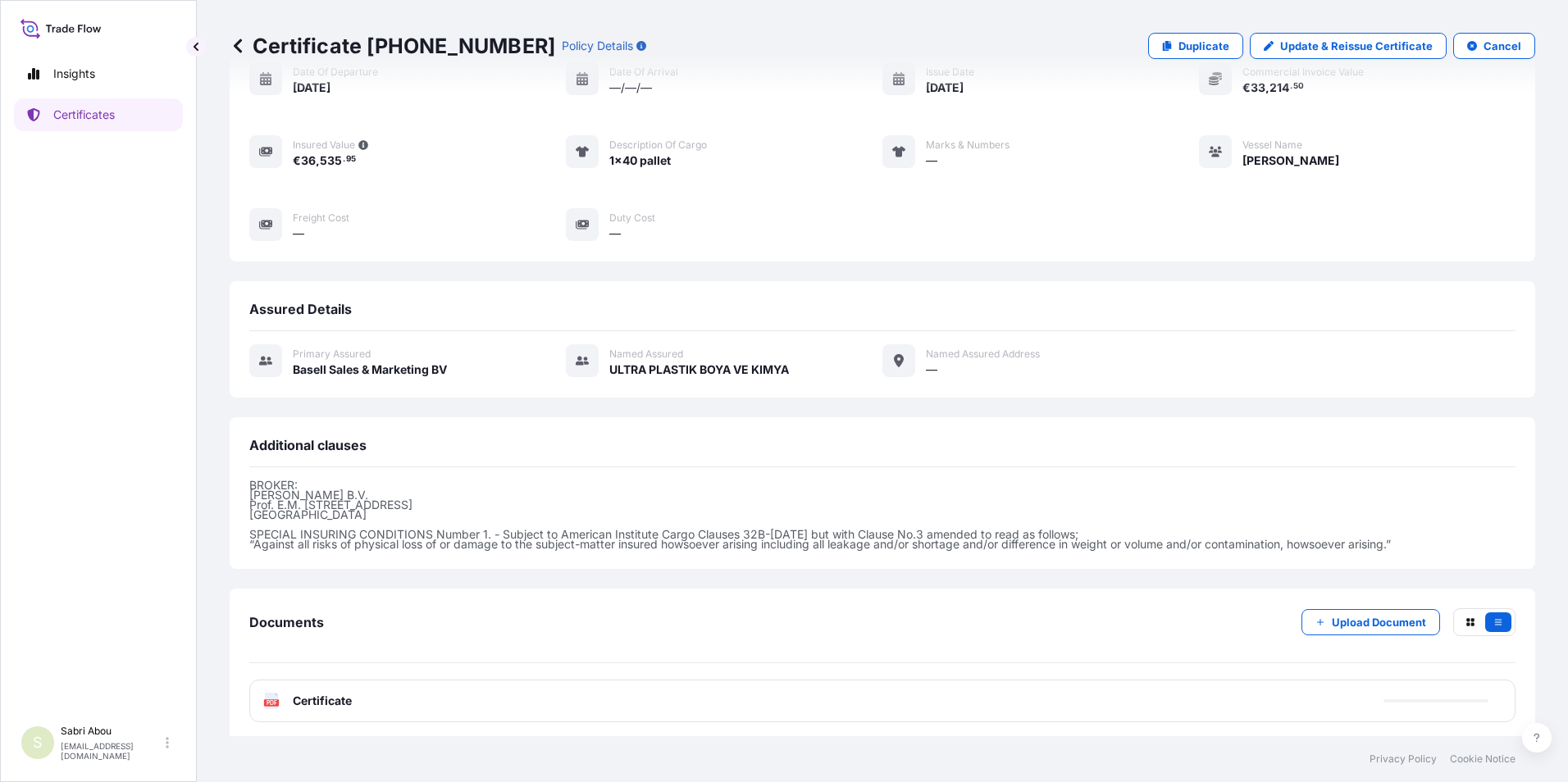
scroll to position [171, 0]
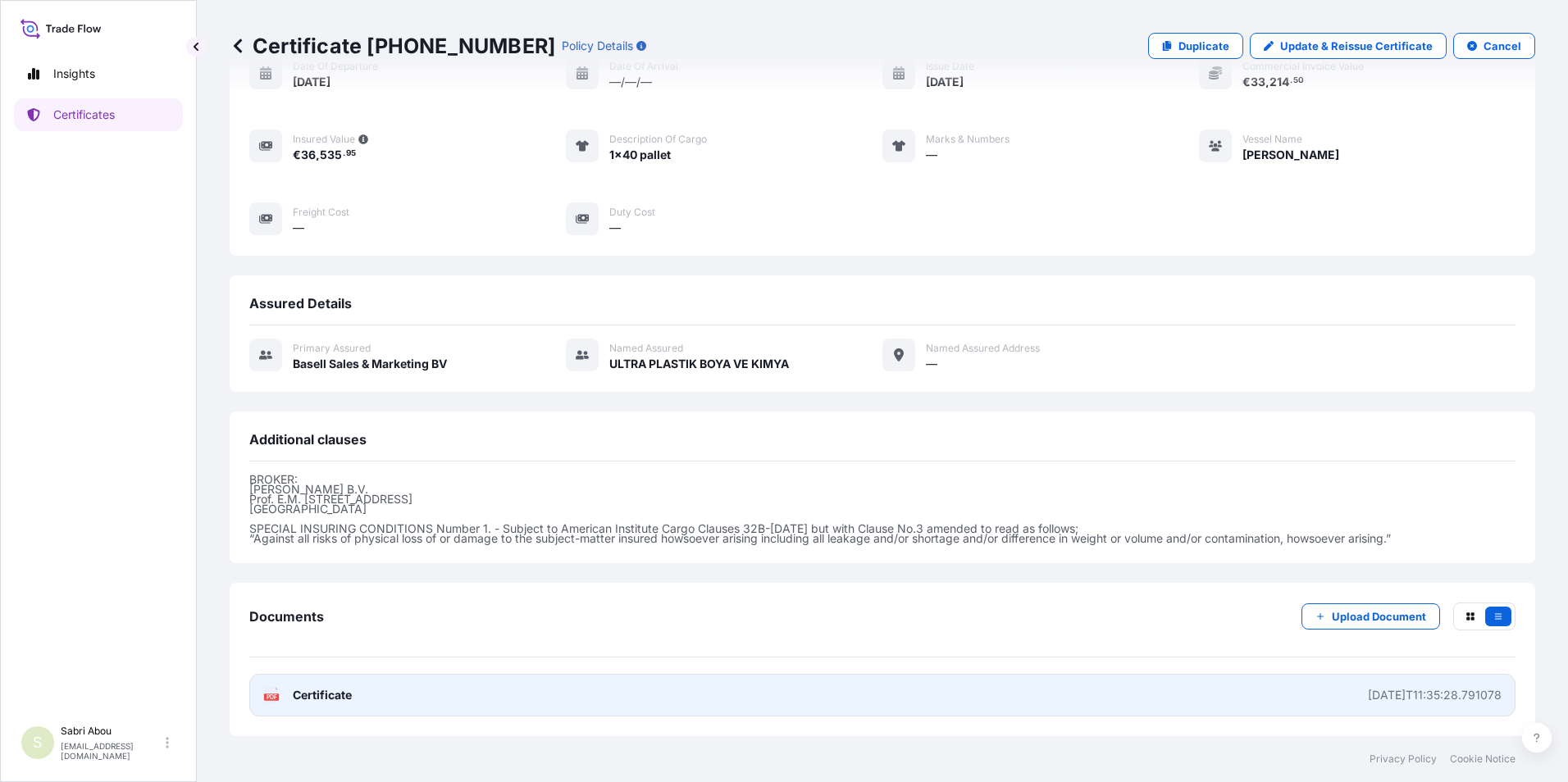
click at [1201, 690] on link "PDF Certificate [DATE]T11:35:28.791078" at bounding box center [882, 695] width 1267 height 43
